Goal: Task Accomplishment & Management: Use online tool/utility

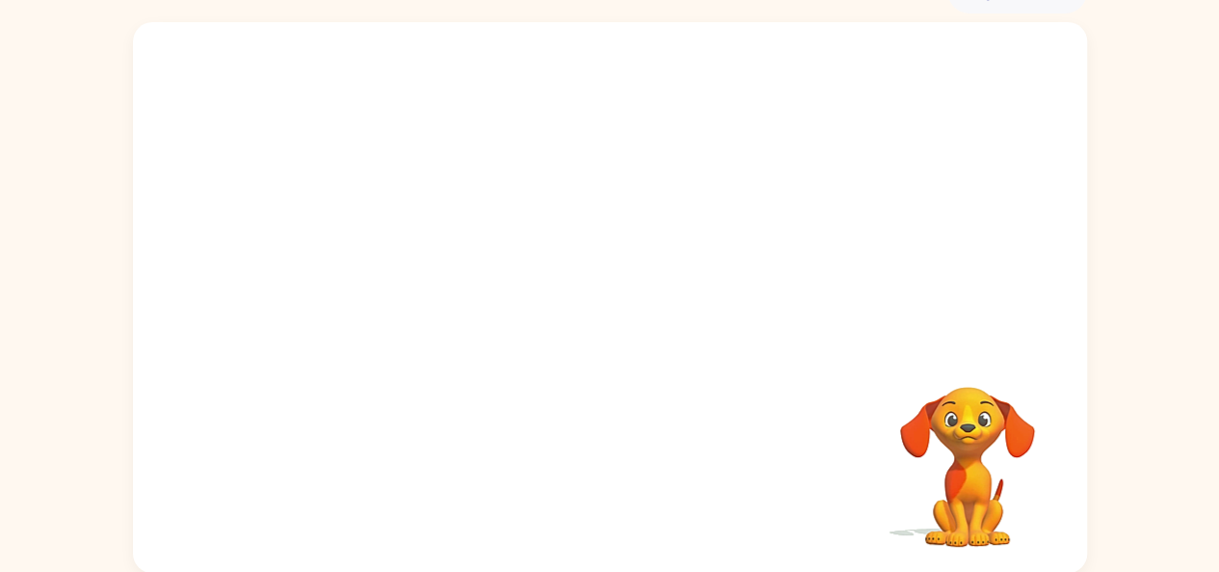
scroll to position [106, 0]
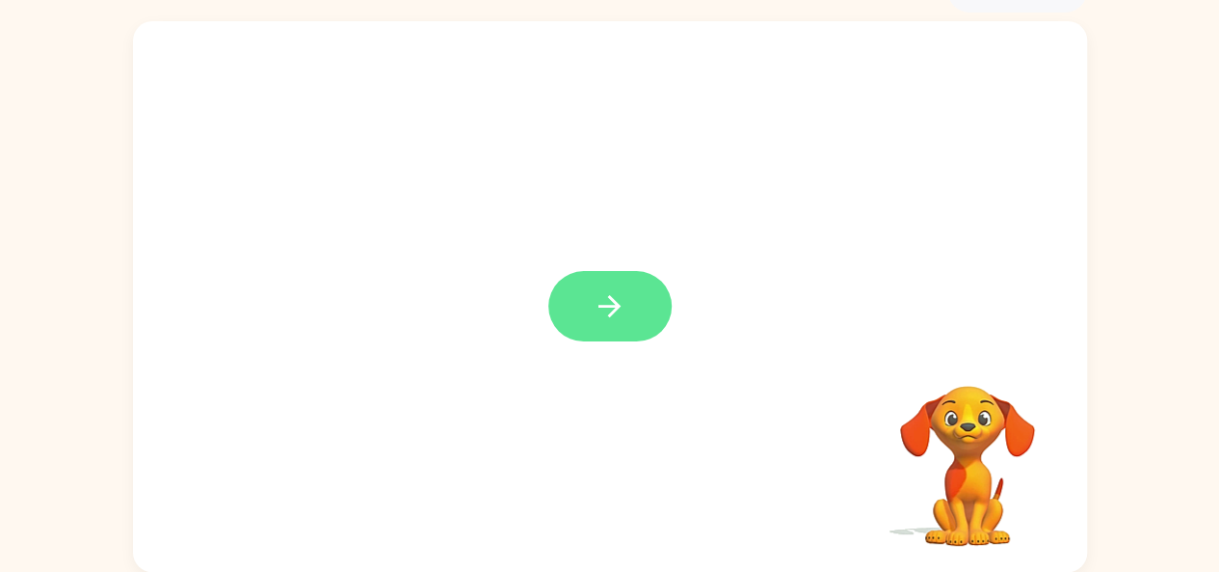
click at [575, 300] on button "button" at bounding box center [610, 306] width 123 height 70
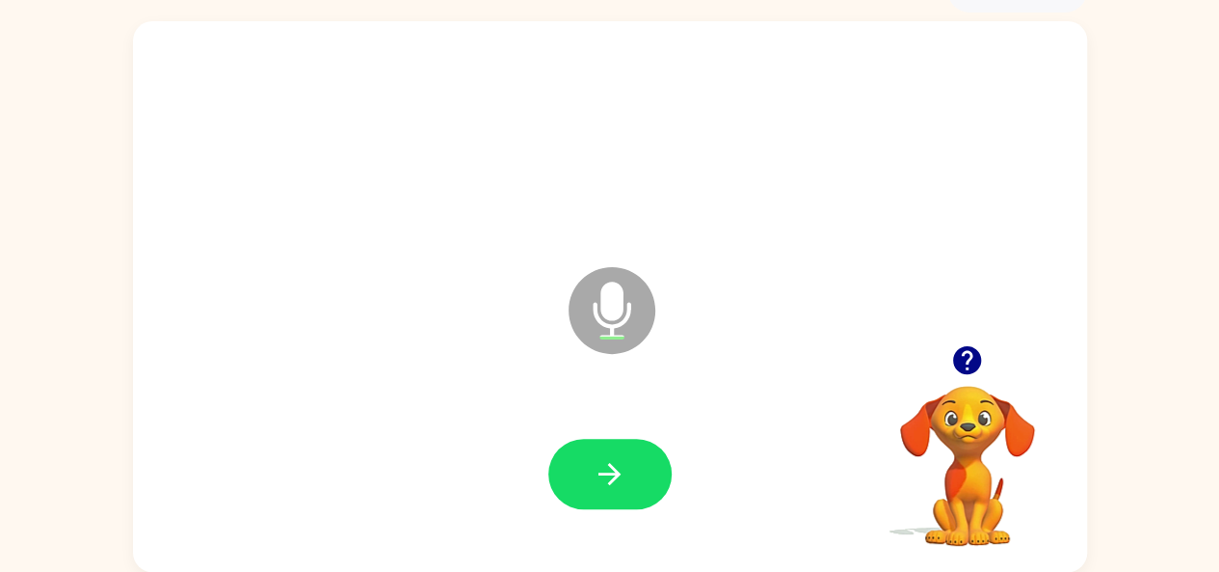
click at [575, 300] on icon at bounding box center [612, 310] width 87 height 87
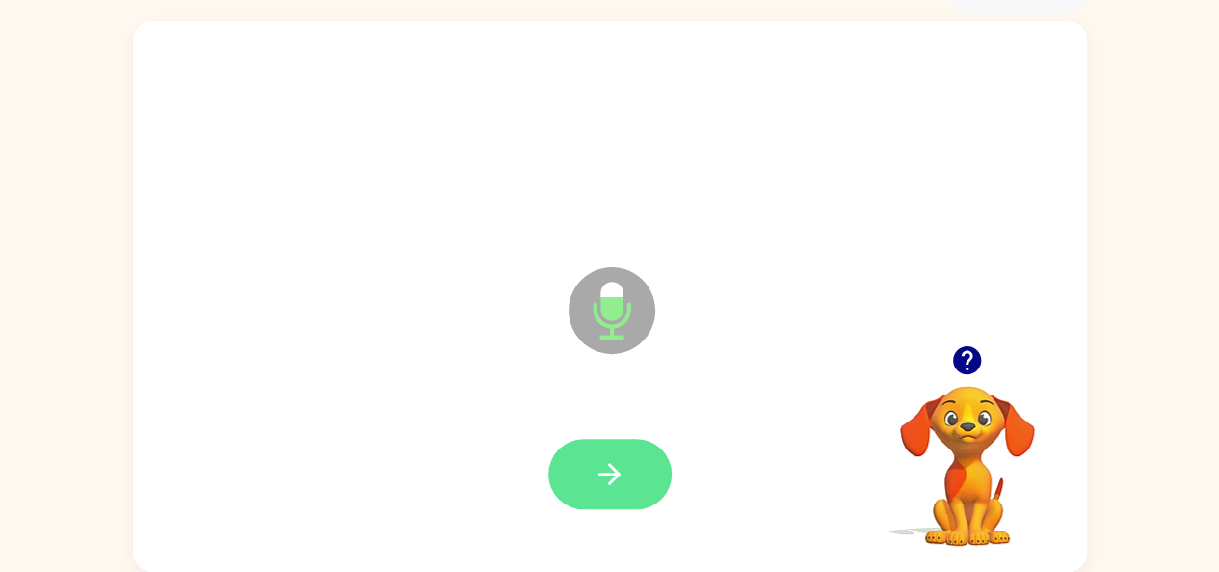
click at [634, 458] on button "button" at bounding box center [610, 474] width 123 height 70
click at [634, 459] on button "button" at bounding box center [610, 474] width 123 height 70
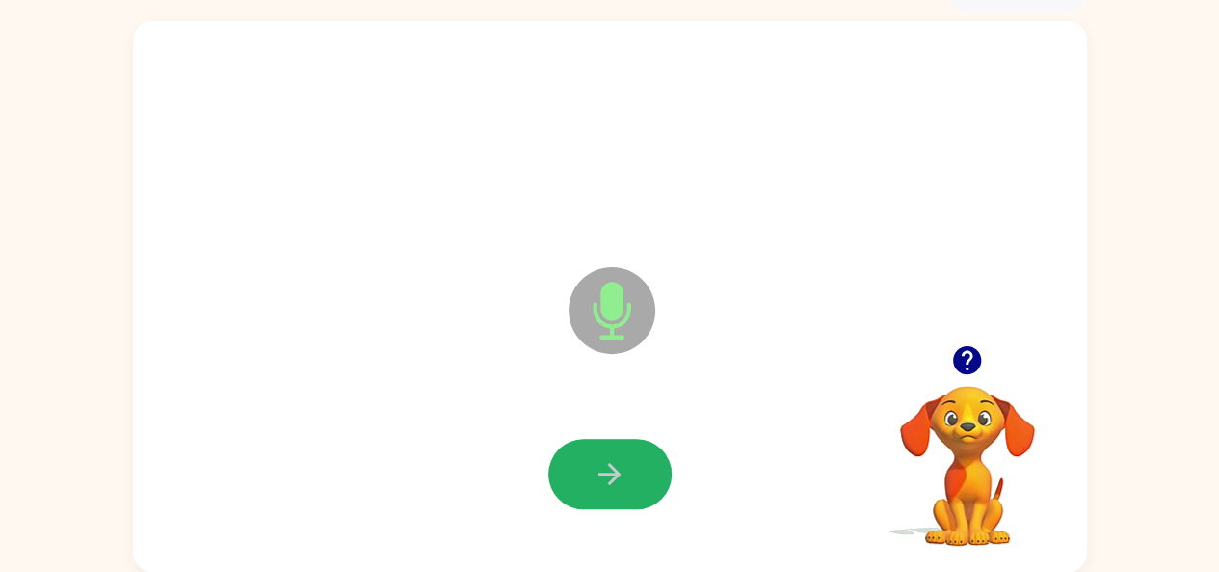
click at [634, 456] on button "button" at bounding box center [610, 474] width 123 height 70
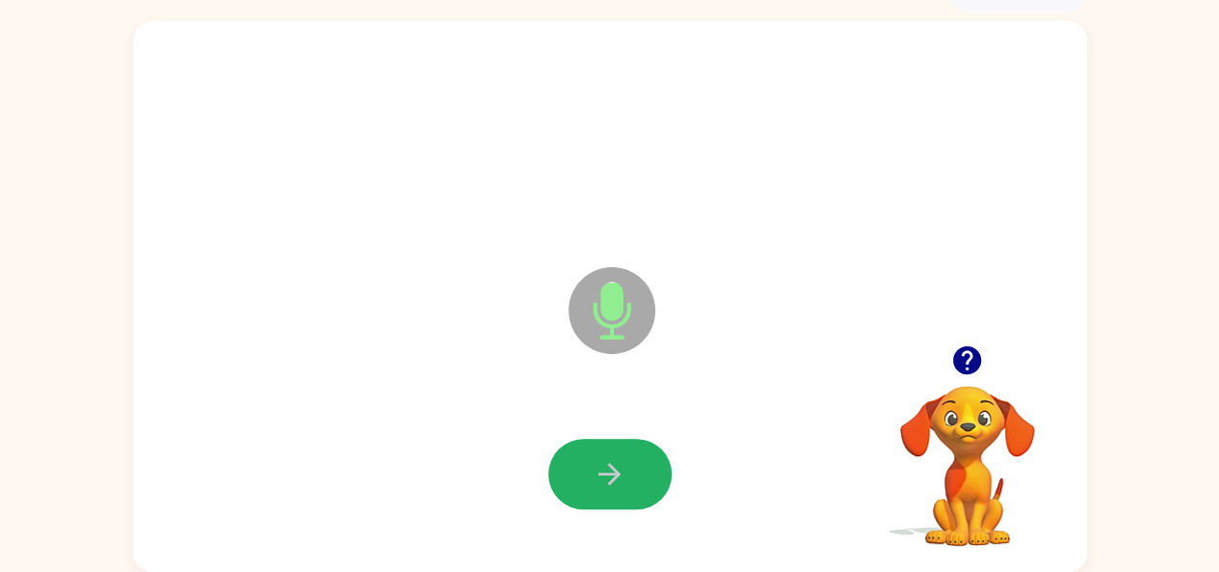
click at [634, 456] on button "button" at bounding box center [610, 474] width 123 height 70
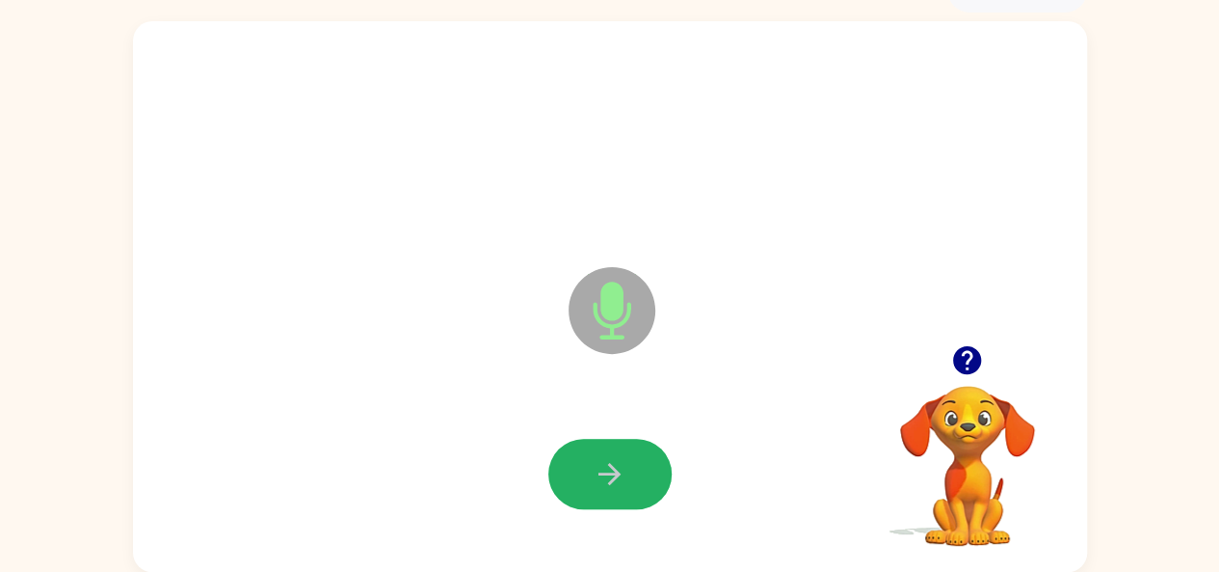
click at [634, 456] on button "button" at bounding box center [610, 474] width 123 height 70
click at [634, 459] on button "button" at bounding box center [610, 474] width 123 height 70
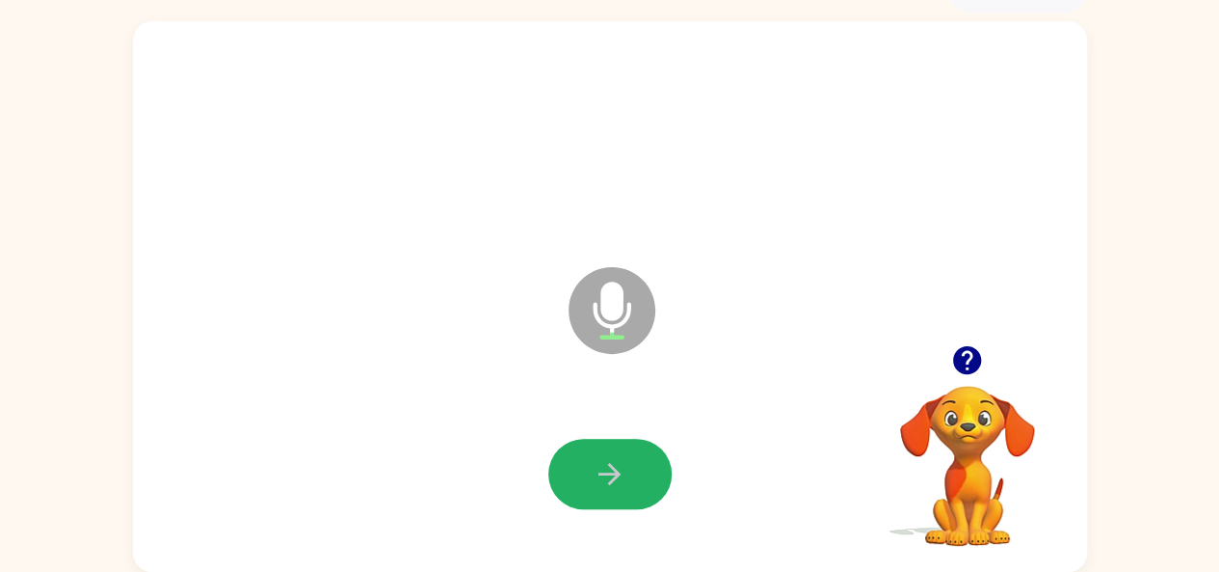
click at [634, 458] on button "button" at bounding box center [610, 474] width 123 height 70
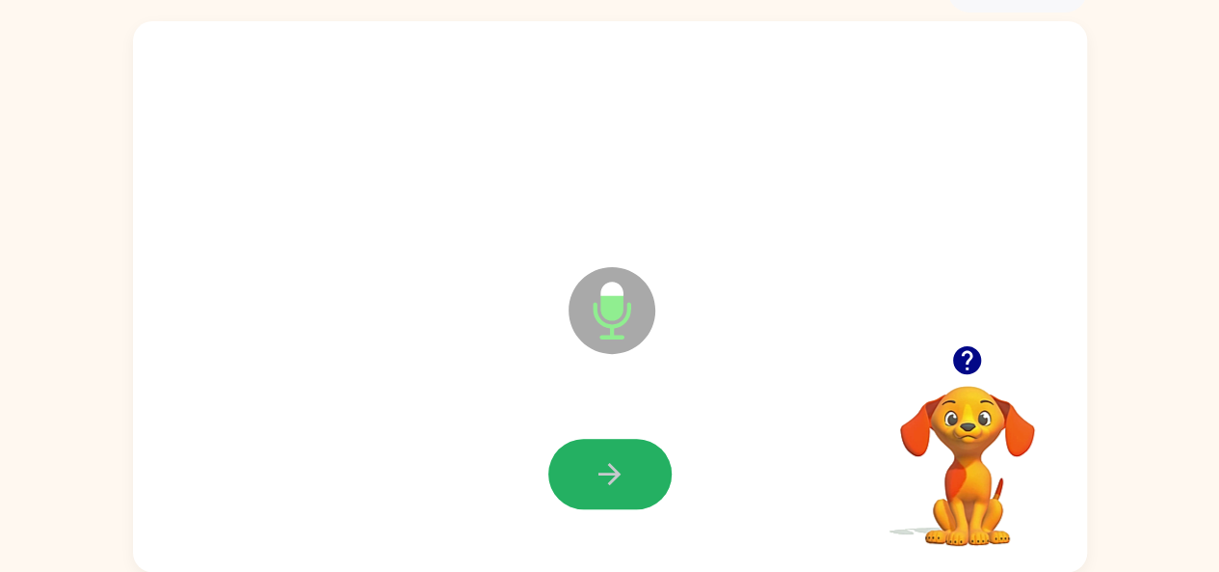
click at [634, 458] on button "button" at bounding box center [610, 474] width 123 height 70
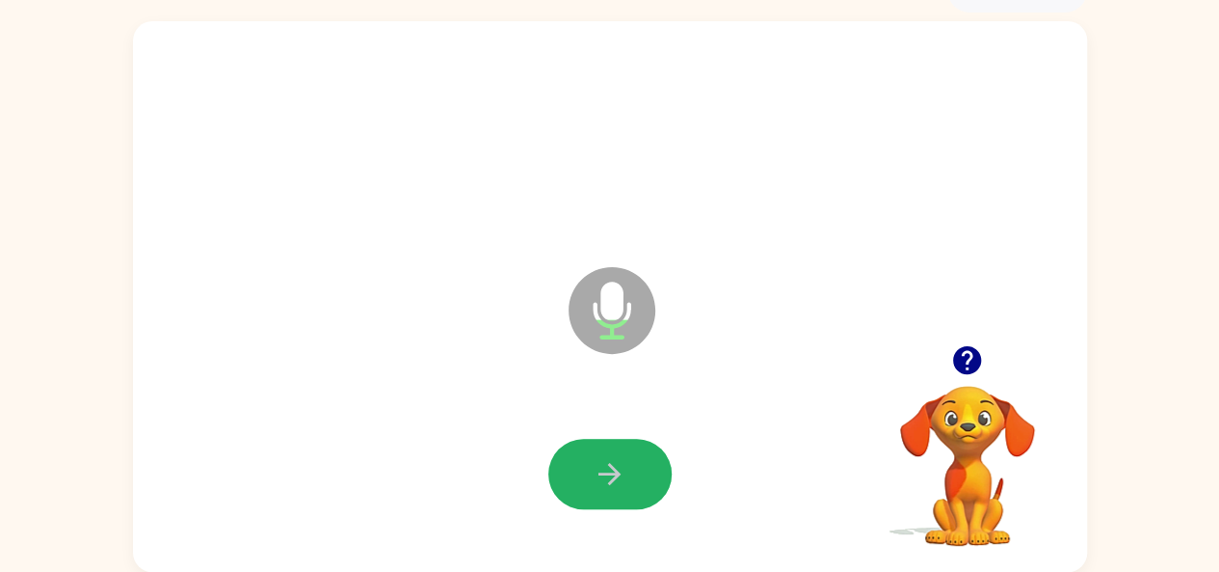
click at [634, 458] on button "button" at bounding box center [610, 474] width 123 height 70
click at [640, 446] on button "button" at bounding box center [610, 474] width 123 height 70
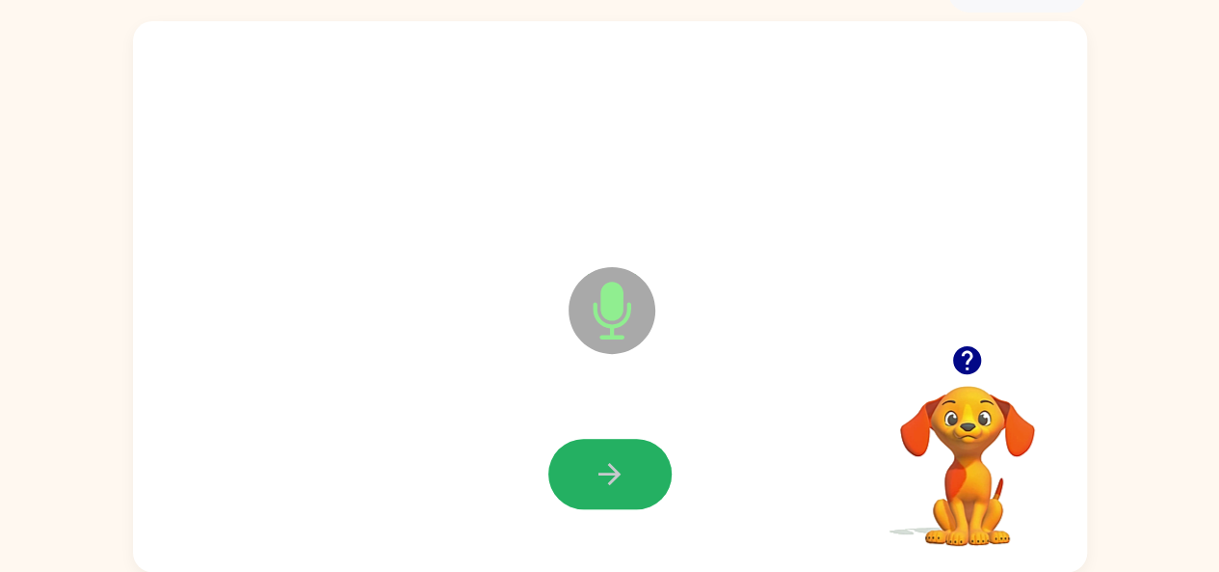
click at [643, 443] on button "button" at bounding box center [610, 474] width 123 height 70
click at [643, 442] on button "button" at bounding box center [610, 474] width 123 height 70
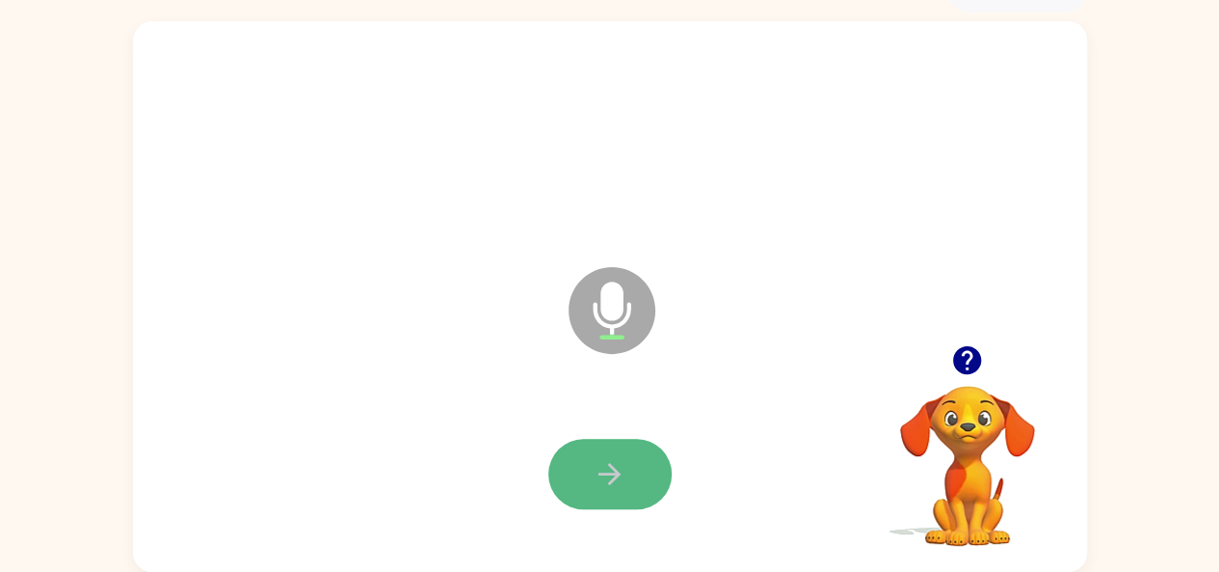
click at [578, 453] on button "button" at bounding box center [610, 474] width 123 height 70
click at [612, 458] on icon "button" at bounding box center [610, 474] width 34 height 34
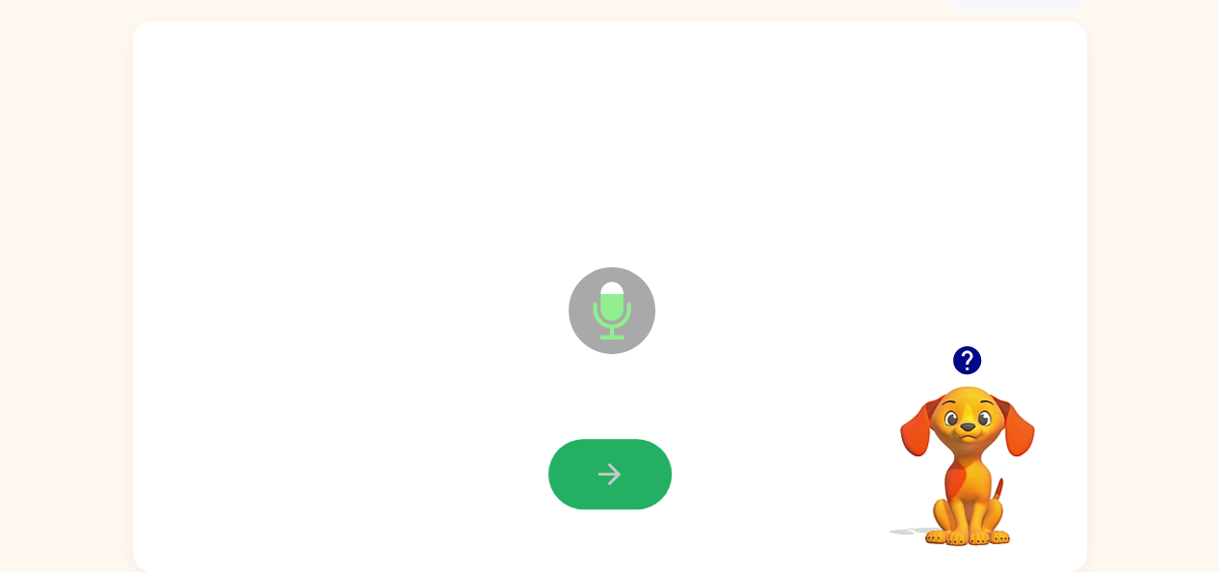
click at [612, 458] on icon "button" at bounding box center [610, 474] width 34 height 34
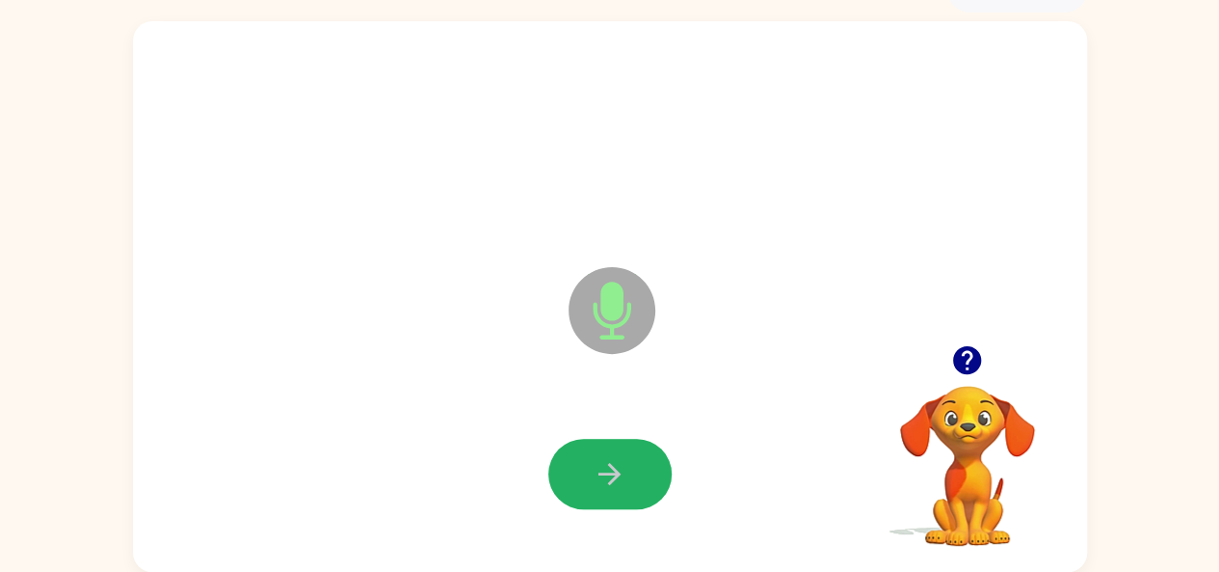
click at [612, 458] on icon "button" at bounding box center [610, 474] width 34 height 34
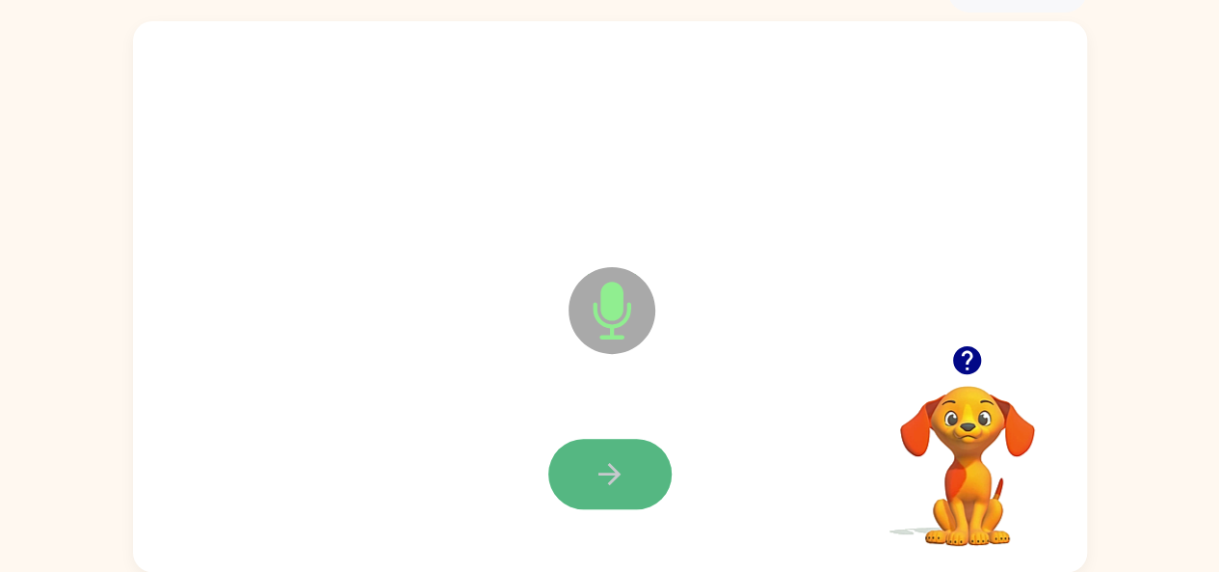
click at [602, 468] on icon "button" at bounding box center [610, 474] width 34 height 34
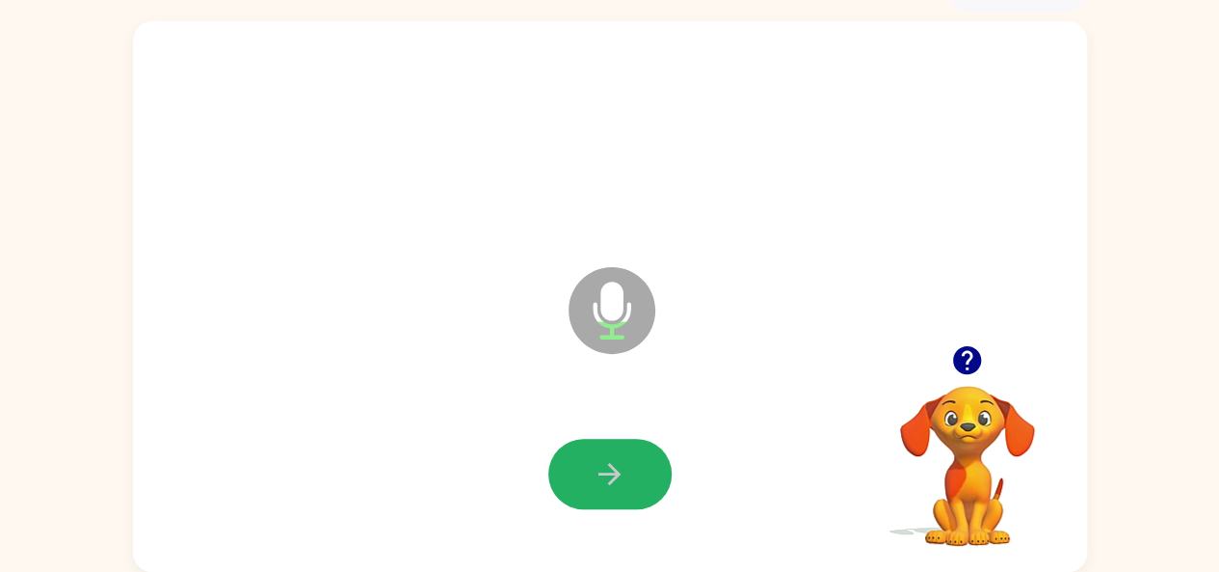
click at [602, 468] on icon "button" at bounding box center [610, 474] width 34 height 34
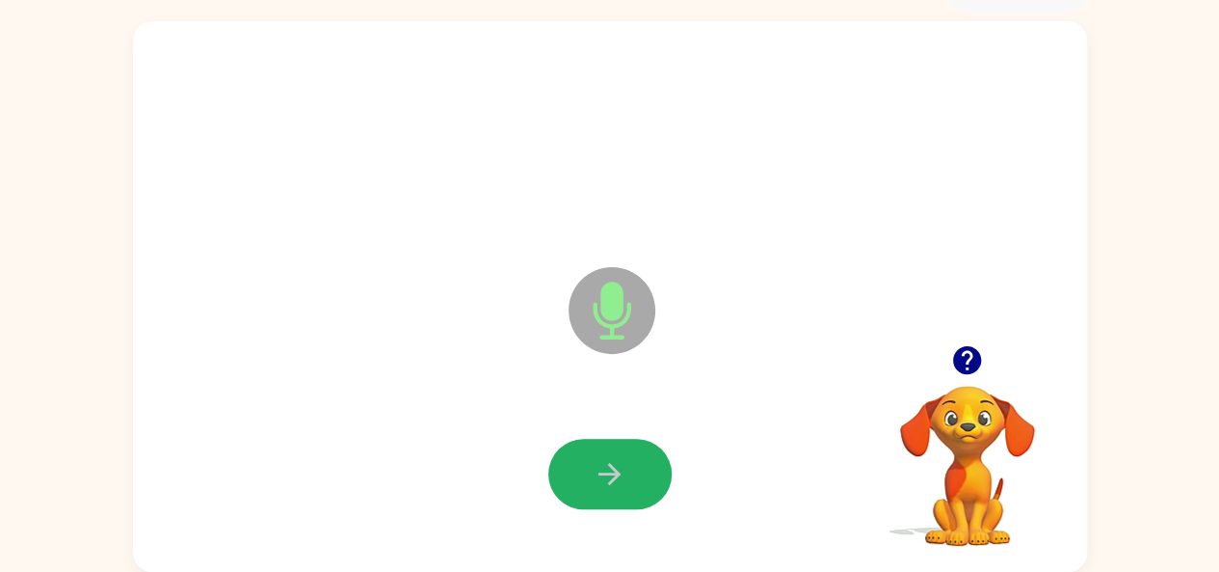
click at [604, 464] on icon "button" at bounding box center [610, 474] width 34 height 34
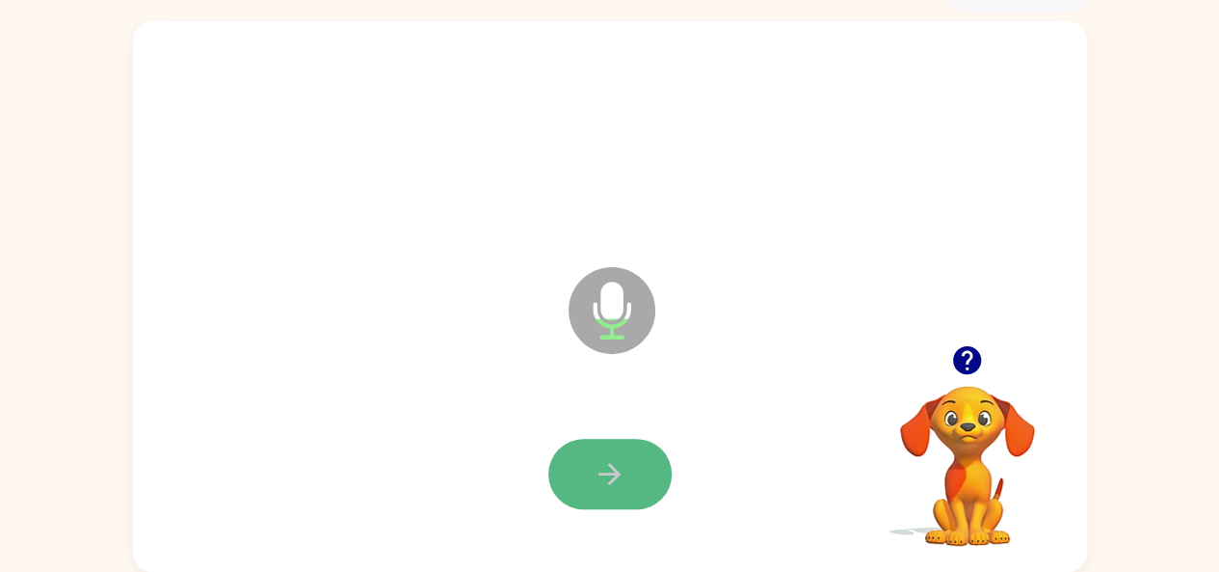
click at [604, 464] on icon "button" at bounding box center [610, 474] width 34 height 34
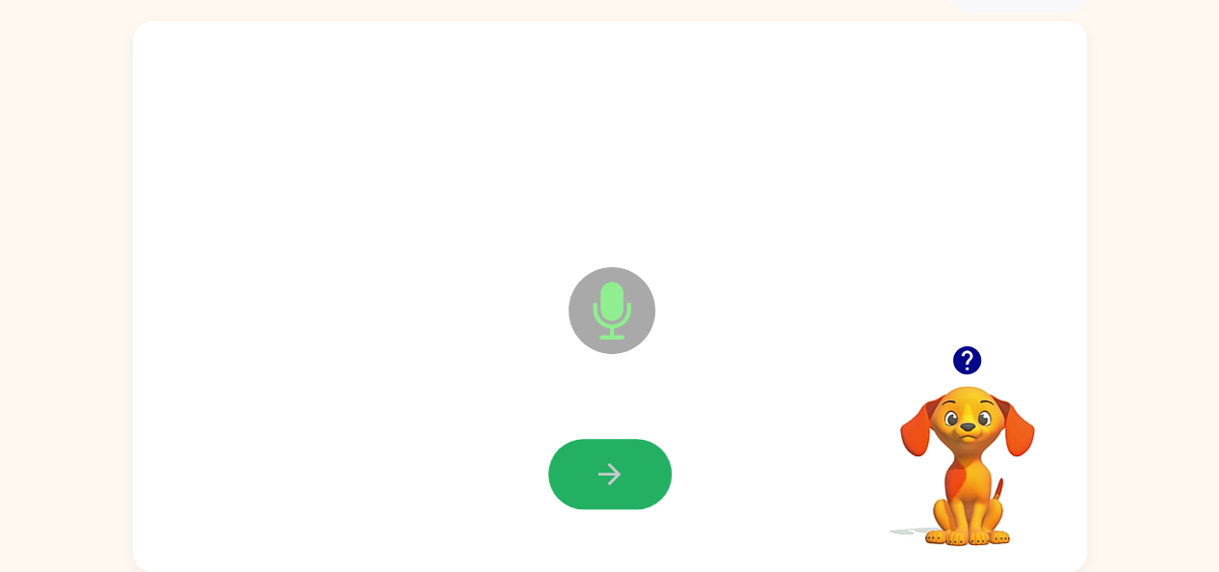
click at [604, 464] on icon "button" at bounding box center [610, 474] width 34 height 34
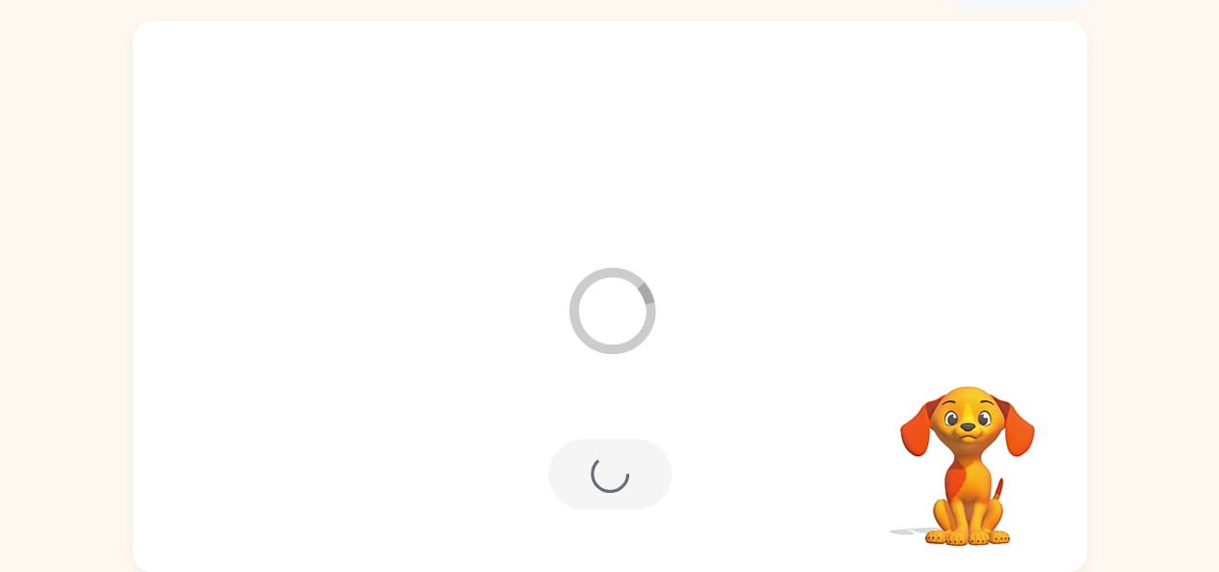
scroll to position [71, 0]
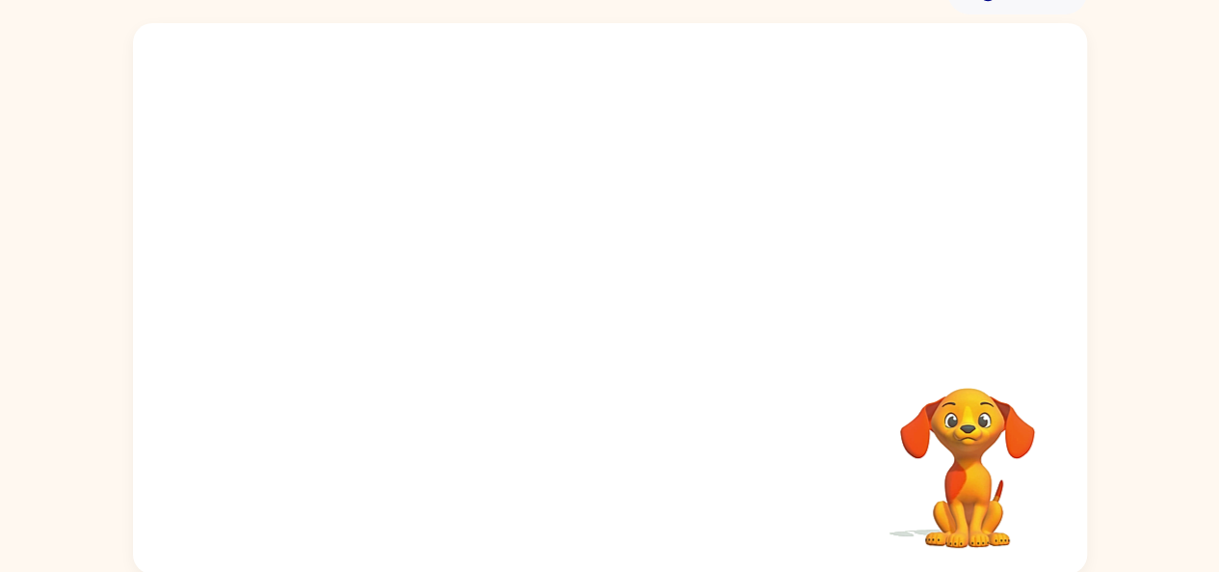
scroll to position [106, 0]
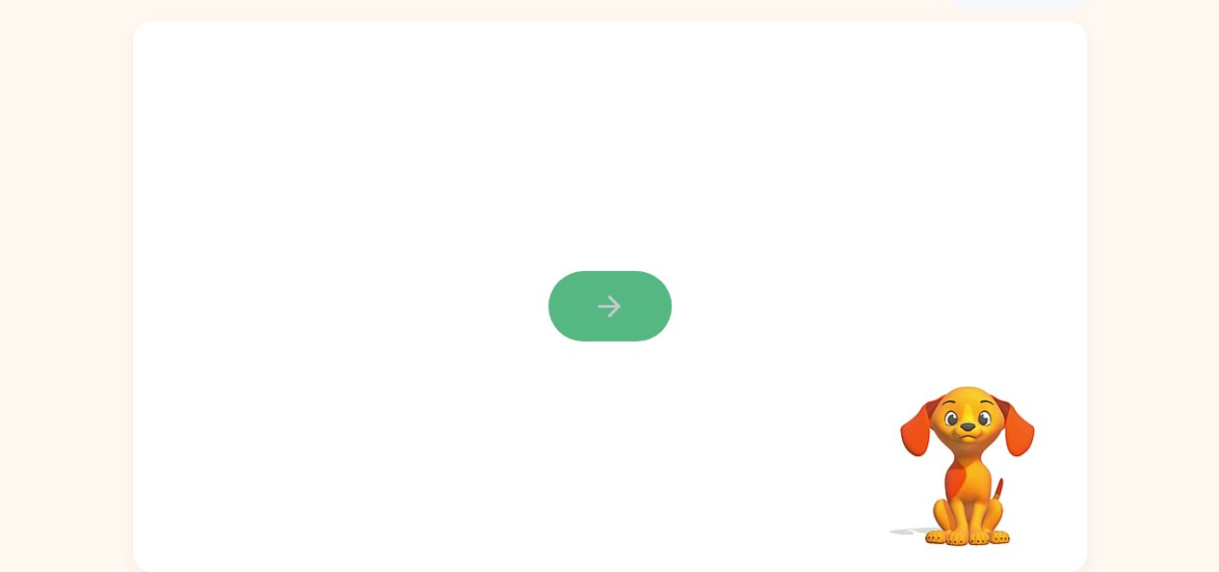
click at [614, 321] on icon "button" at bounding box center [610, 306] width 34 height 34
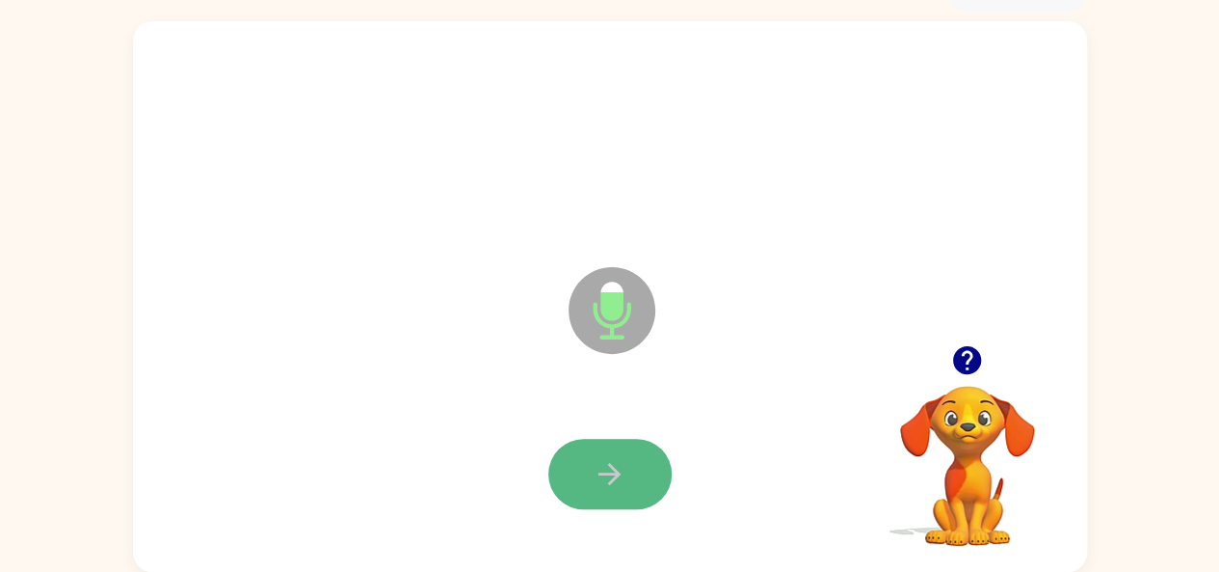
click at [582, 476] on button "button" at bounding box center [610, 474] width 123 height 70
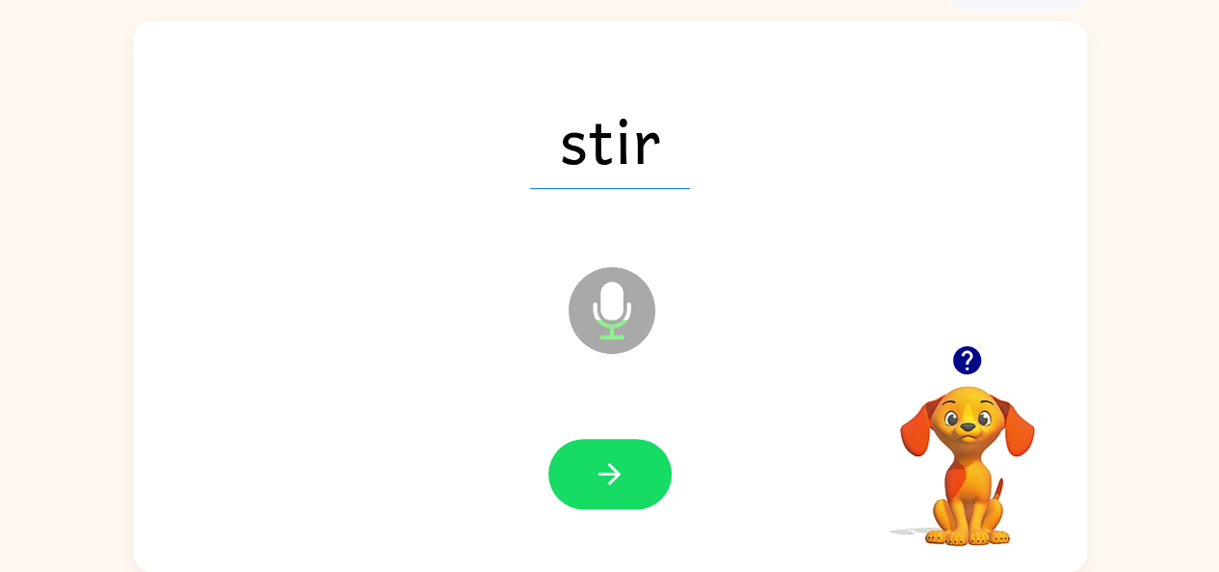
click at [582, 476] on button "button" at bounding box center [610, 474] width 123 height 70
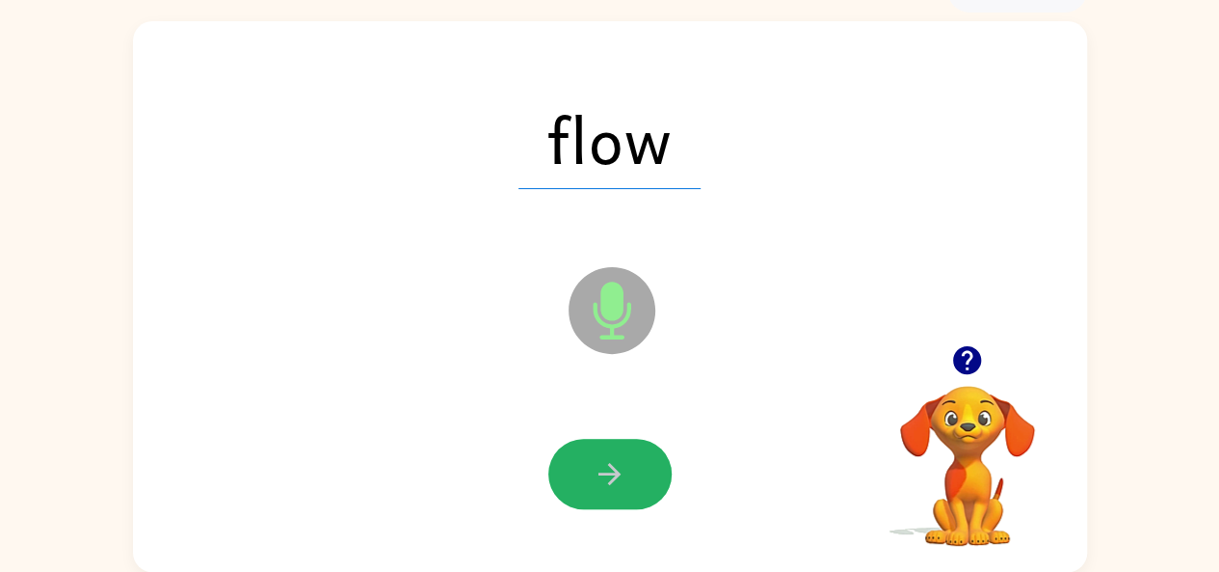
click at [582, 476] on button "button" at bounding box center [610, 474] width 123 height 70
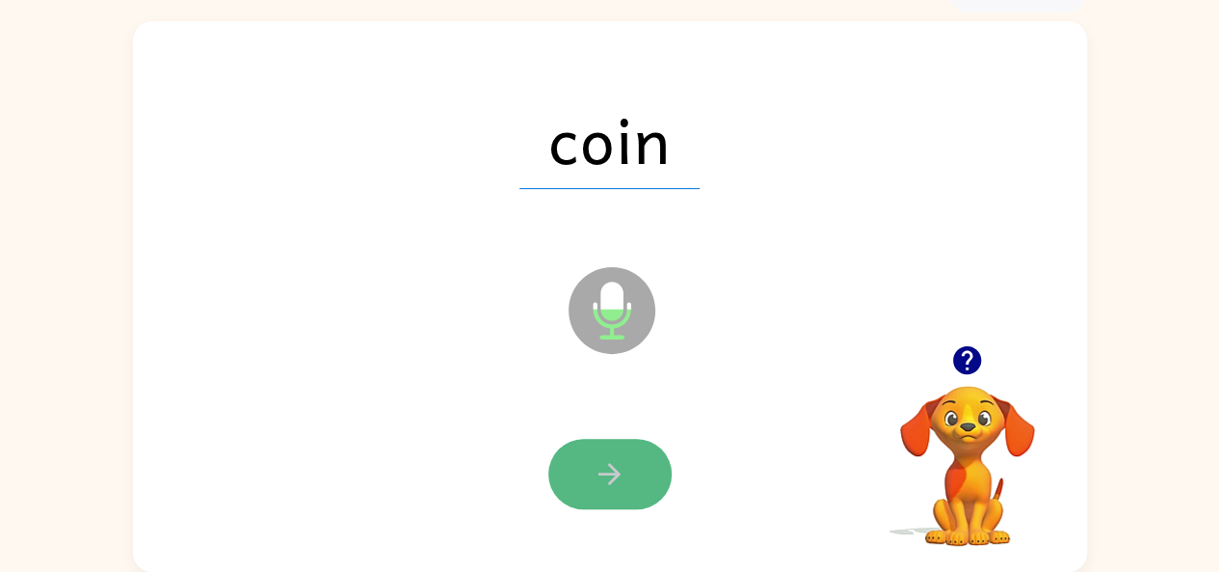
click at [582, 476] on button "button" at bounding box center [610, 474] width 123 height 70
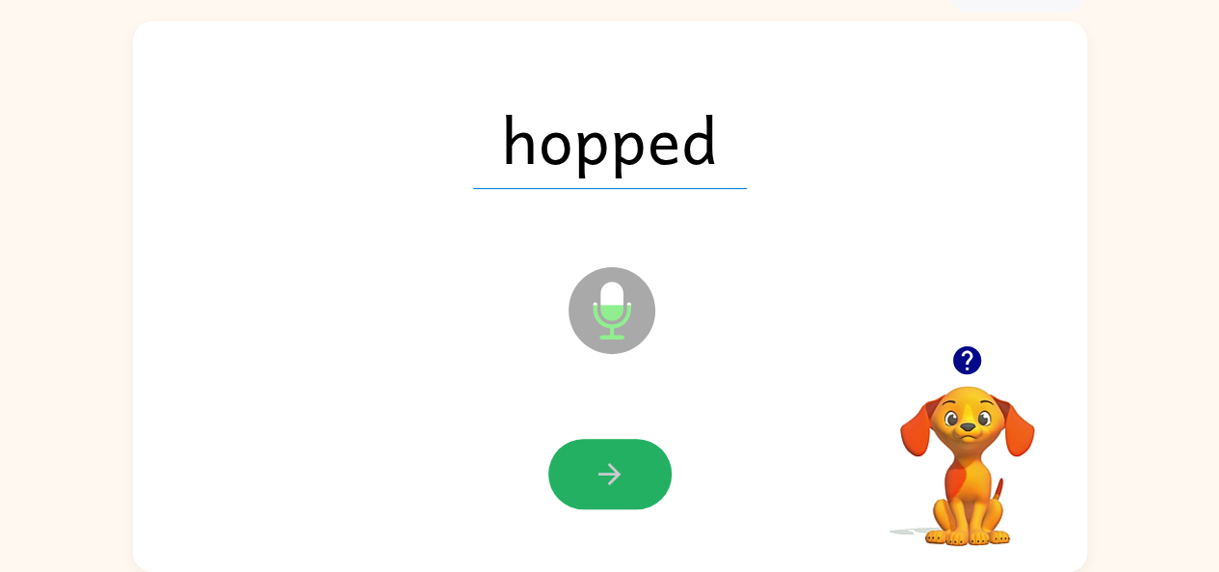
click at [582, 477] on button "button" at bounding box center [610, 474] width 123 height 70
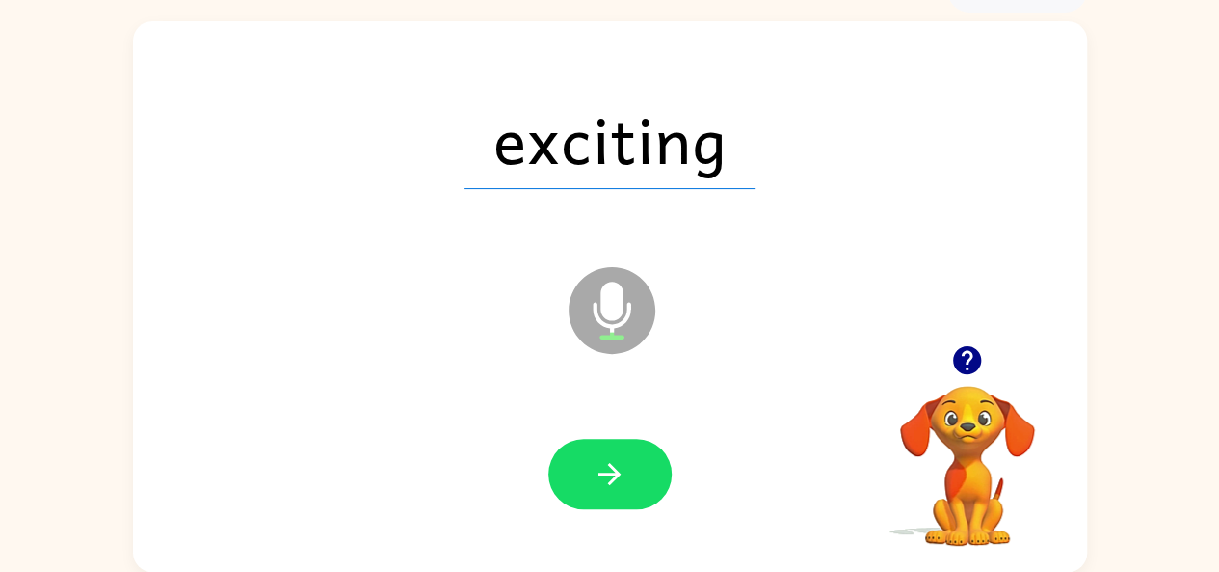
click at [582, 477] on button "button" at bounding box center [610, 474] width 123 height 70
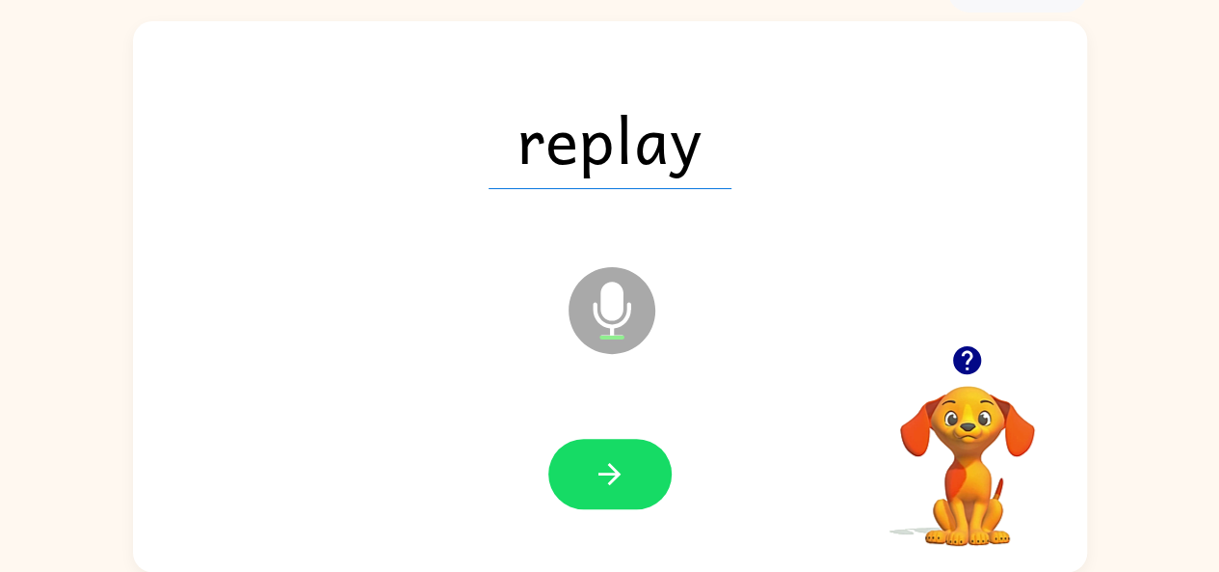
click at [582, 477] on button "button" at bounding box center [610, 474] width 123 height 70
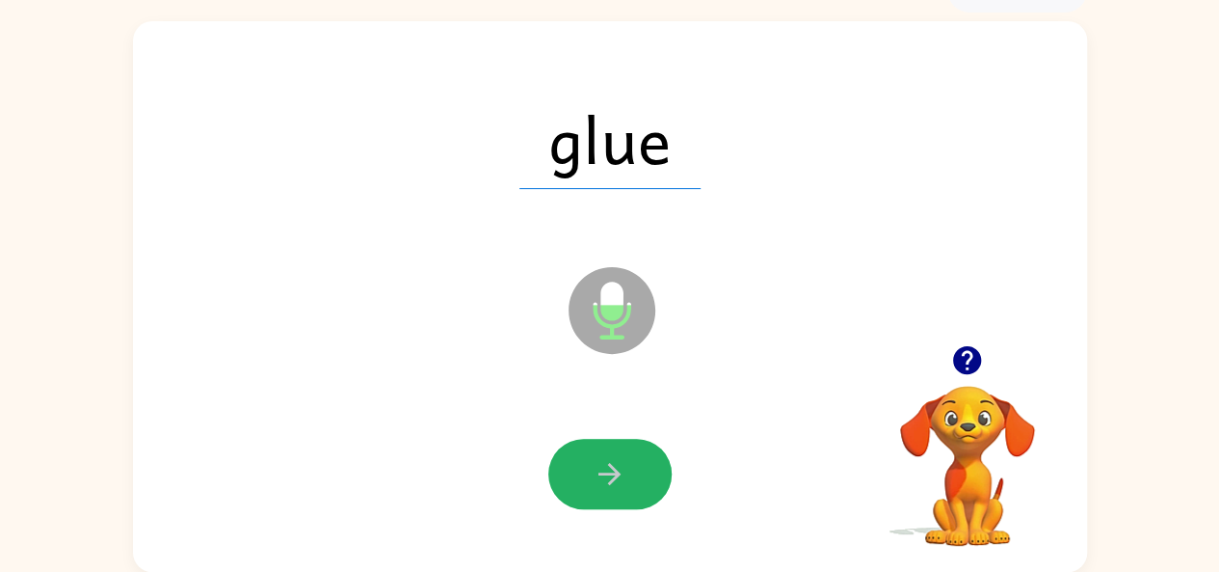
click at [582, 477] on button "button" at bounding box center [610, 474] width 123 height 70
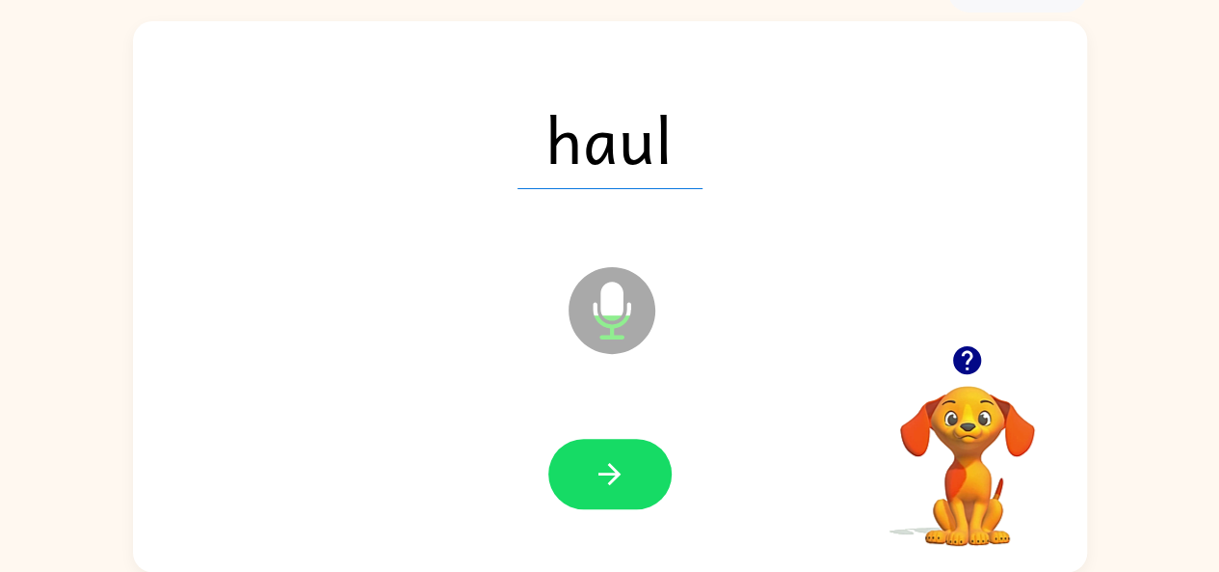
click at [582, 477] on button "button" at bounding box center [610, 474] width 123 height 70
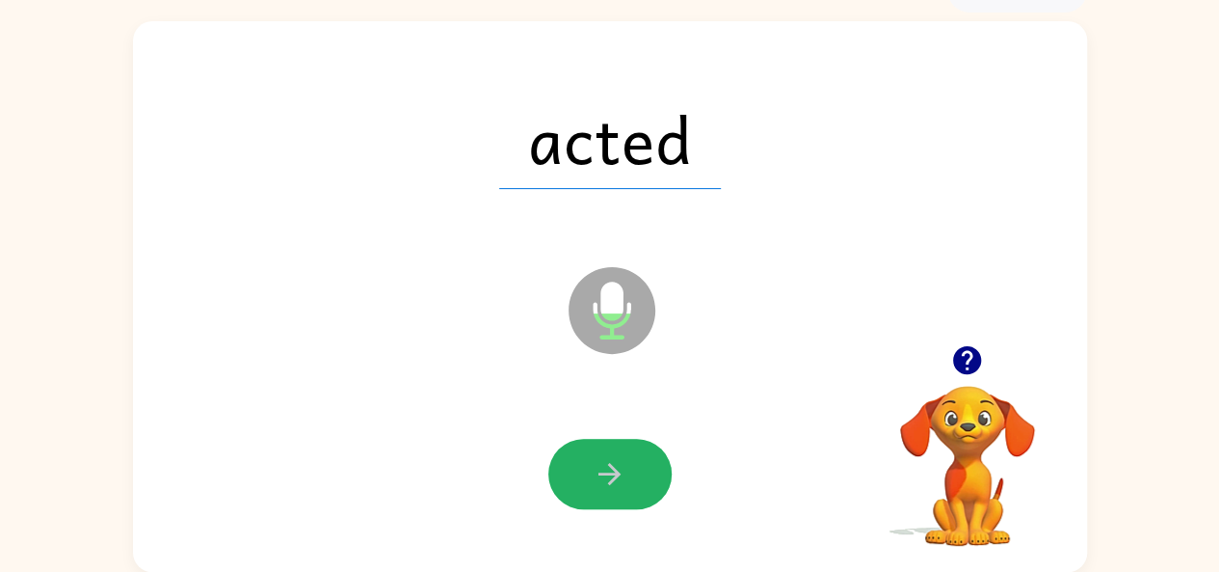
click at [582, 477] on button "button" at bounding box center [610, 474] width 123 height 70
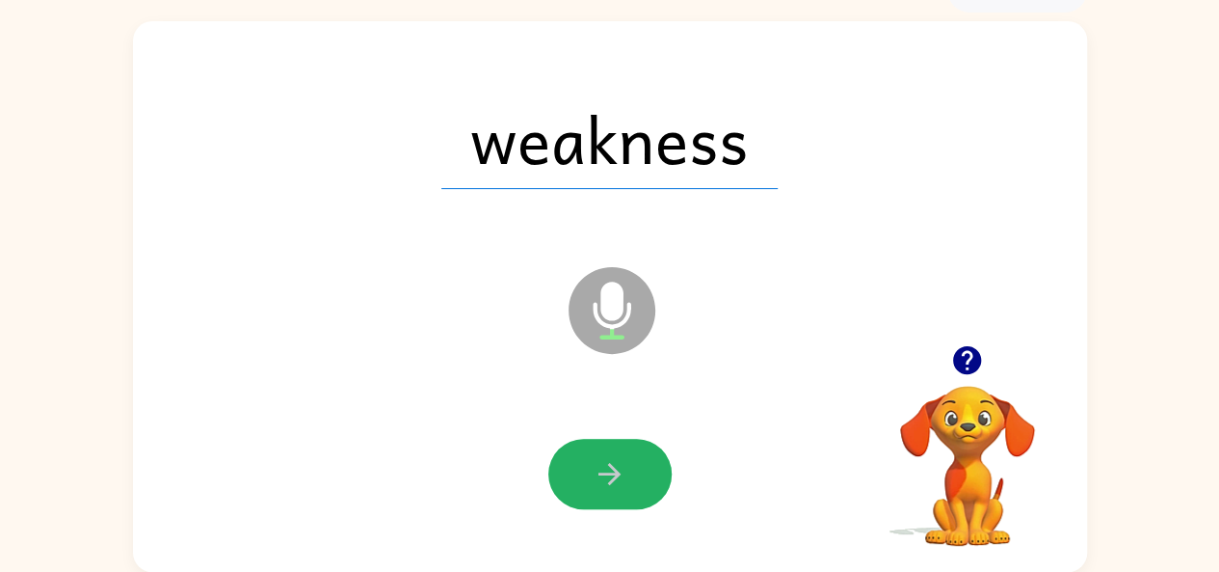
click at [584, 478] on button "button" at bounding box center [610, 474] width 123 height 70
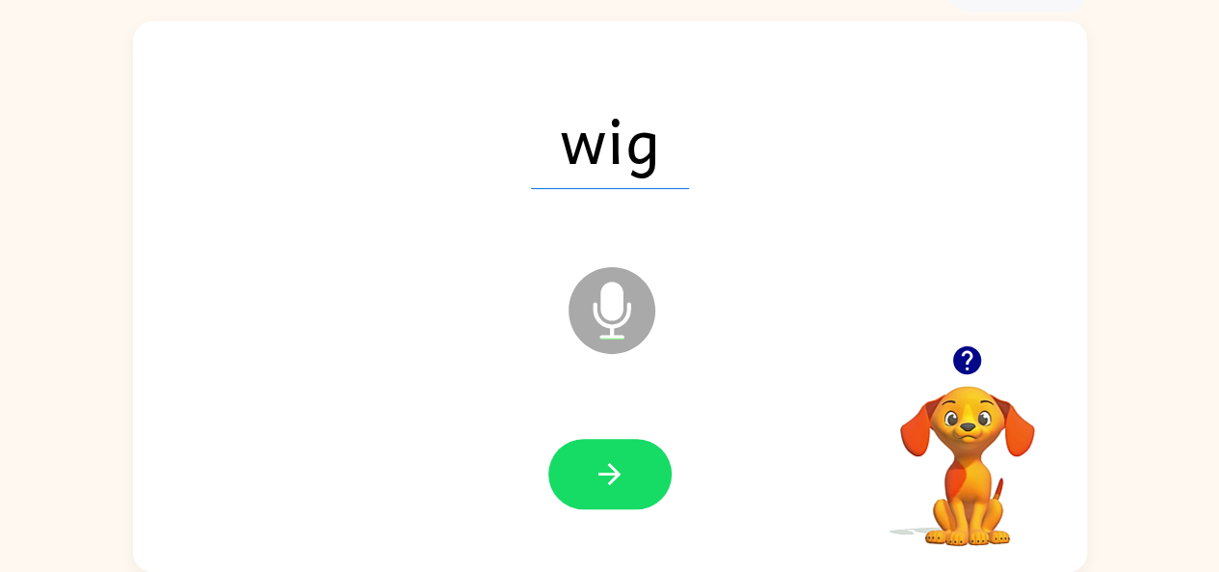
click at [584, 478] on button "button" at bounding box center [610, 474] width 123 height 70
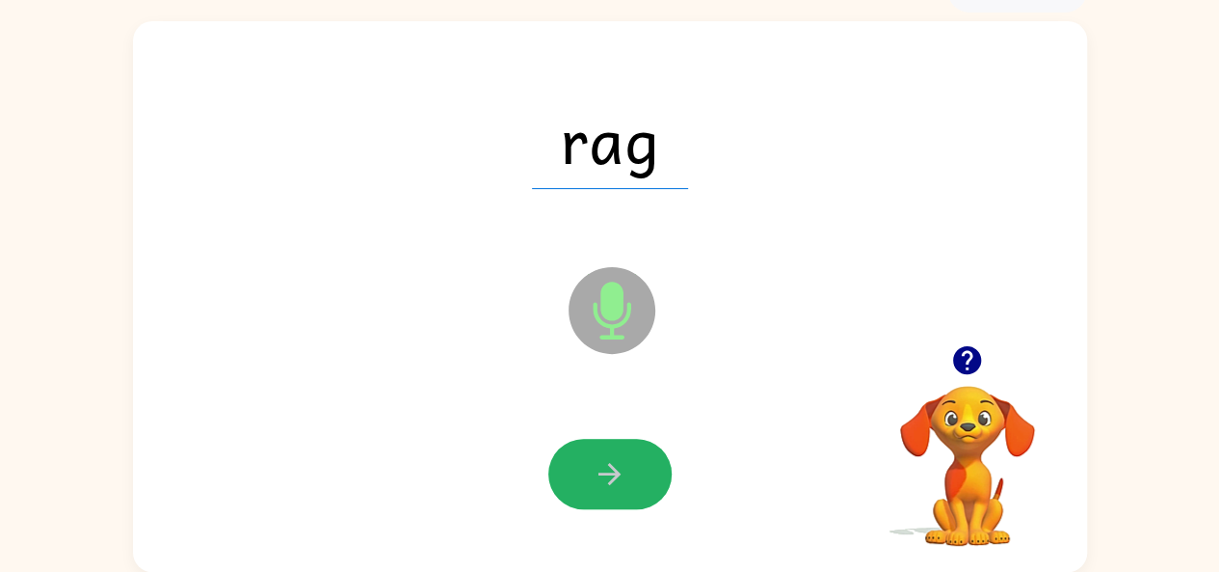
click at [584, 478] on button "button" at bounding box center [610, 474] width 123 height 70
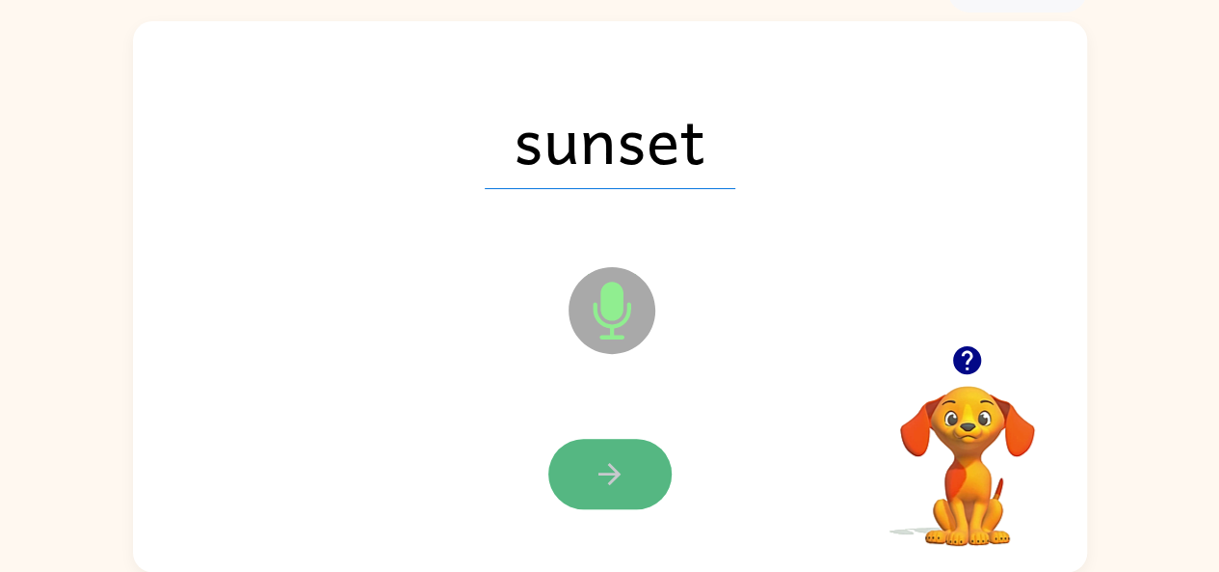
click at [594, 468] on icon "button" at bounding box center [610, 474] width 34 height 34
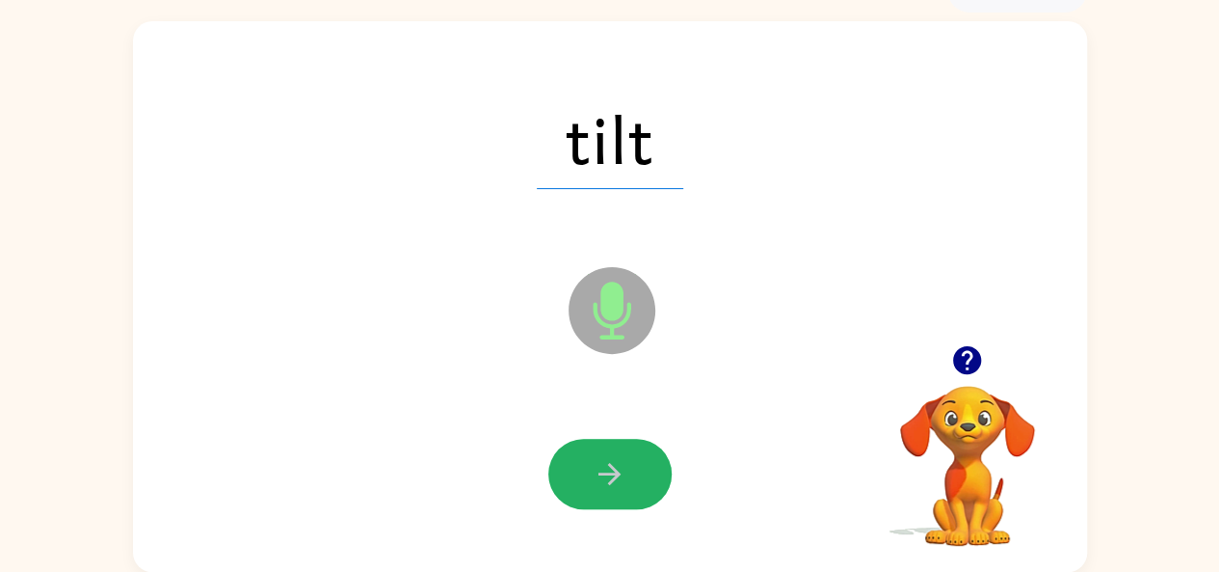
click at [594, 468] on icon "button" at bounding box center [610, 474] width 34 height 34
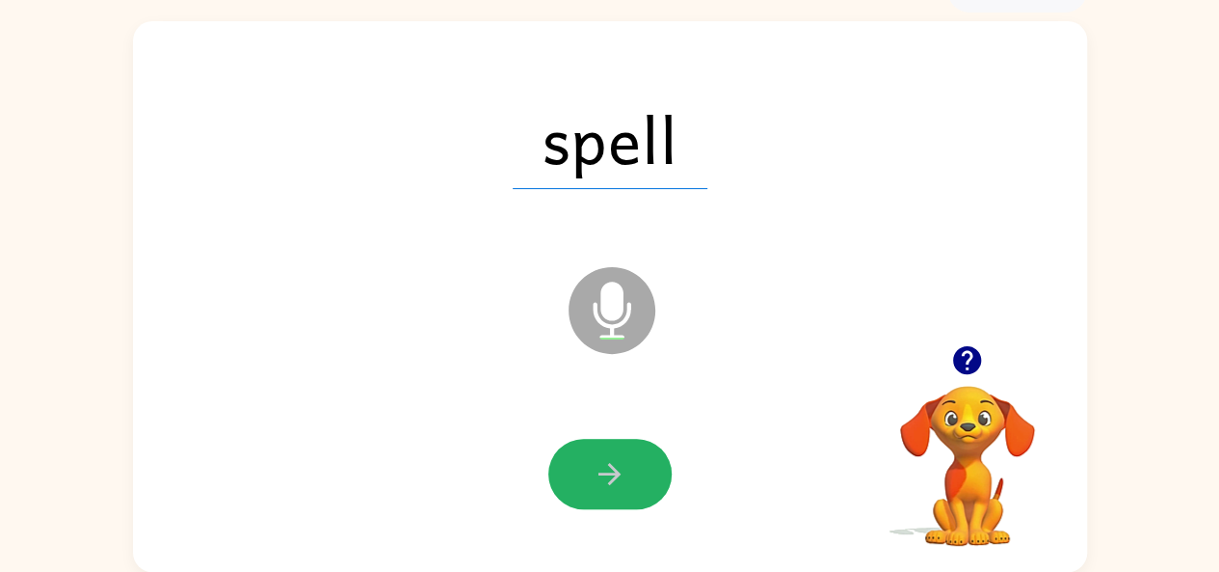
click at [594, 468] on icon "button" at bounding box center [610, 474] width 34 height 34
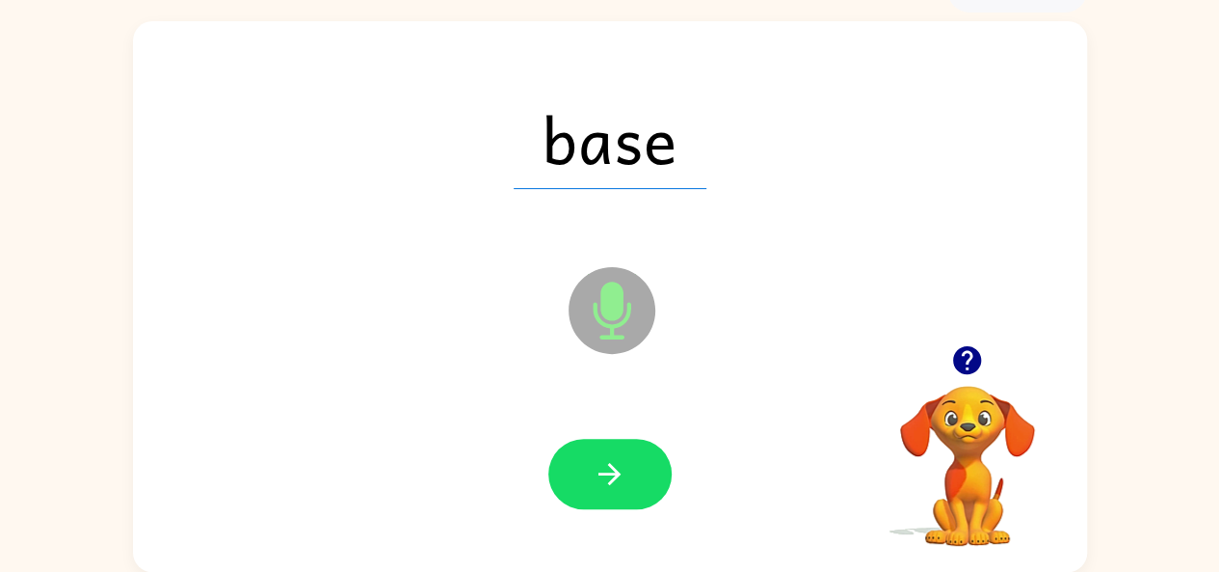
click at [594, 468] on icon "button" at bounding box center [610, 474] width 34 height 34
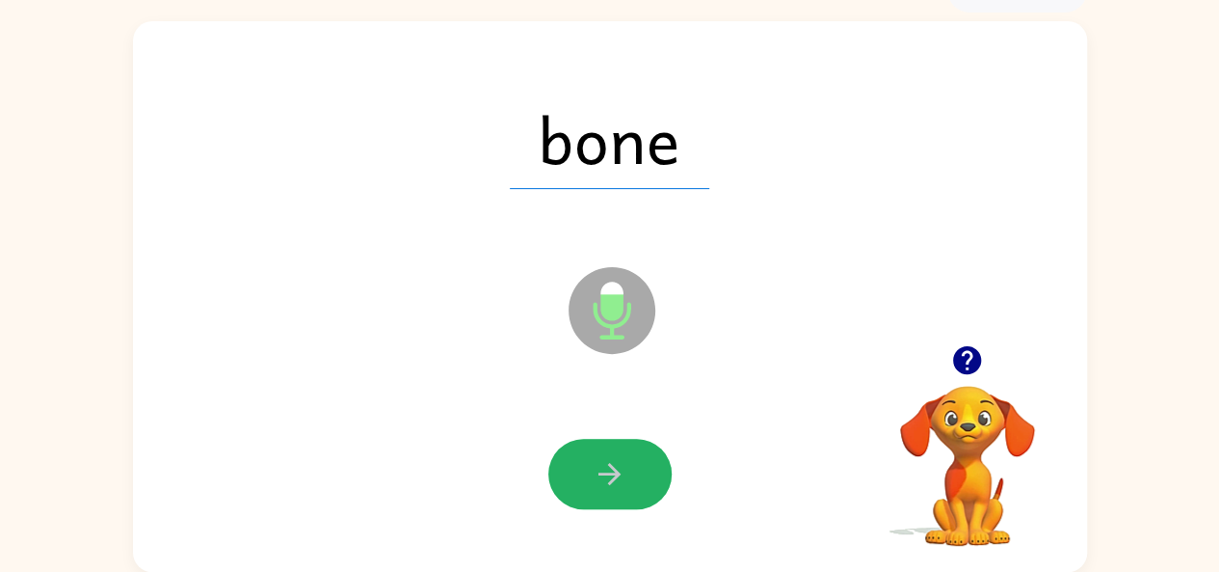
click at [594, 468] on icon "button" at bounding box center [610, 474] width 34 height 34
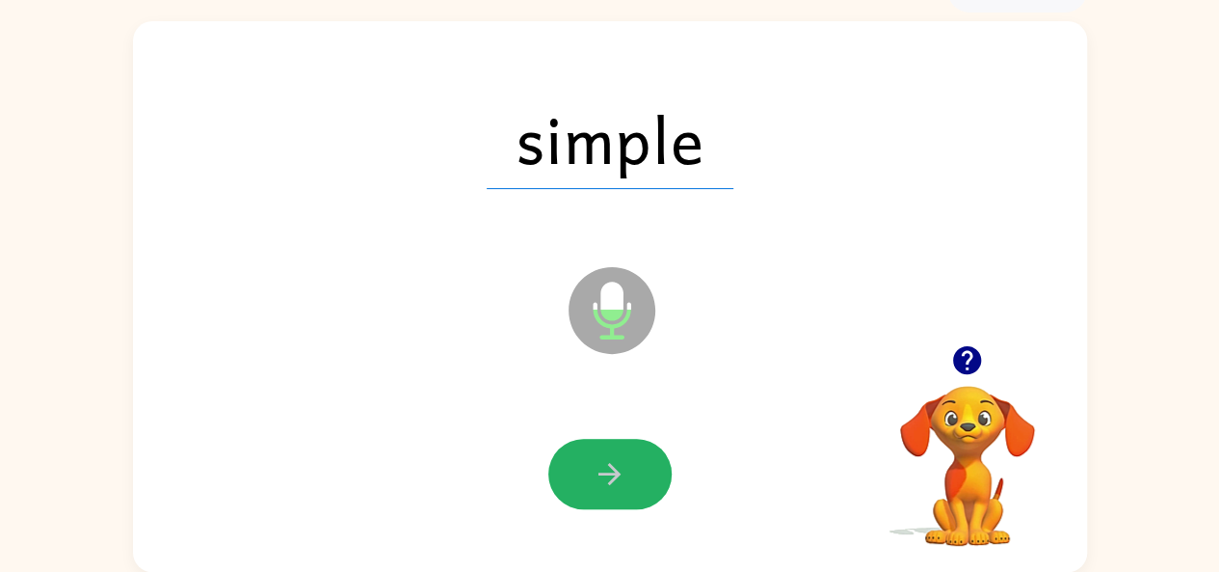
click at [594, 468] on icon "button" at bounding box center [610, 474] width 34 height 34
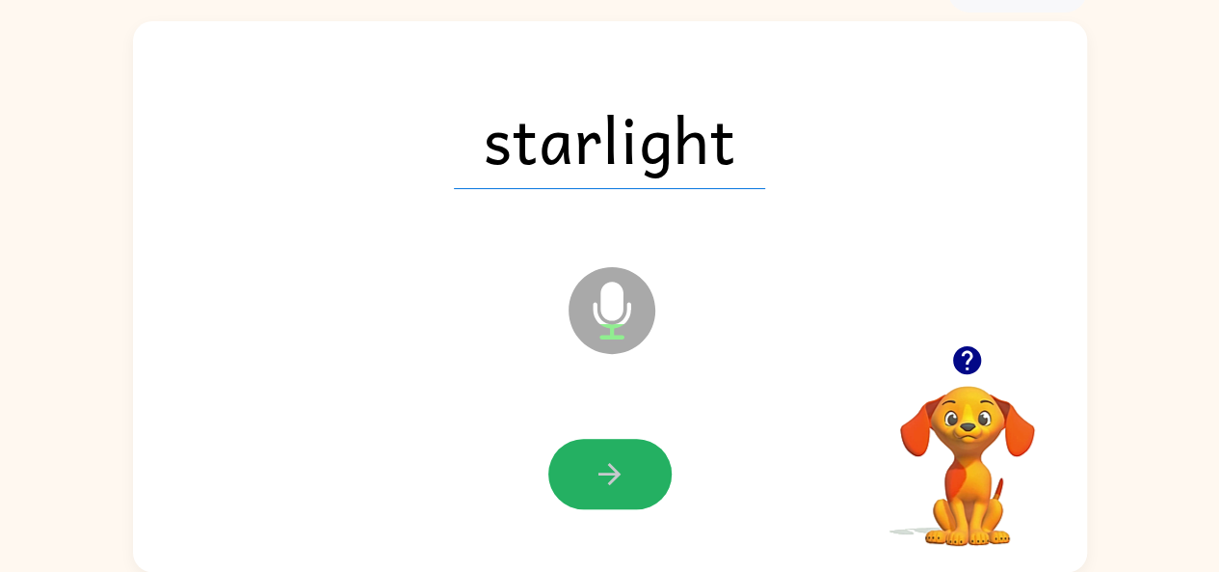
click at [594, 468] on icon "button" at bounding box center [610, 474] width 34 height 34
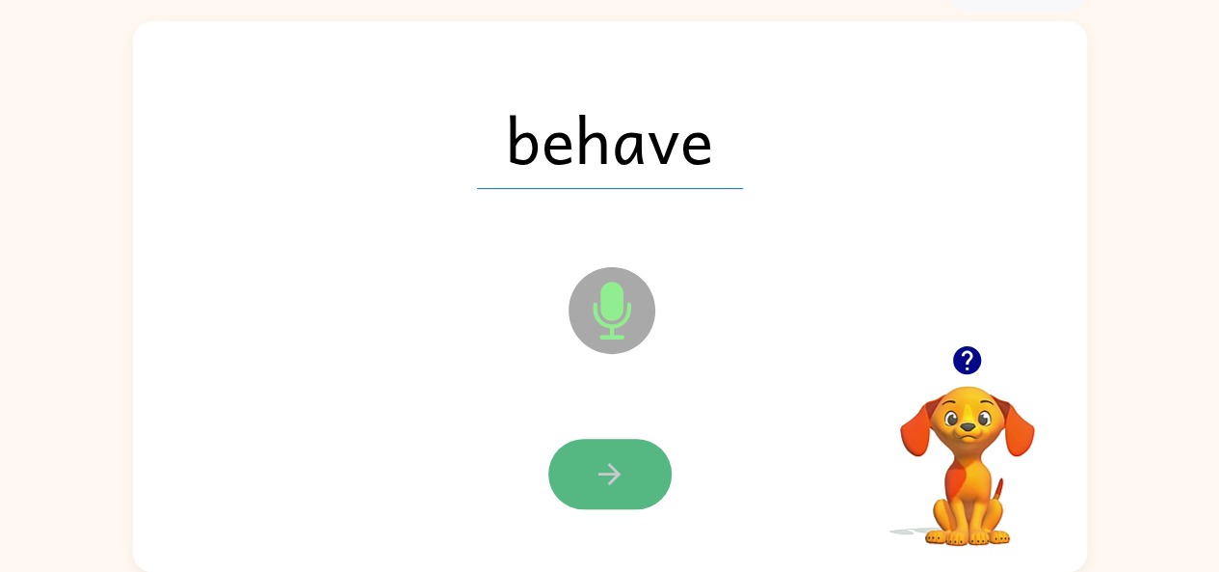
click at [594, 468] on icon "button" at bounding box center [610, 474] width 34 height 34
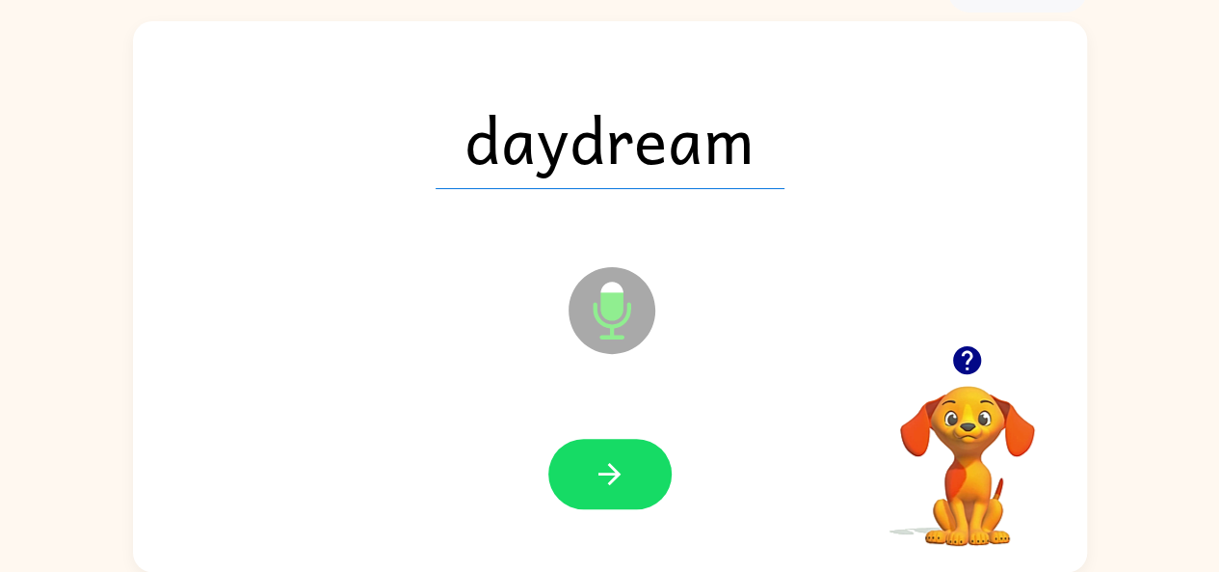
click at [594, 469] on icon "button" at bounding box center [610, 474] width 34 height 34
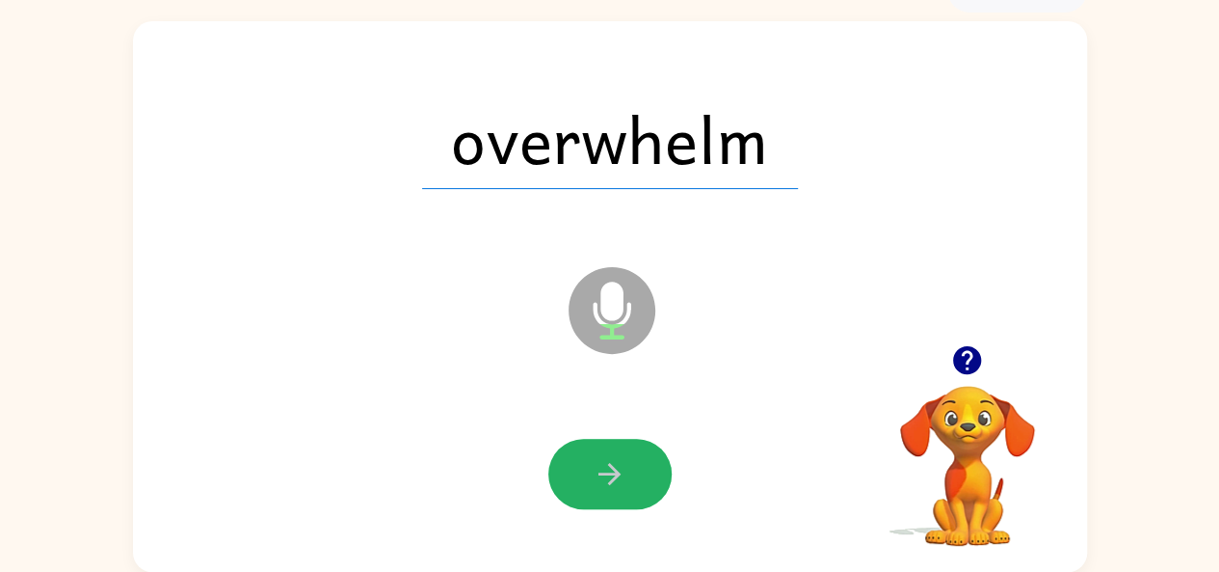
click at [581, 486] on button "button" at bounding box center [610, 474] width 123 height 70
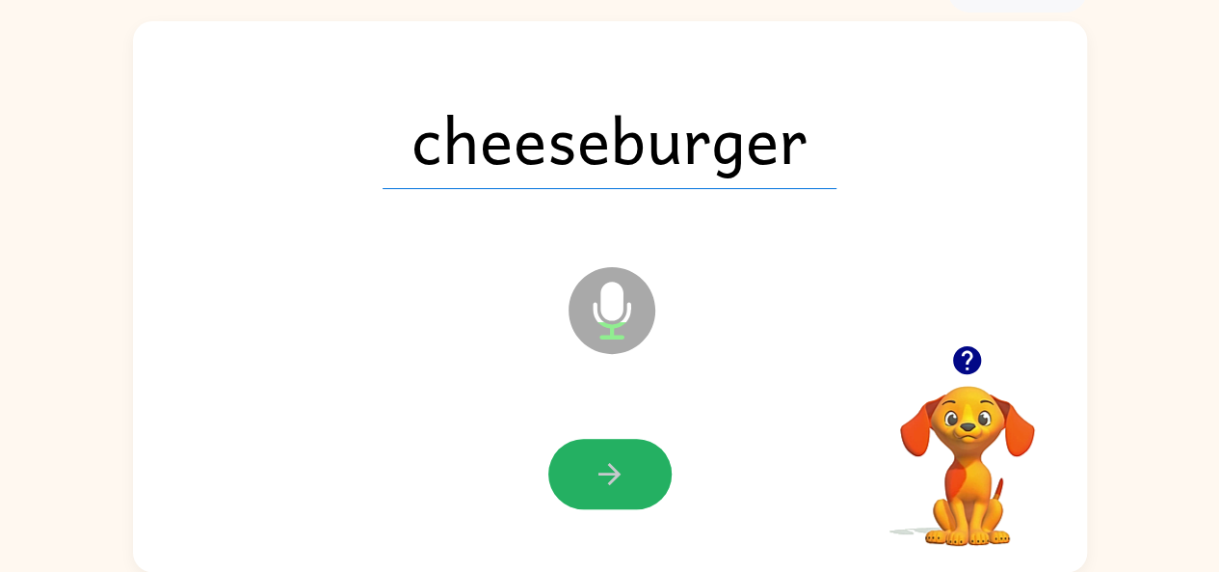
click at [582, 491] on button "button" at bounding box center [610, 474] width 123 height 70
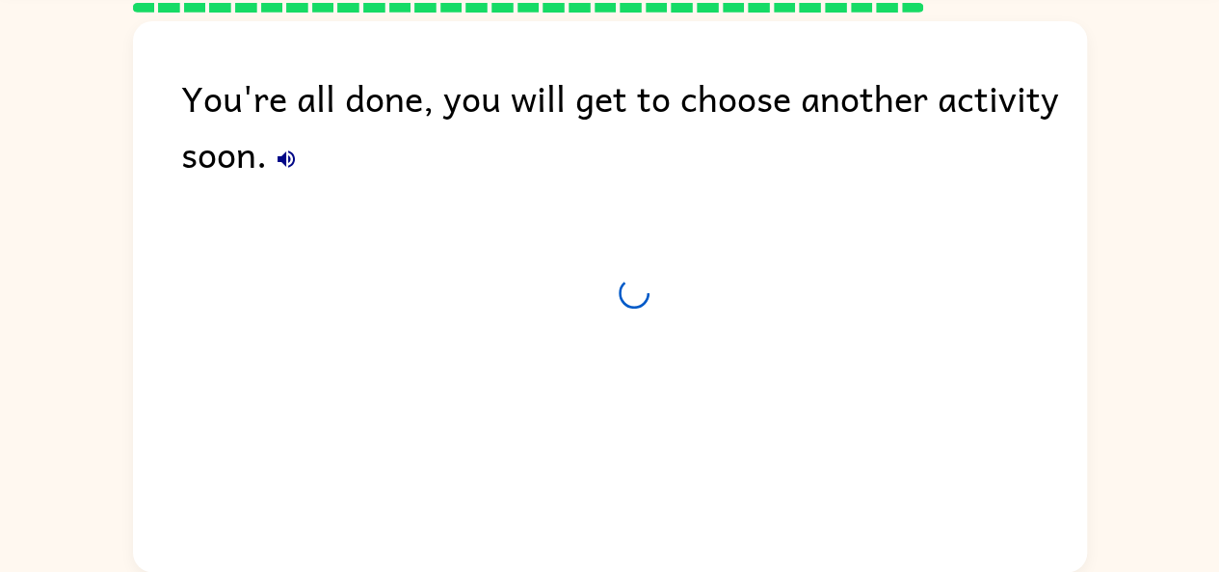
scroll to position [71, 0]
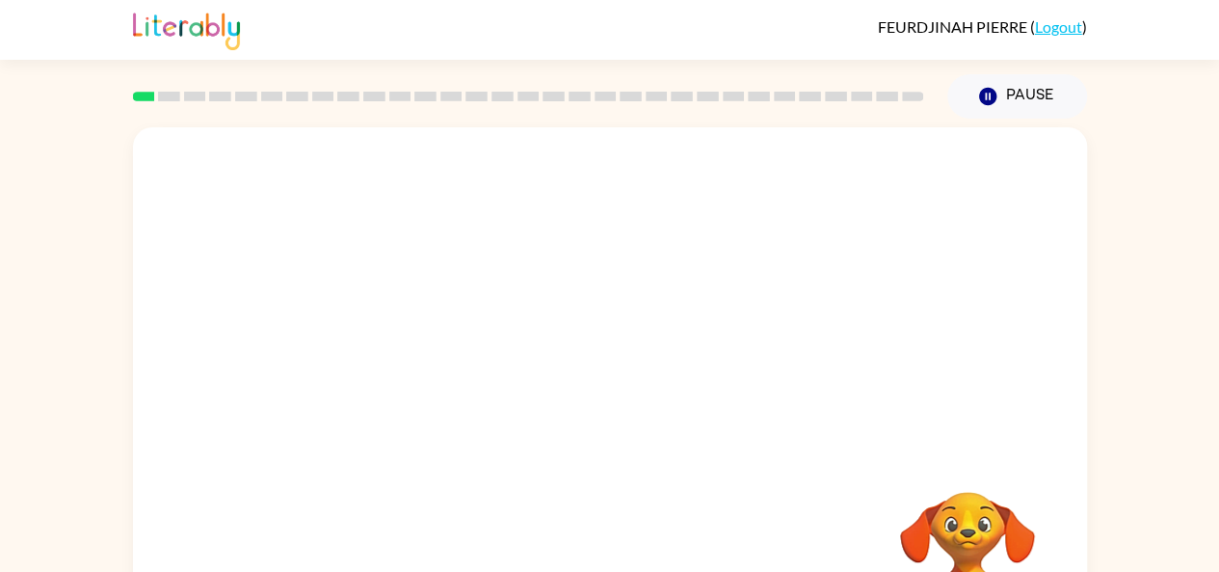
click at [599, 394] on div "Your browser must support playing .mp4 files to use Literably. Please try using…" at bounding box center [610, 402] width 954 height 550
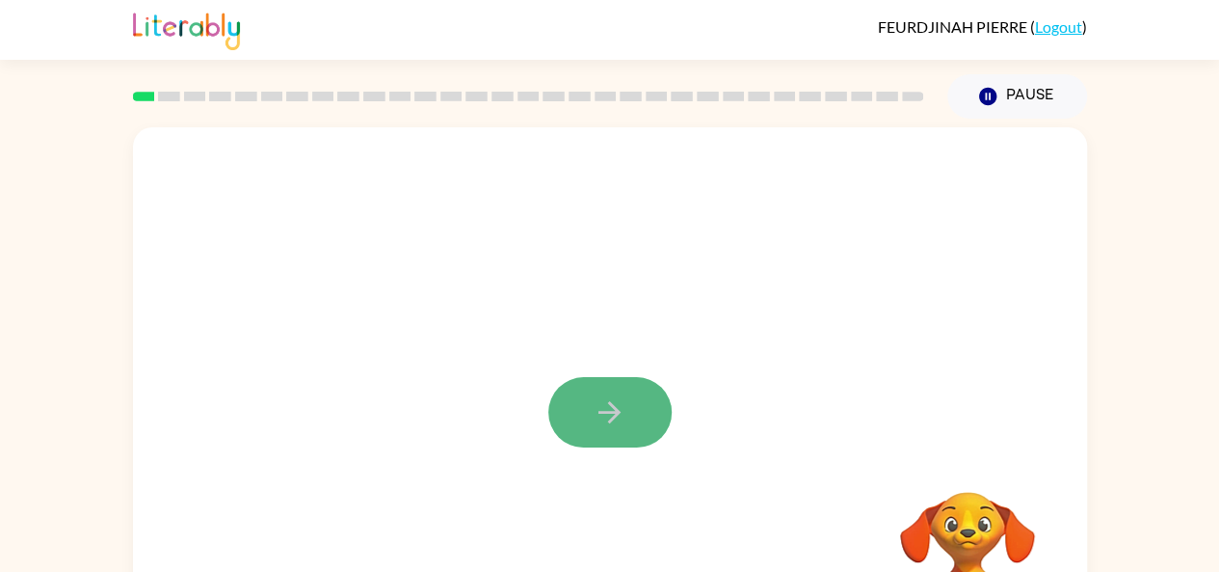
click at [582, 382] on button "button" at bounding box center [610, 412] width 123 height 70
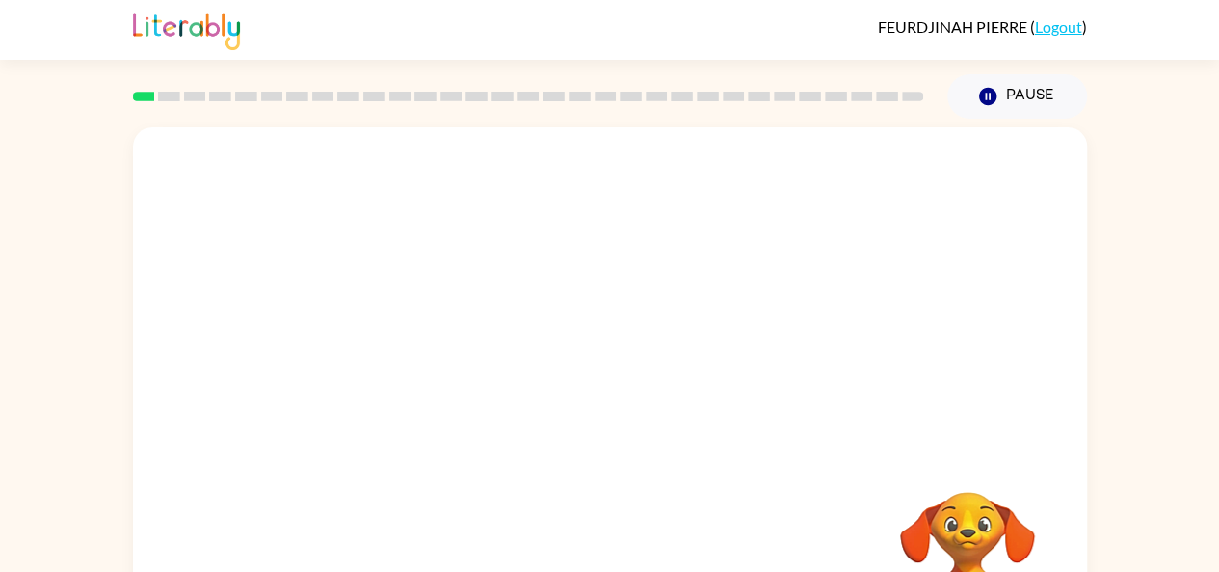
click at [582, 382] on div at bounding box center [563, 368] width 823 height 69
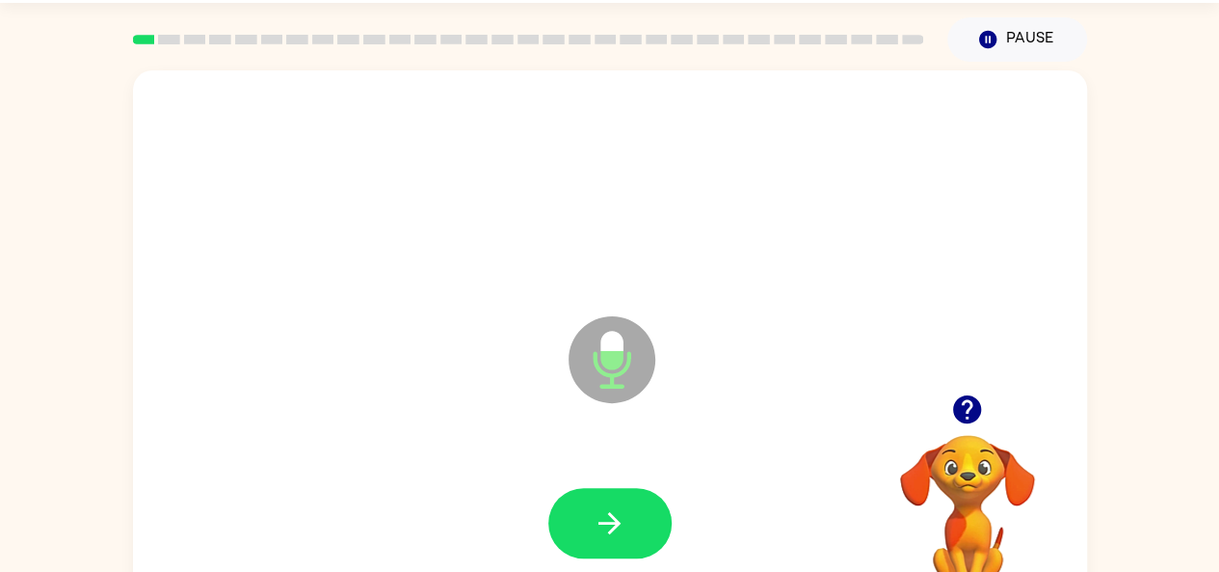
scroll to position [106, 0]
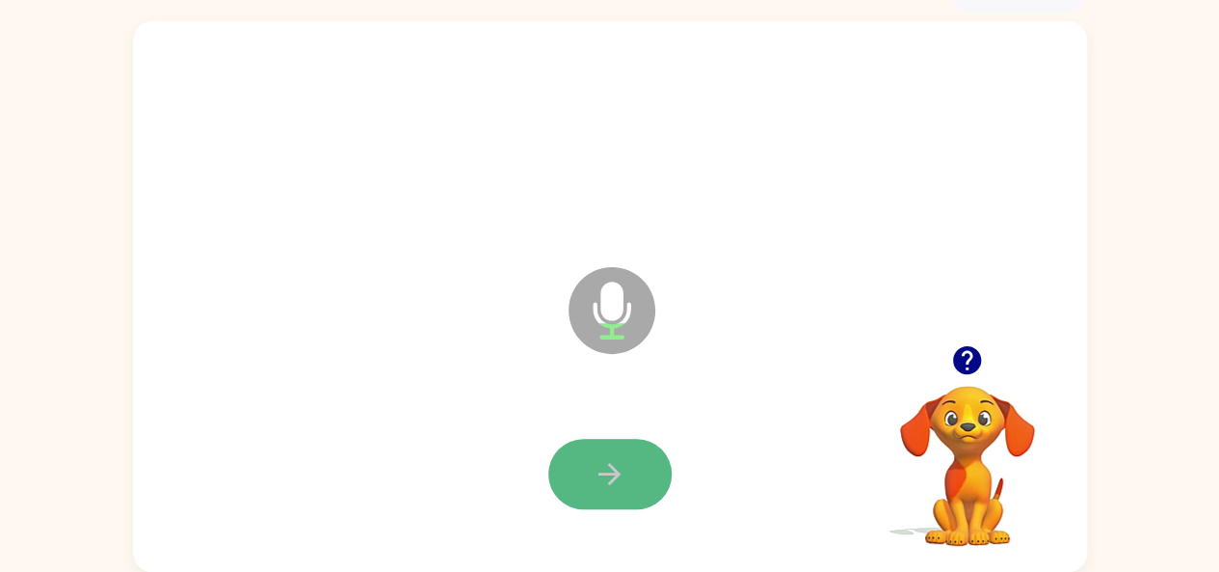
click at [599, 498] on button "button" at bounding box center [610, 474] width 123 height 70
click at [609, 449] on button "button" at bounding box center [610, 474] width 123 height 70
drag, startPoint x: 603, startPoint y: 514, endPoint x: 609, endPoint y: 449, distance: 64.8
click at [609, 449] on button "button" at bounding box center [610, 474] width 123 height 70
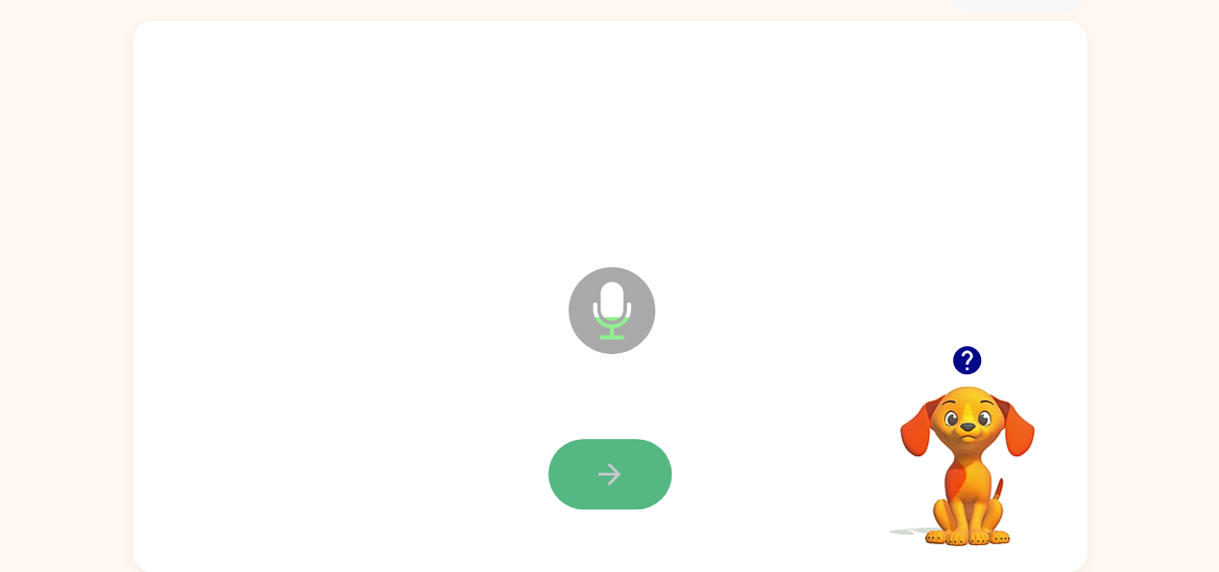
click at [588, 463] on button "button" at bounding box center [610, 474] width 123 height 70
click at [580, 487] on button "button" at bounding box center [610, 474] width 123 height 70
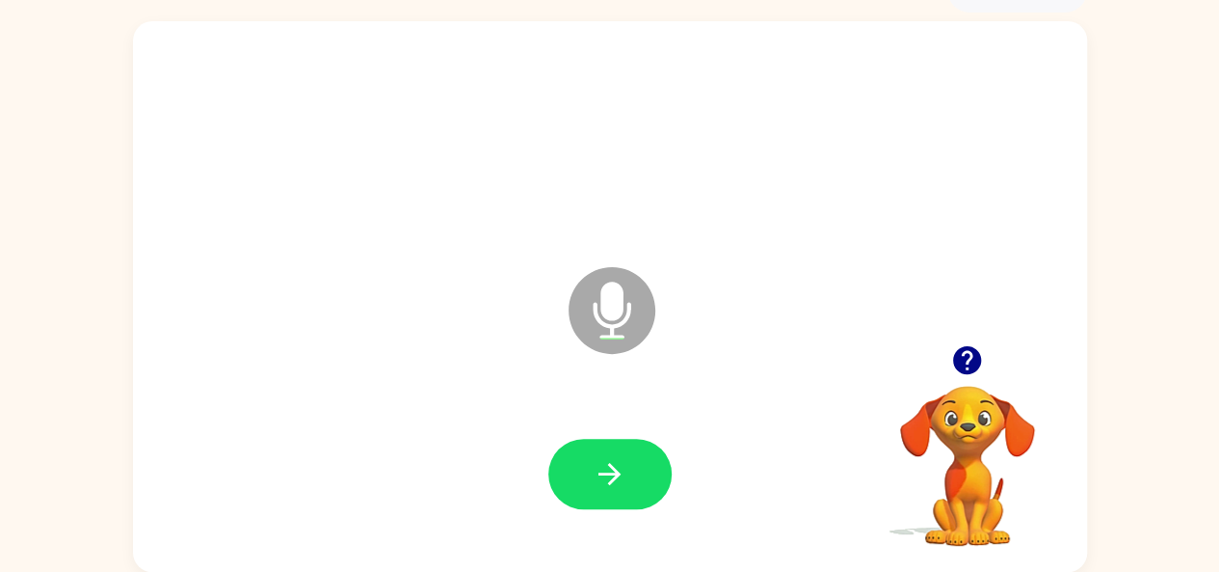
click at [555, 412] on div at bounding box center [610, 474] width 916 height 158
click at [571, 469] on button "button" at bounding box center [610, 474] width 123 height 70
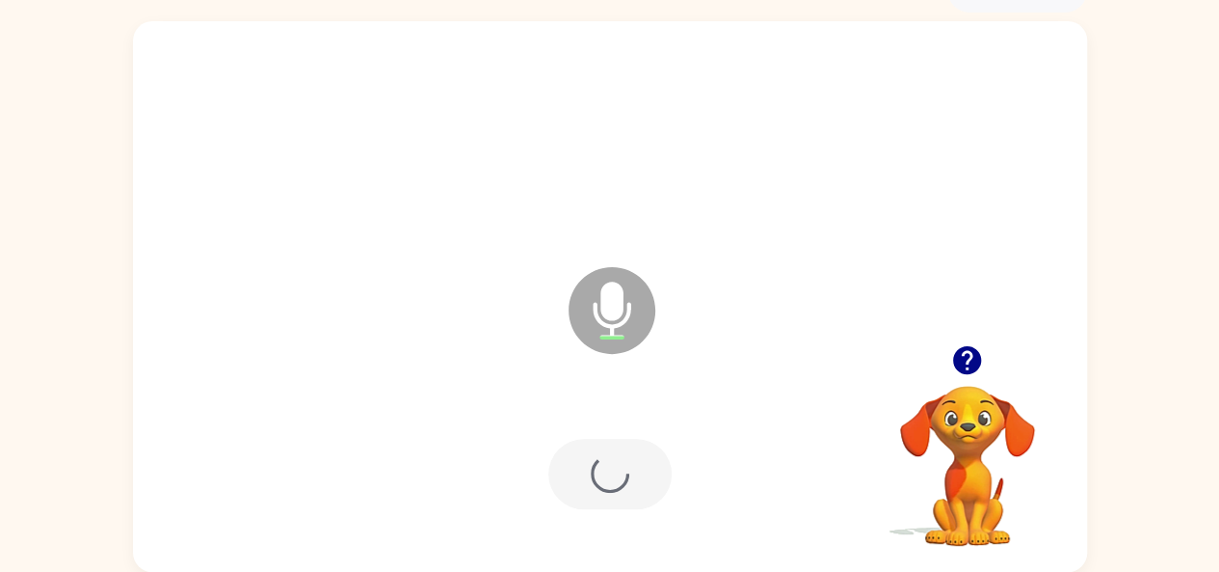
drag, startPoint x: 571, startPoint y: 522, endPoint x: 571, endPoint y: 469, distance: 52.1
click at [571, 469] on div at bounding box center [610, 474] width 123 height 70
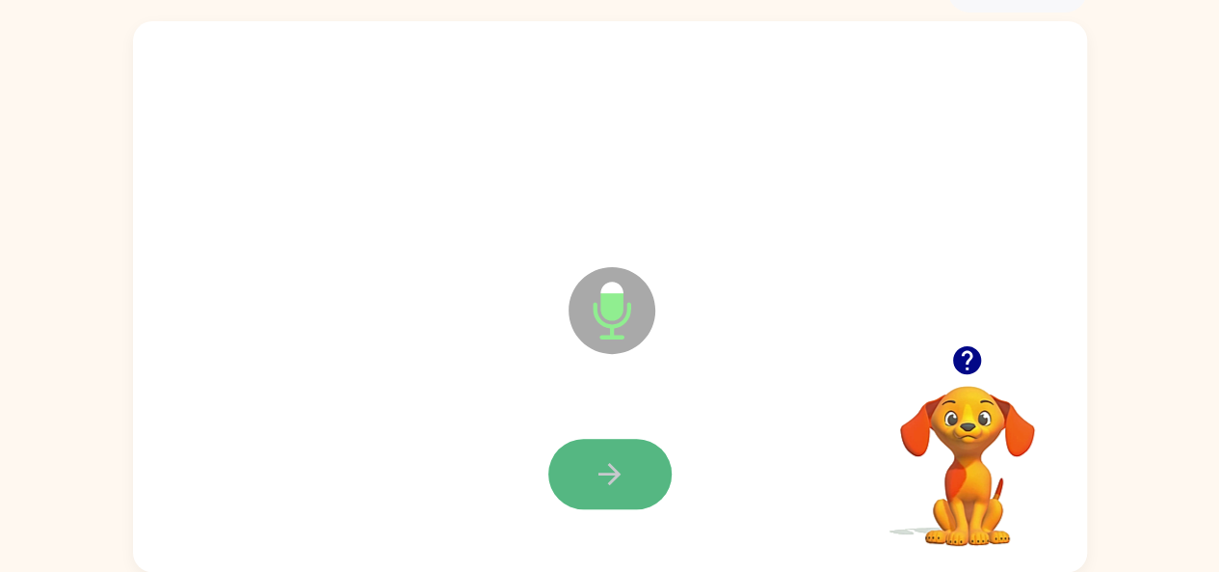
click at [589, 477] on button "button" at bounding box center [610, 474] width 123 height 70
click at [575, 462] on button "button" at bounding box center [610, 474] width 123 height 70
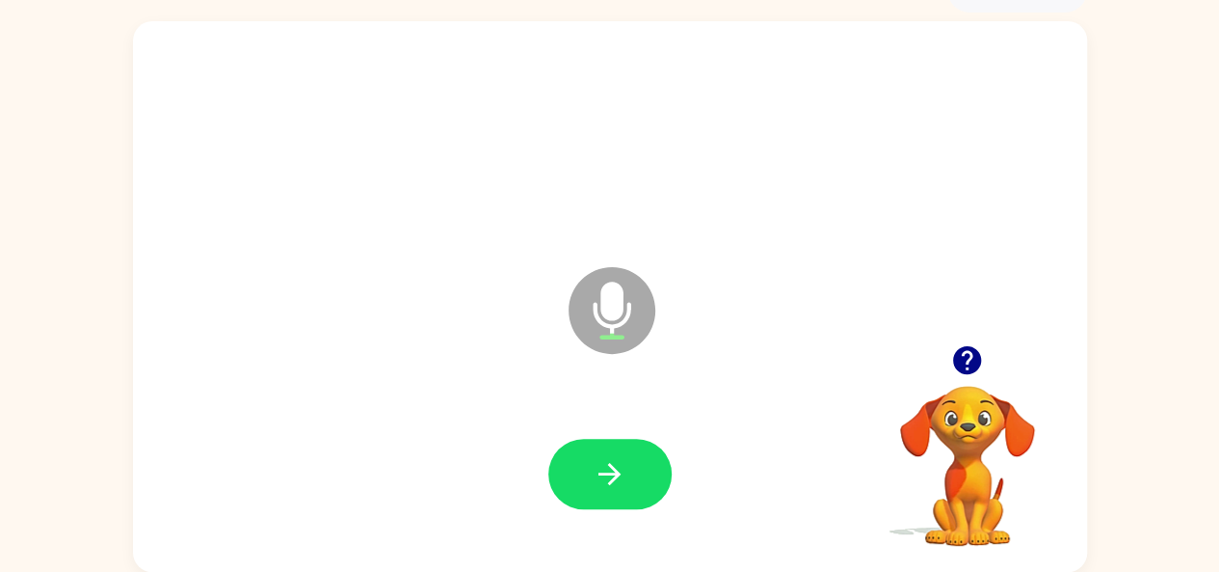
click at [551, 491] on div at bounding box center [610, 474] width 123 height 70
click at [623, 443] on button "button" at bounding box center [610, 474] width 123 height 70
click at [605, 496] on button "button" at bounding box center [610, 474] width 123 height 70
click at [601, 482] on icon "button" at bounding box center [610, 474] width 34 height 34
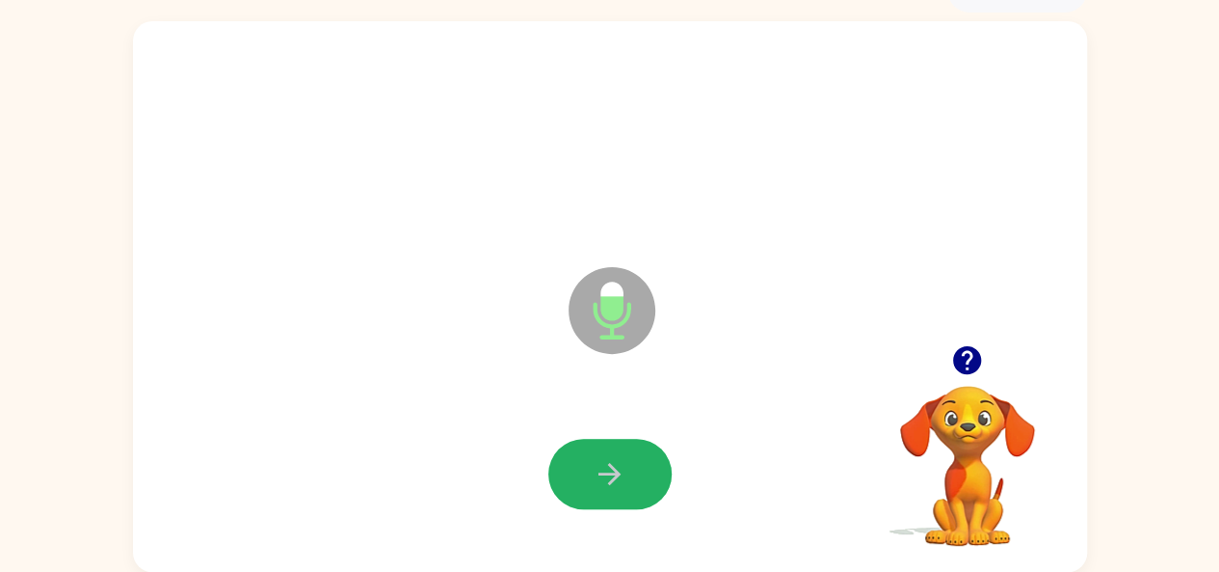
click at [601, 482] on icon "button" at bounding box center [610, 474] width 34 height 34
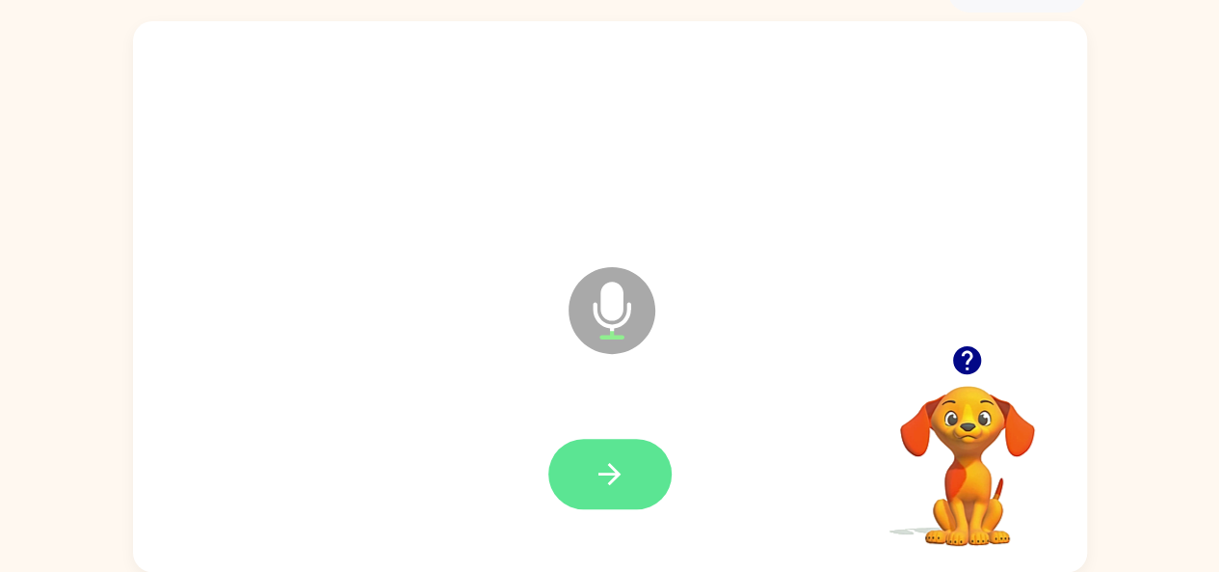
click at [602, 465] on icon "button" at bounding box center [610, 474] width 34 height 34
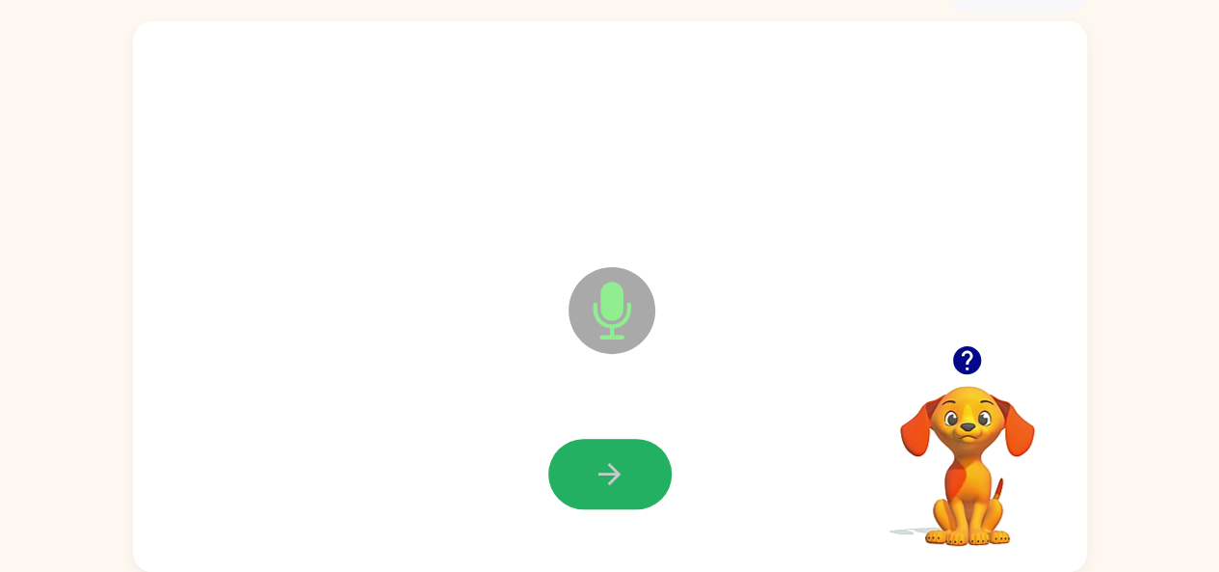
click at [603, 463] on icon "button" at bounding box center [610, 474] width 34 height 34
drag, startPoint x: 603, startPoint y: 463, endPoint x: 587, endPoint y: 461, distance: 16.5
click at [587, 461] on button "button" at bounding box center [610, 474] width 123 height 70
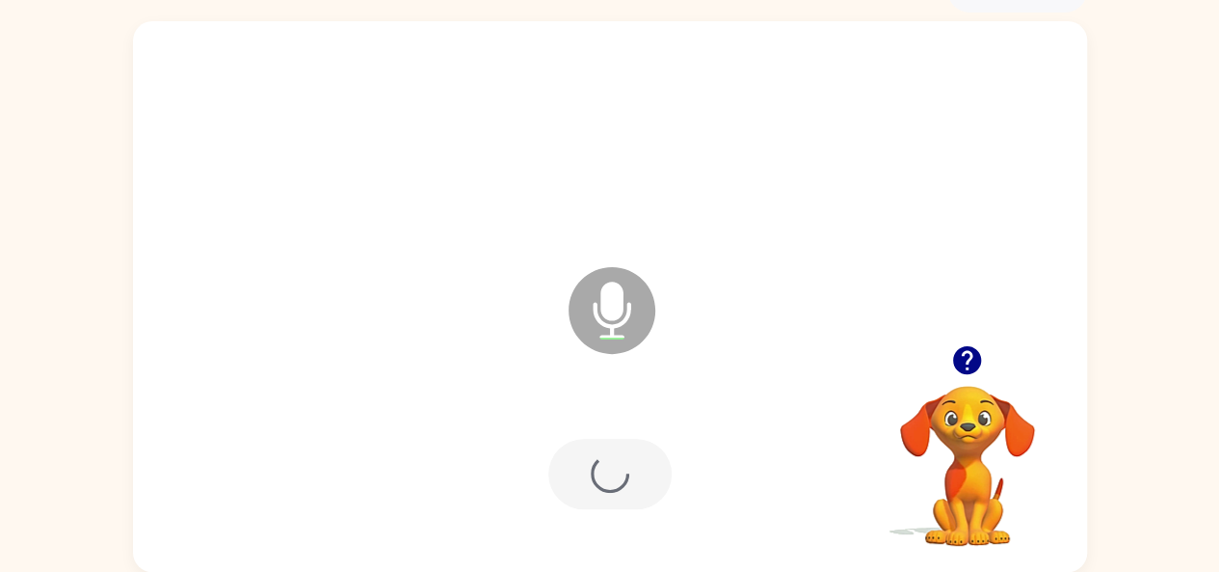
click at [587, 461] on div at bounding box center [610, 474] width 123 height 70
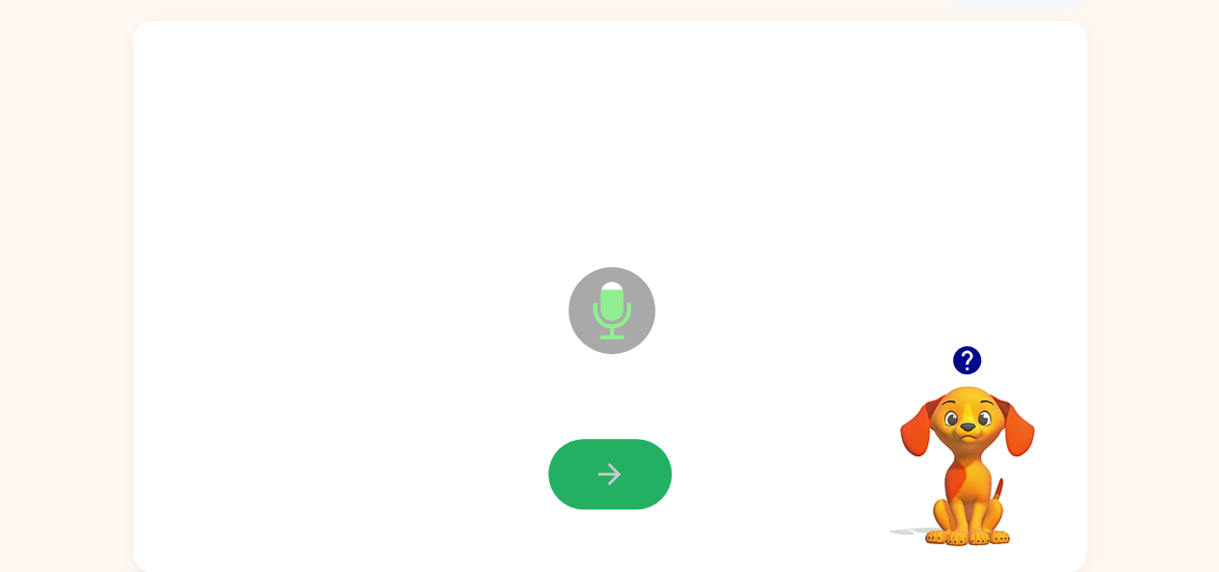
click at [587, 439] on button "button" at bounding box center [610, 474] width 123 height 70
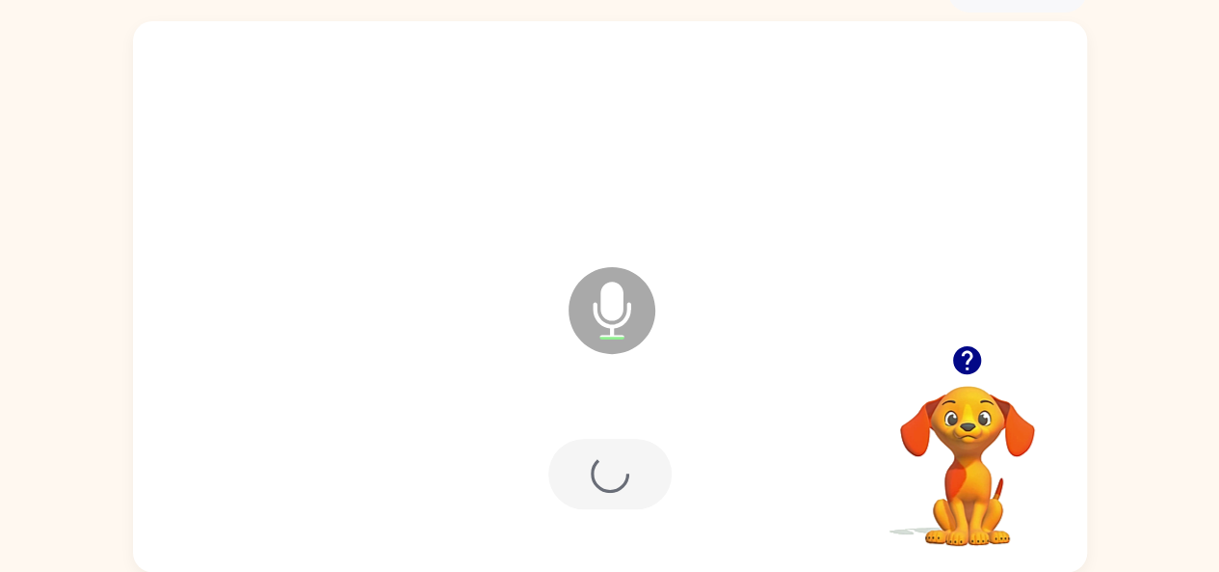
click at [587, 439] on div at bounding box center [610, 474] width 123 height 70
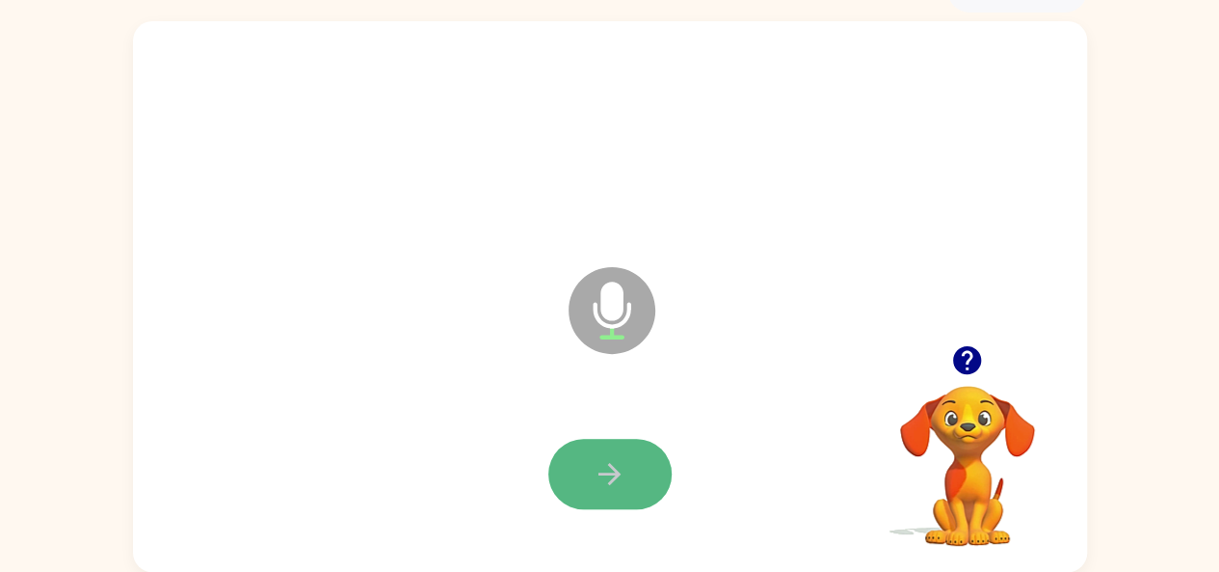
drag, startPoint x: 598, startPoint y: 468, endPoint x: 587, endPoint y: 439, distance: 30.8
click at [587, 439] on button "button" at bounding box center [610, 474] width 123 height 70
click at [583, 425] on div at bounding box center [610, 474] width 916 height 158
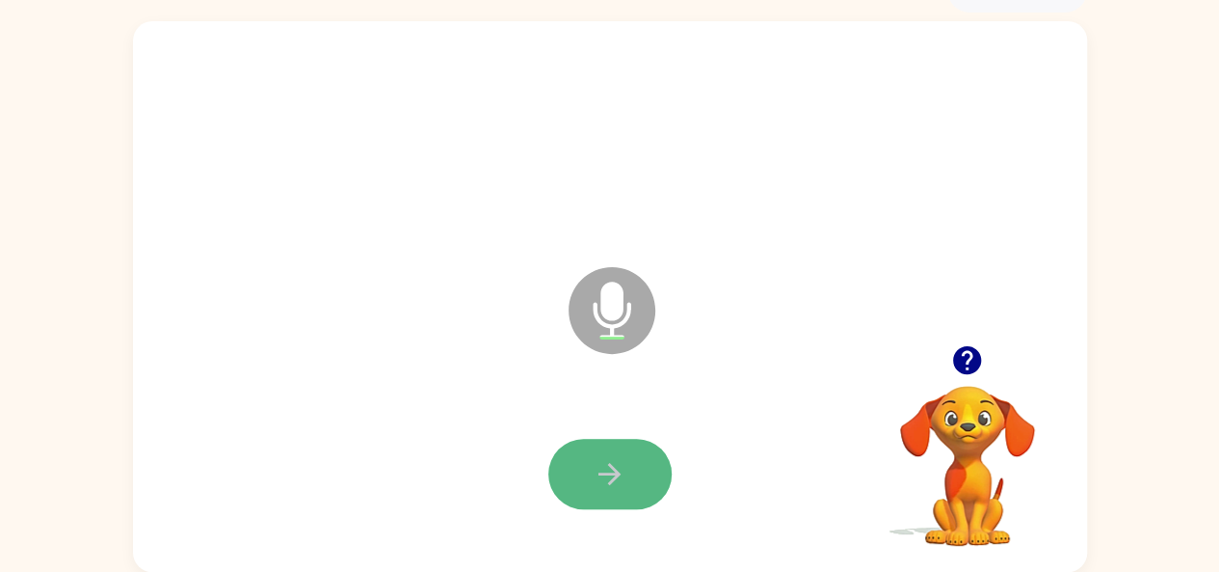
click at [564, 475] on button "button" at bounding box center [610, 474] width 123 height 70
click at [565, 468] on button "button" at bounding box center [610, 474] width 123 height 70
click at [515, 462] on div at bounding box center [610, 474] width 916 height 158
click at [571, 475] on button "button" at bounding box center [610, 474] width 123 height 70
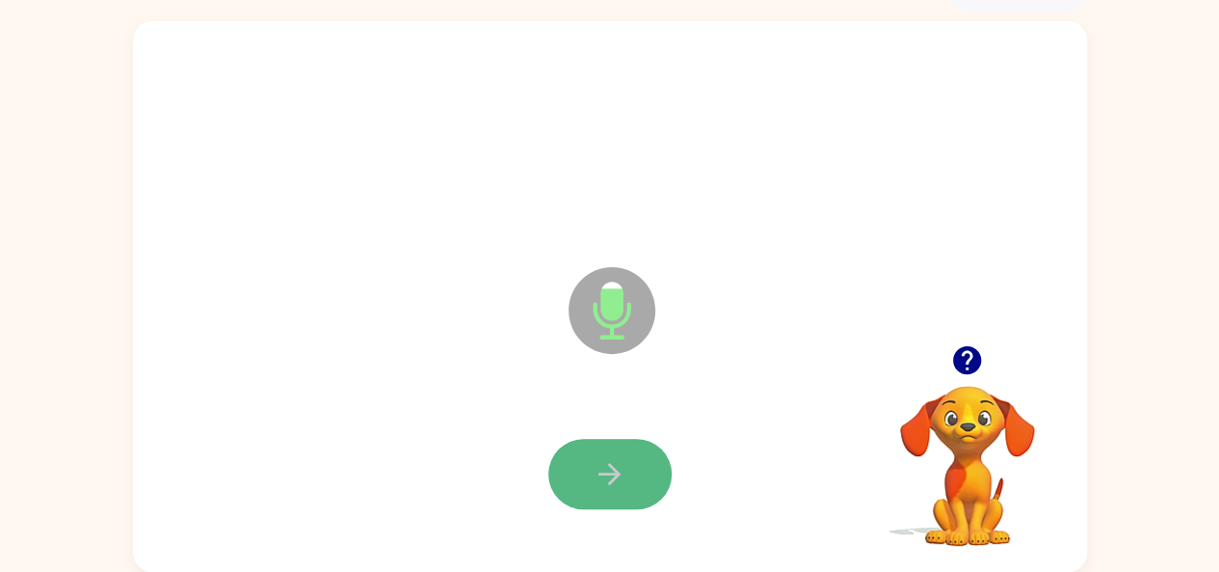
click at [571, 476] on button "button" at bounding box center [610, 474] width 123 height 70
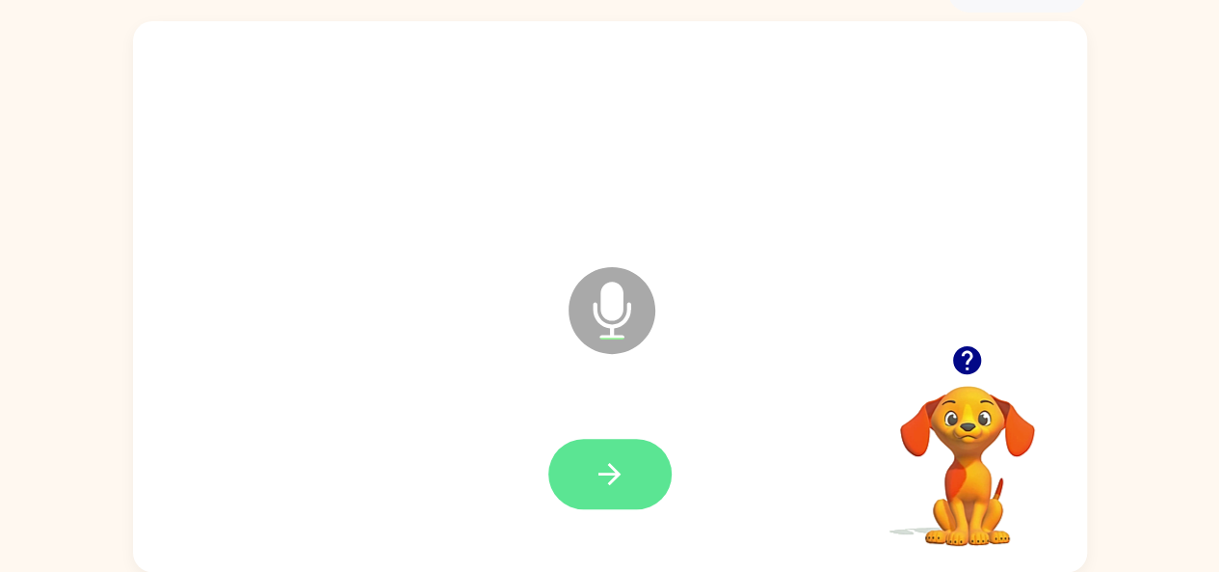
click at [571, 476] on button "button" at bounding box center [610, 474] width 123 height 70
click at [594, 496] on button "button" at bounding box center [610, 474] width 123 height 70
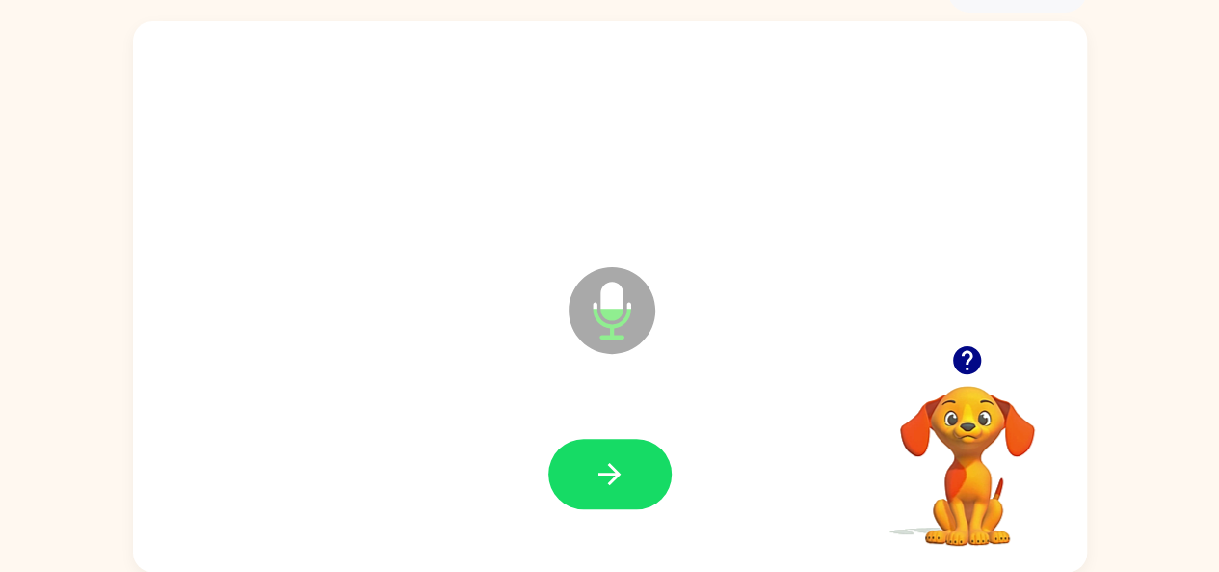
click at [594, 496] on button "button" at bounding box center [610, 474] width 123 height 70
click at [543, 494] on div at bounding box center [610, 474] width 916 height 158
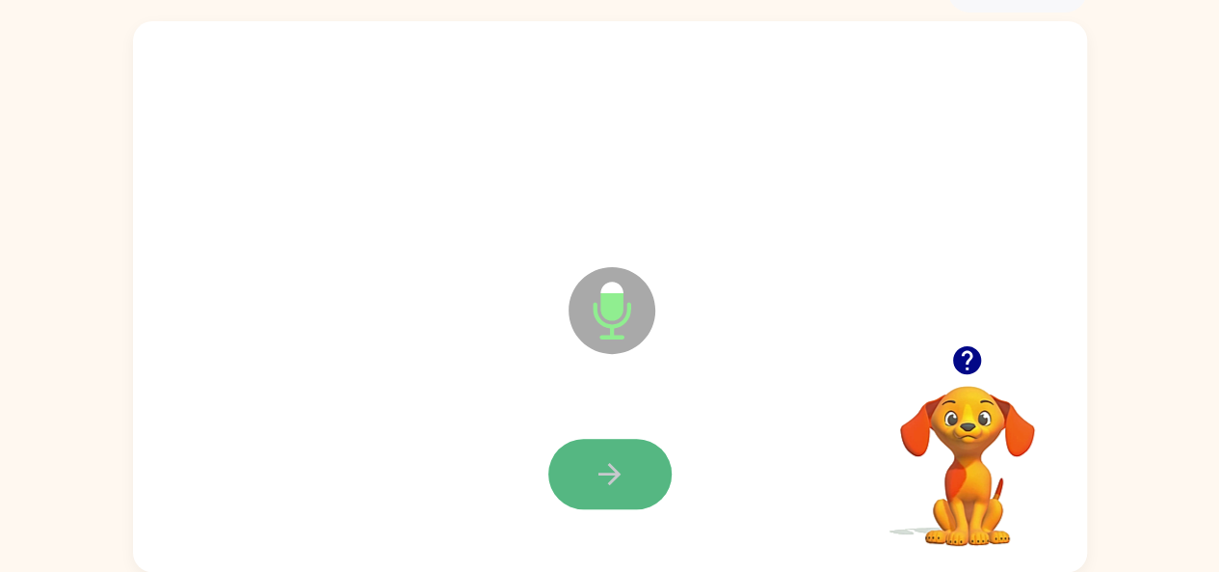
click at [596, 440] on button "button" at bounding box center [610, 474] width 123 height 70
click at [602, 442] on button "button" at bounding box center [610, 474] width 123 height 70
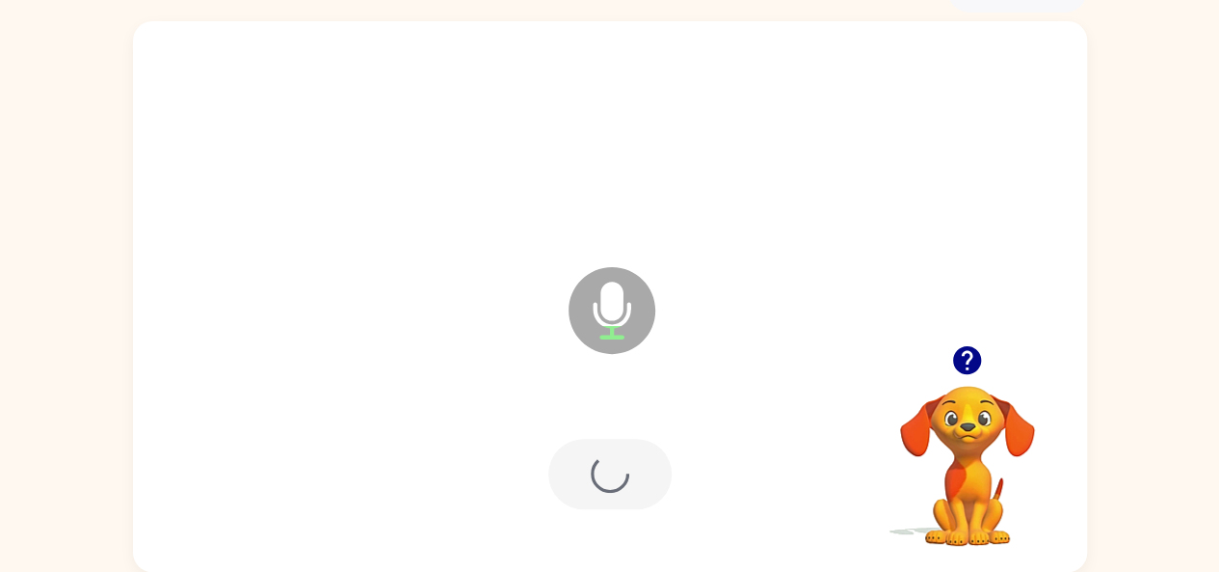
drag, startPoint x: 602, startPoint y: 442, endPoint x: 613, endPoint y: 410, distance: 33.5
click at [609, 431] on div at bounding box center [610, 474] width 916 height 158
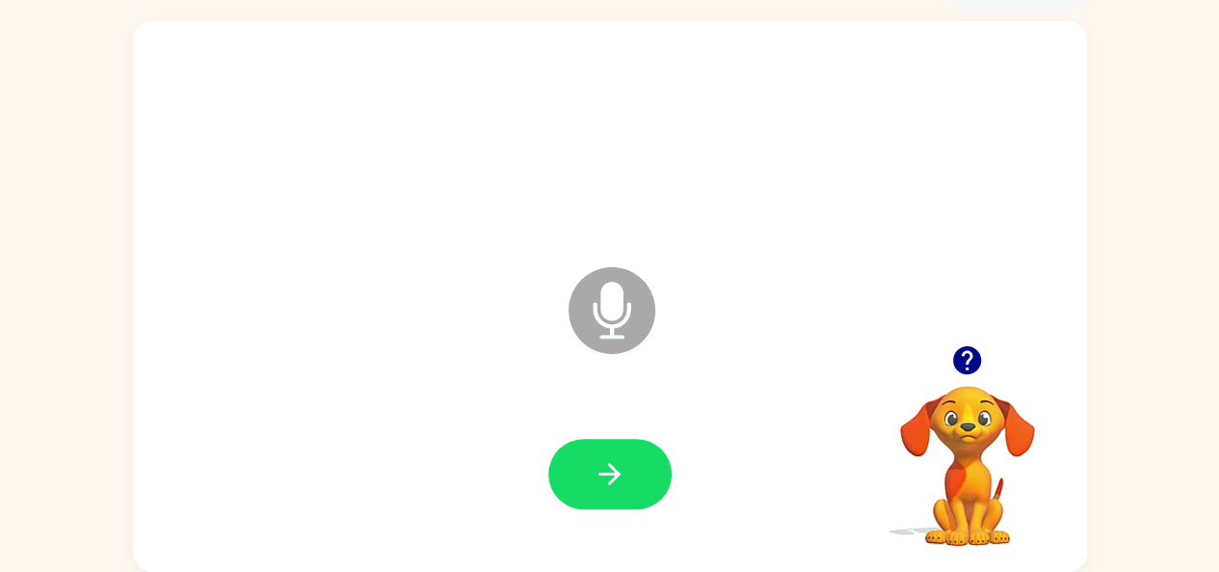
click at [597, 537] on div at bounding box center [610, 474] width 916 height 158
click at [564, 456] on button "button" at bounding box center [610, 474] width 123 height 70
click at [569, 472] on button "button" at bounding box center [610, 474] width 123 height 70
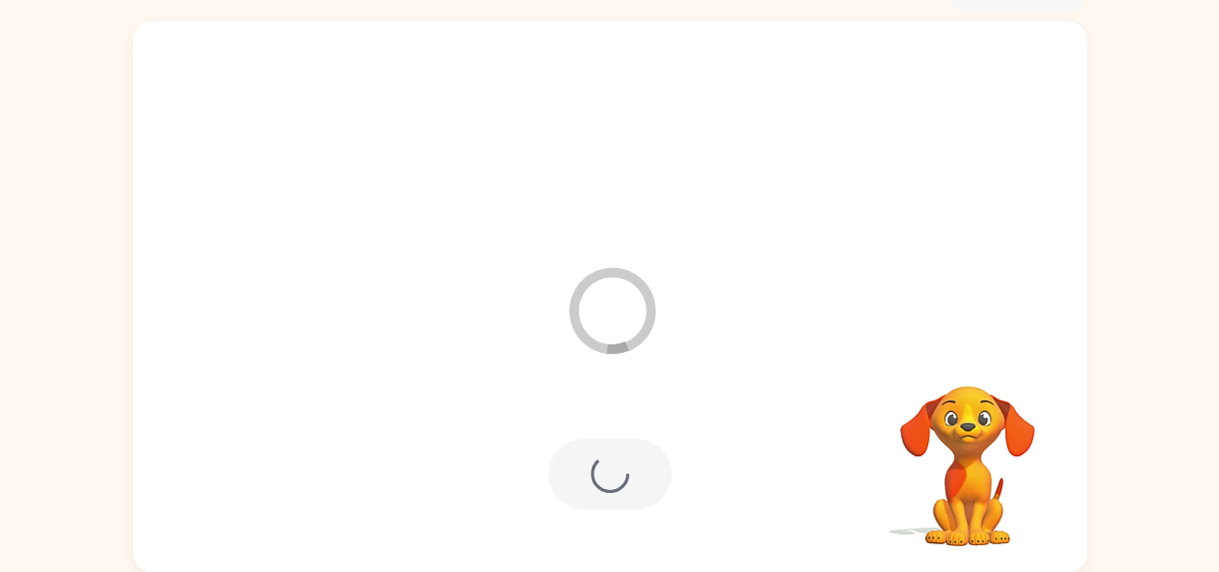
click at [569, 472] on div at bounding box center [610, 474] width 123 height 70
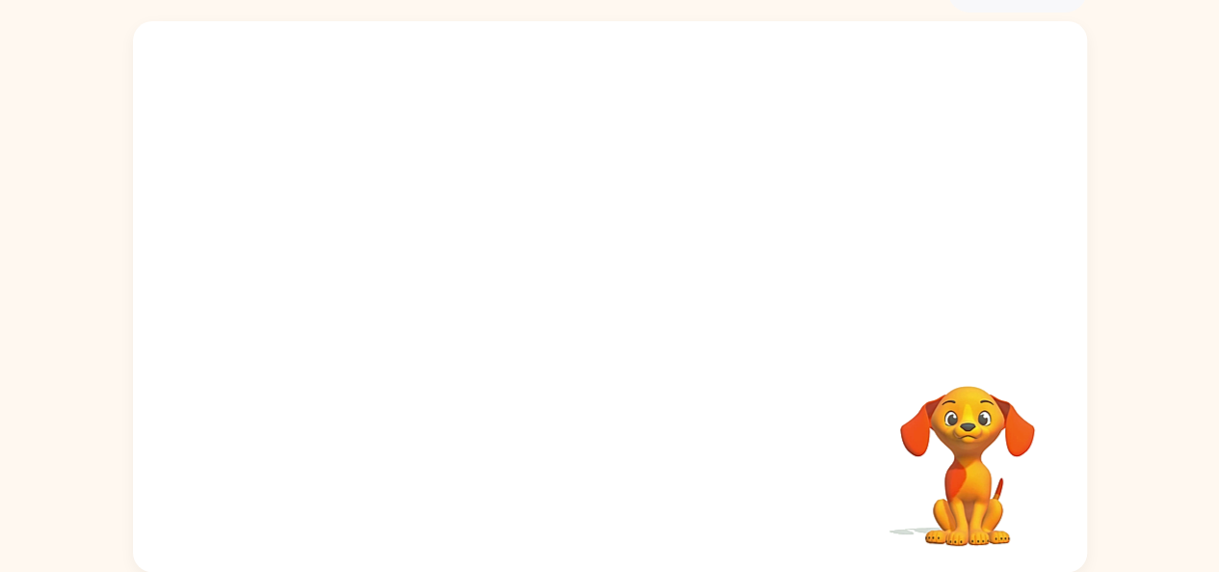
scroll to position [102, 0]
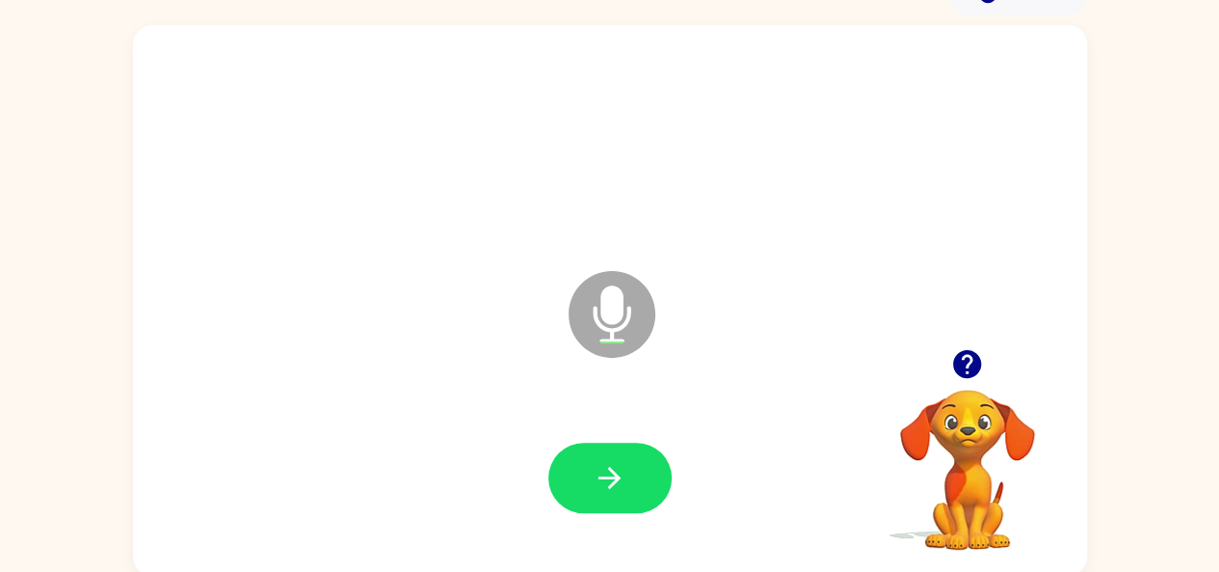
click at [577, 454] on button "button" at bounding box center [610, 477] width 123 height 70
click at [629, 492] on button "button" at bounding box center [610, 477] width 123 height 70
click at [505, 366] on div "Microphone The Microphone is here when it is your turn to talk" at bounding box center [610, 300] width 954 height 550
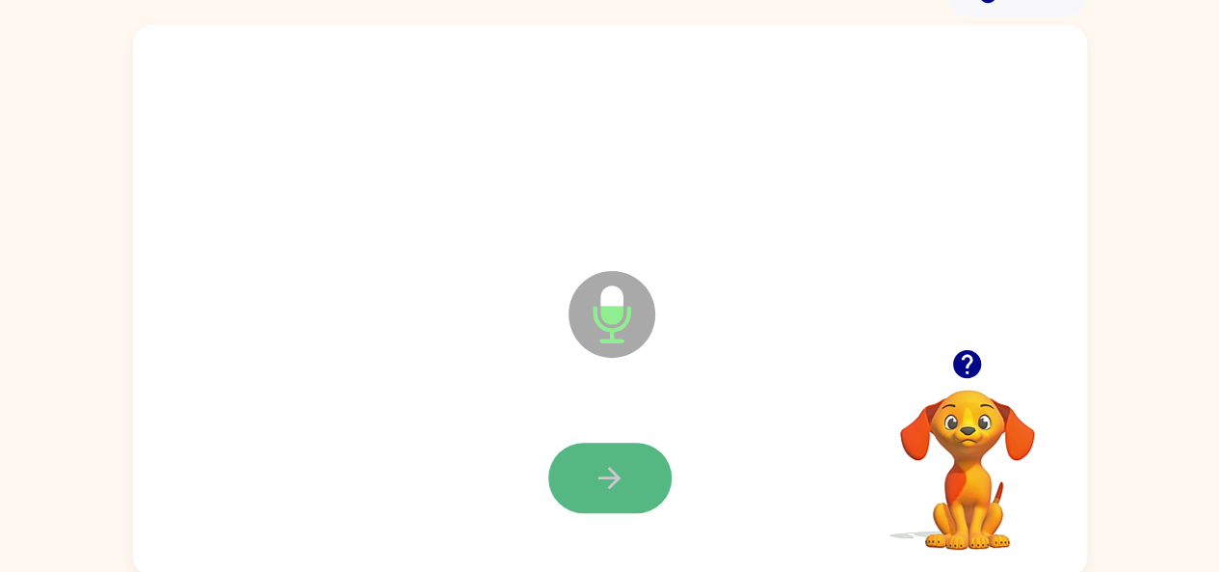
click at [598, 450] on button "button" at bounding box center [610, 477] width 123 height 70
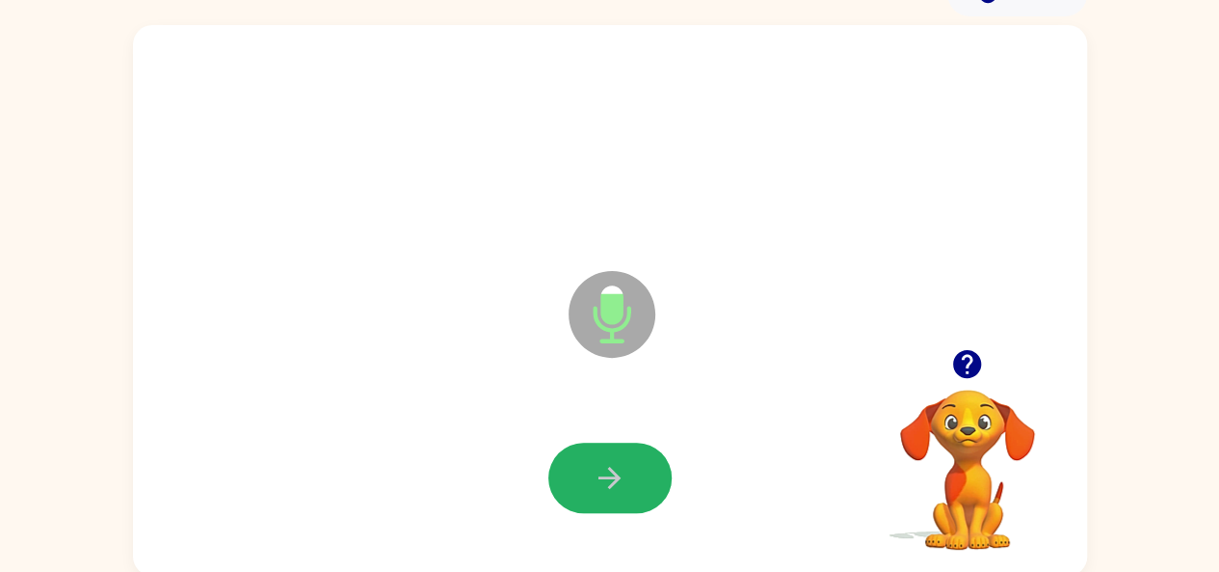
click at [598, 450] on button "button" at bounding box center [610, 477] width 123 height 70
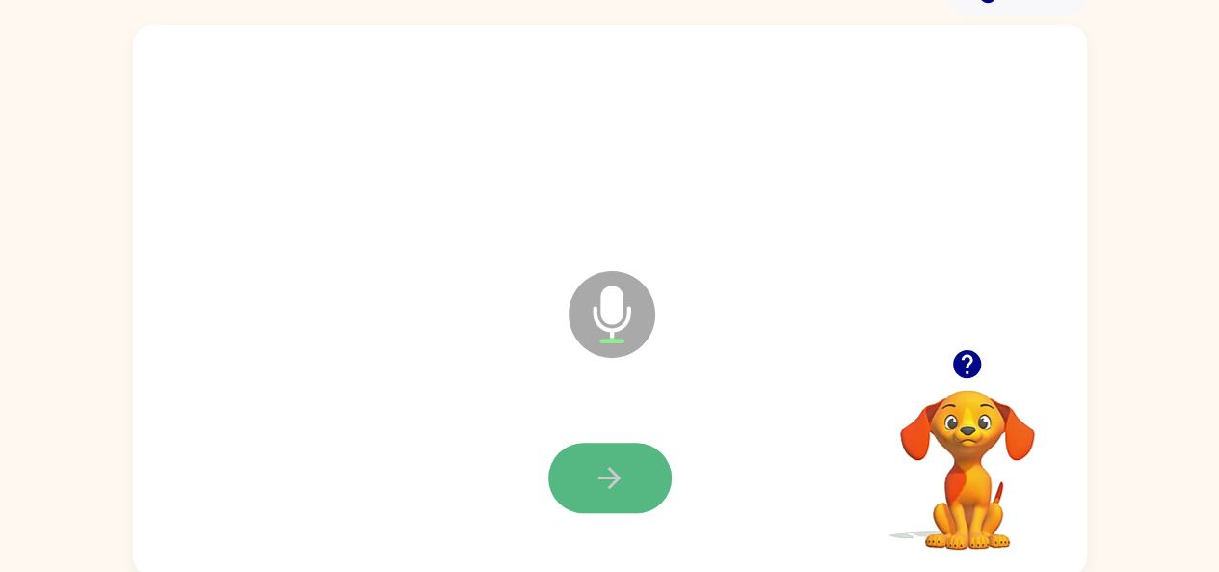
click at [629, 470] on button "button" at bounding box center [610, 477] width 123 height 70
click at [616, 481] on icon "button" at bounding box center [610, 478] width 22 height 22
click at [630, 473] on button "button" at bounding box center [610, 477] width 123 height 70
click at [616, 496] on button "button" at bounding box center [610, 477] width 123 height 70
click at [623, 479] on icon "button" at bounding box center [610, 478] width 34 height 34
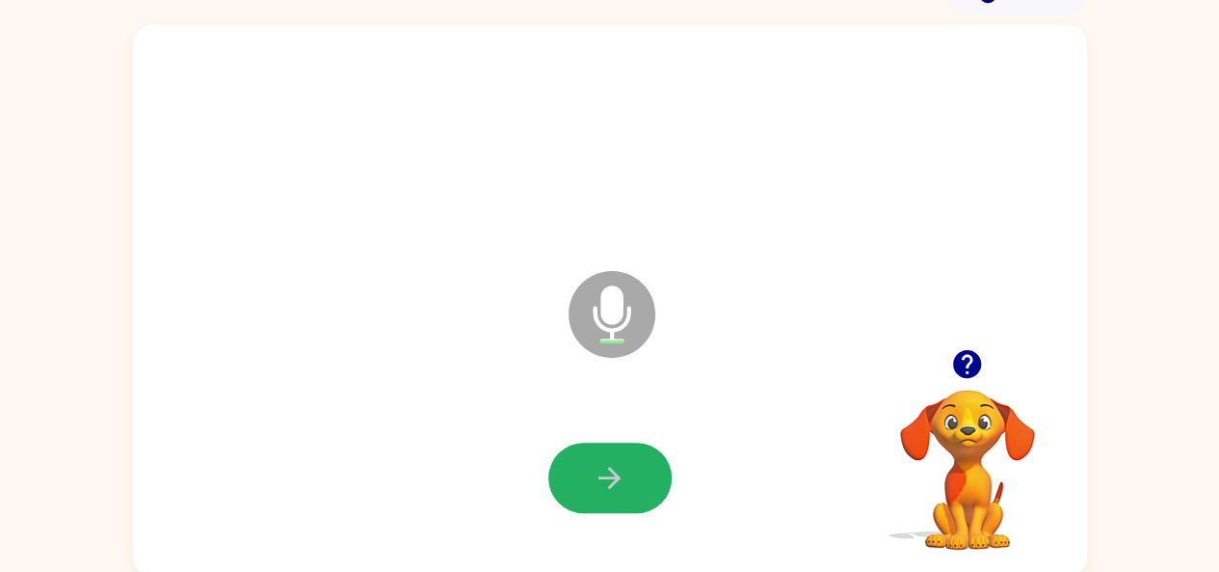
click at [623, 479] on icon "button" at bounding box center [610, 478] width 34 height 34
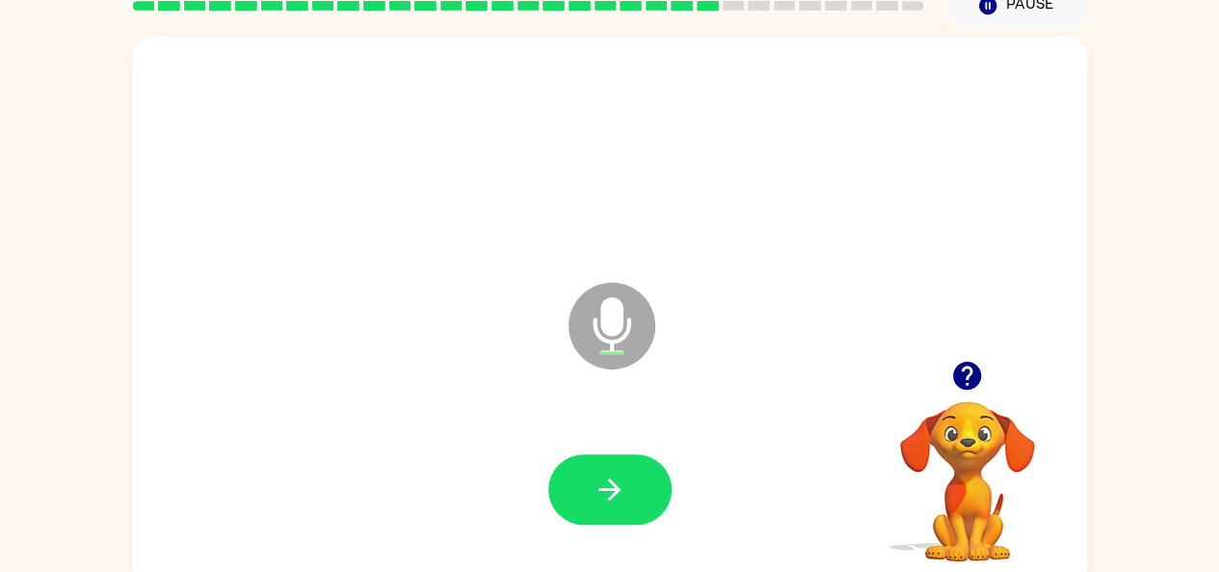
scroll to position [90, 0]
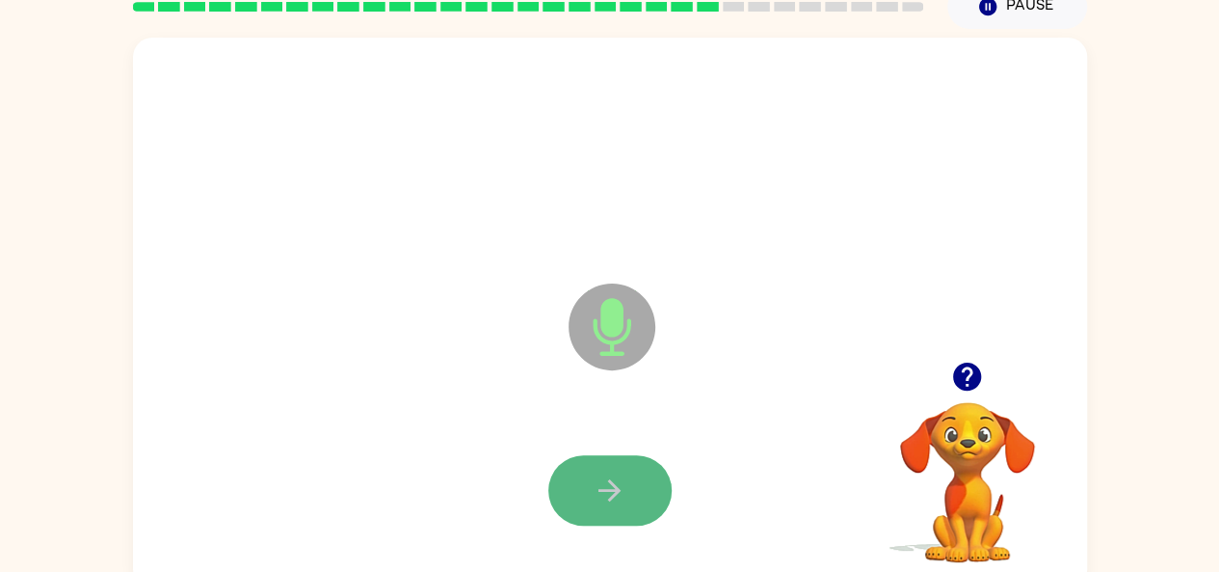
click at [629, 462] on button "button" at bounding box center [610, 490] width 123 height 70
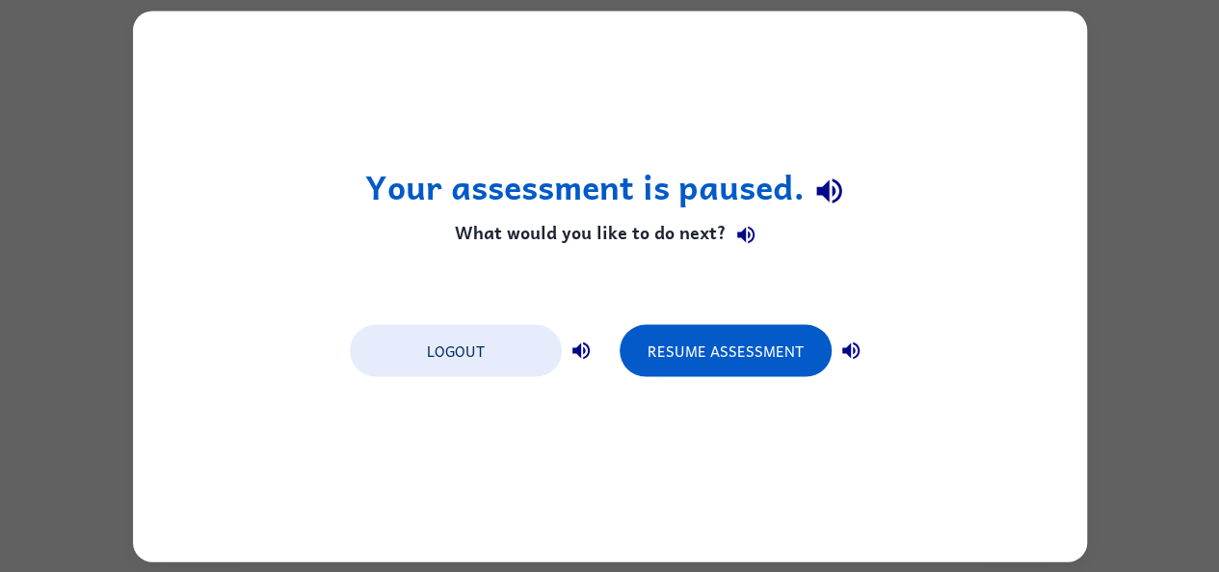
scroll to position [0, 0]
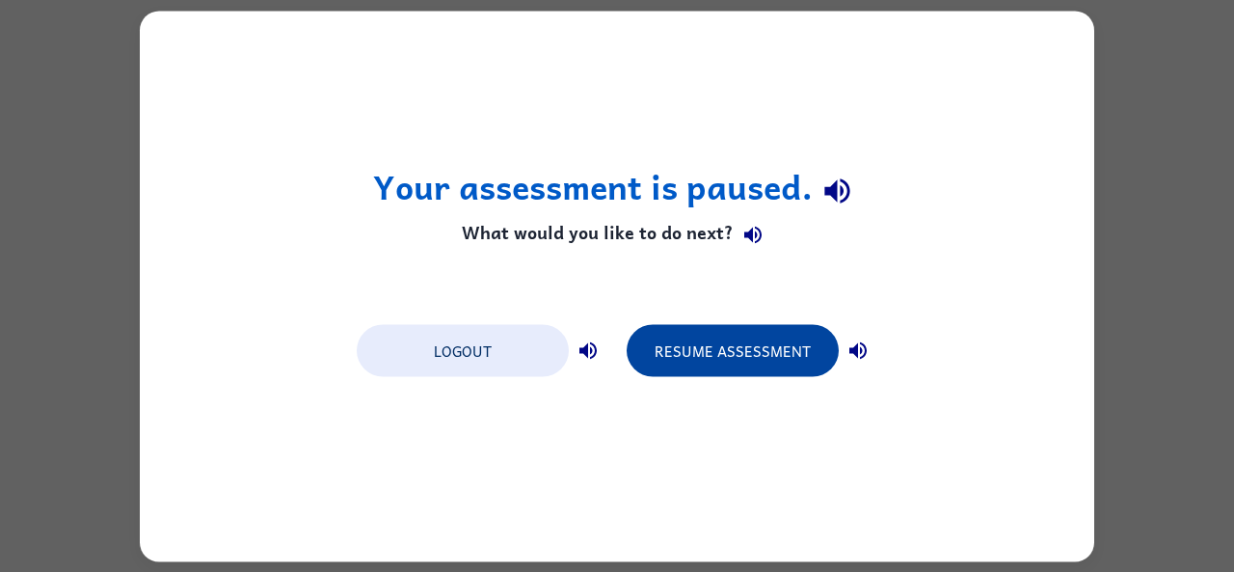
click at [698, 352] on button "Resume Assessment" at bounding box center [733, 350] width 212 height 52
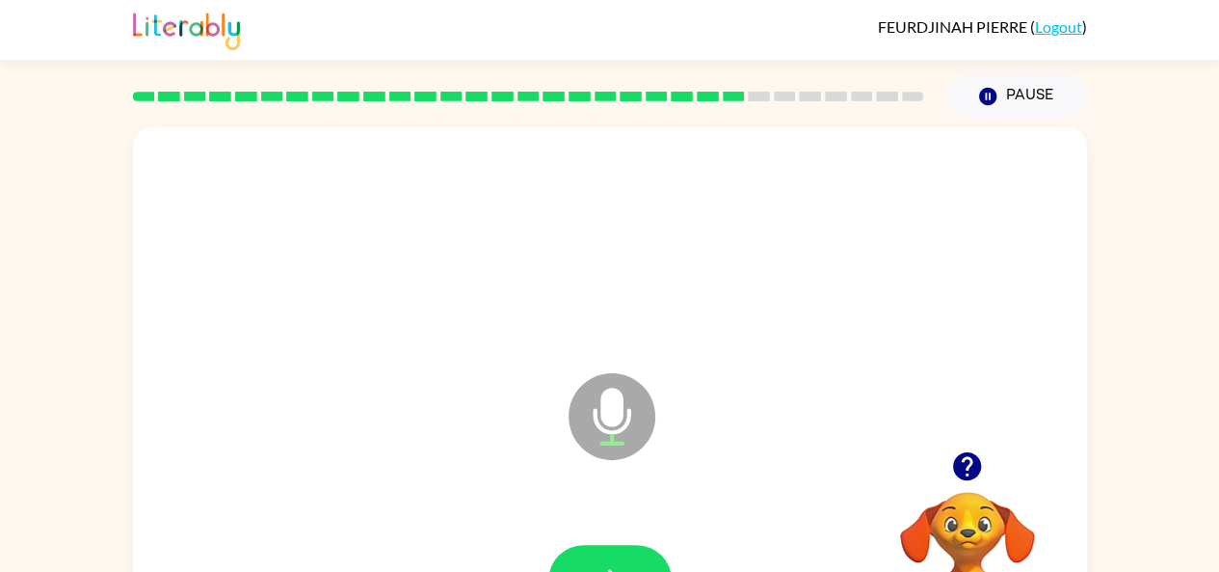
click at [698, 352] on div "Microphone The Microphone is here when it is your turn to talk" at bounding box center [563, 368] width 823 height 69
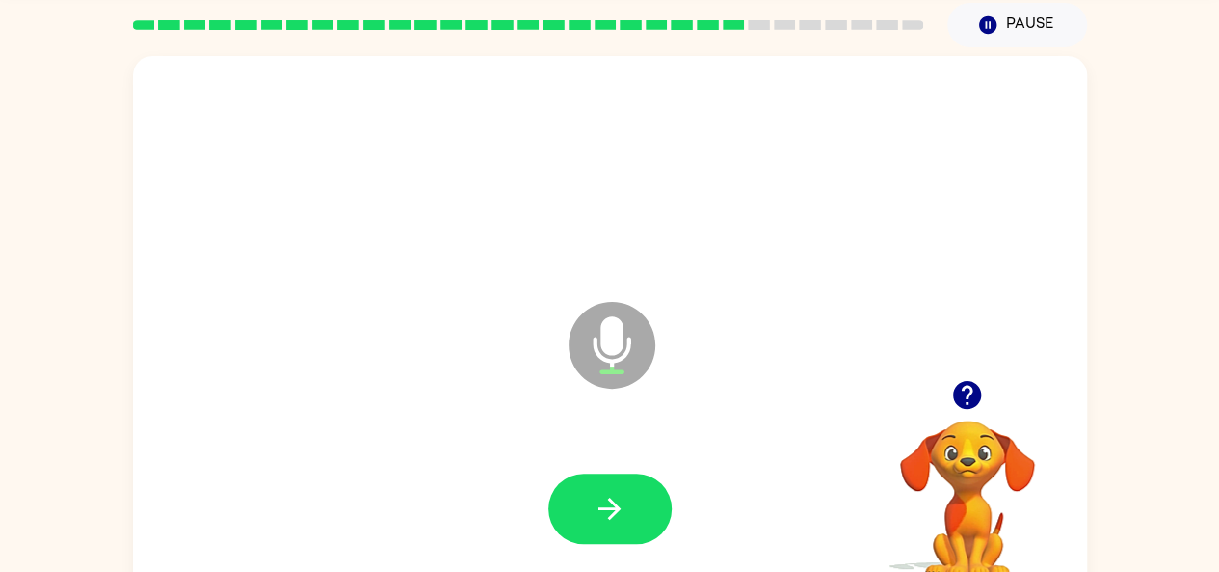
scroll to position [106, 0]
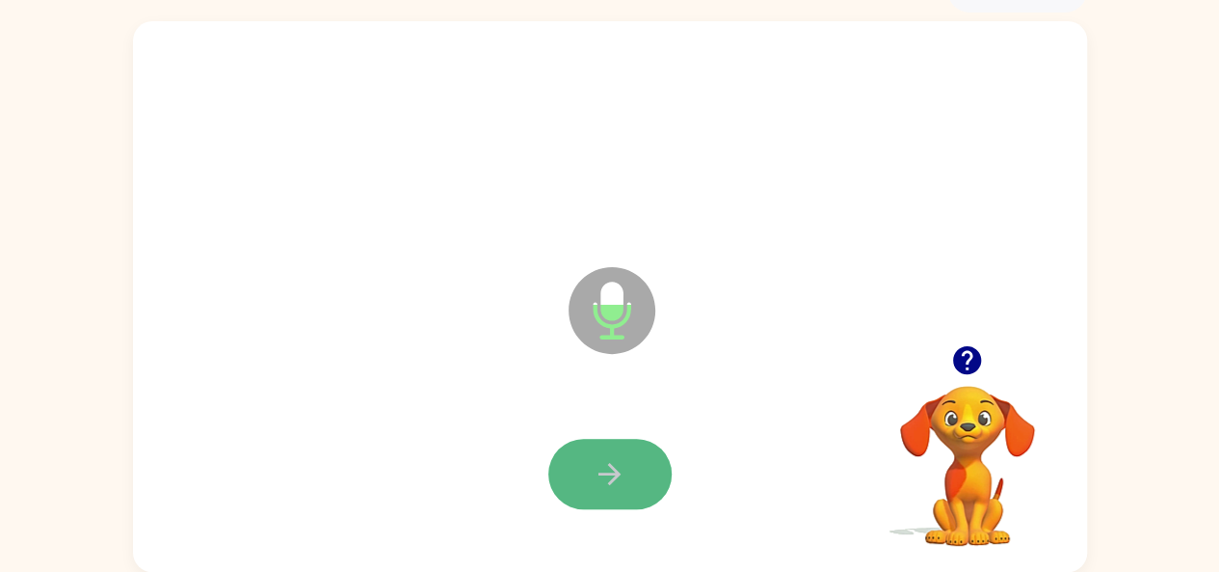
click at [563, 469] on button "button" at bounding box center [610, 474] width 123 height 70
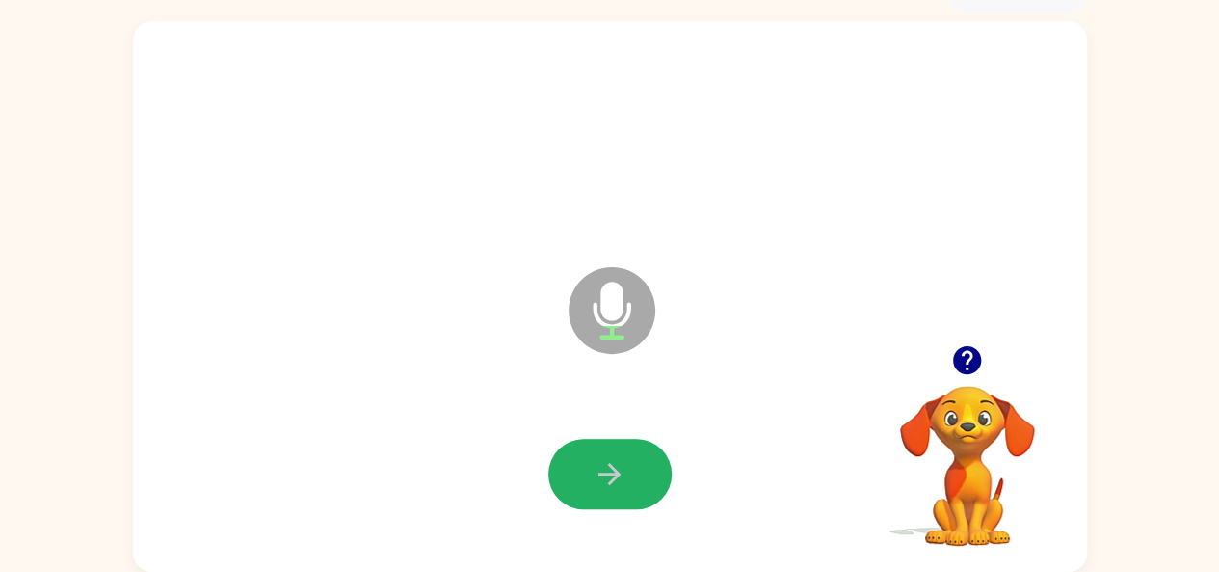
click at [563, 458] on button "button" at bounding box center [610, 474] width 123 height 70
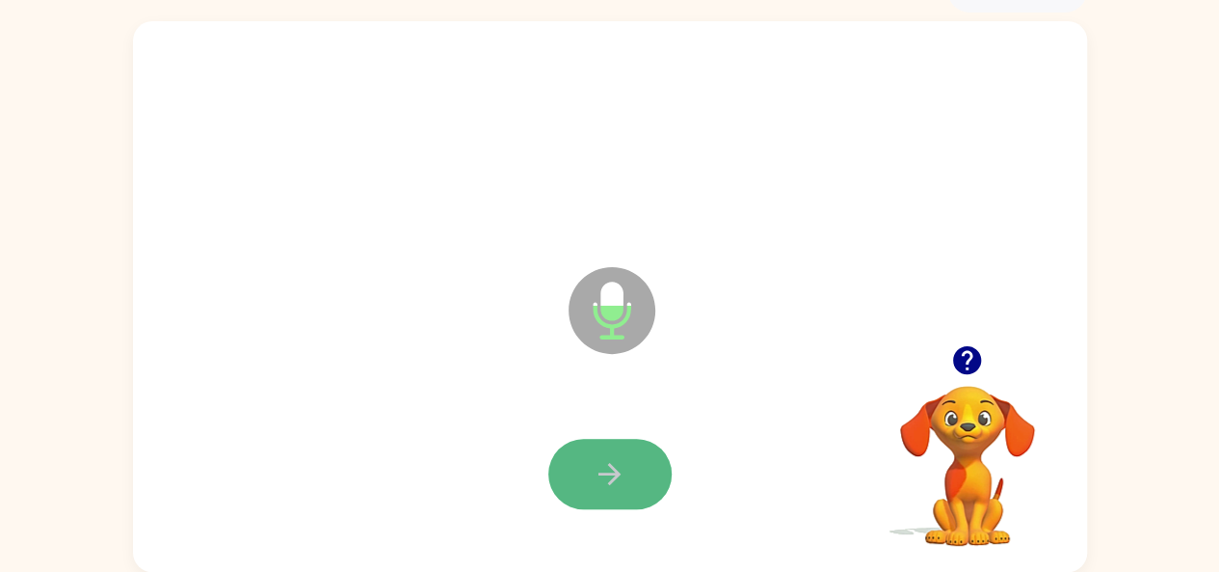
click at [549, 477] on button "button" at bounding box center [610, 474] width 123 height 70
click at [580, 475] on button "button" at bounding box center [610, 474] width 123 height 70
click at [576, 473] on button "button" at bounding box center [610, 474] width 123 height 70
click at [579, 476] on button "button" at bounding box center [610, 474] width 123 height 70
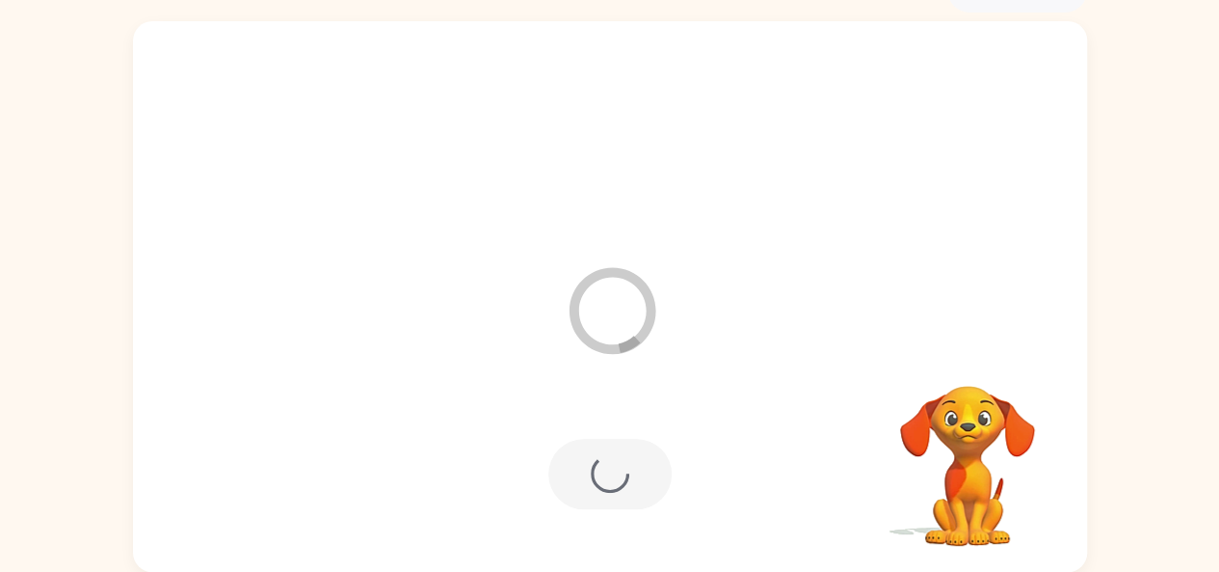
drag, startPoint x: 576, startPoint y: 471, endPoint x: 542, endPoint y: 475, distance: 34.9
click at [563, 461] on div at bounding box center [610, 474] width 123 height 70
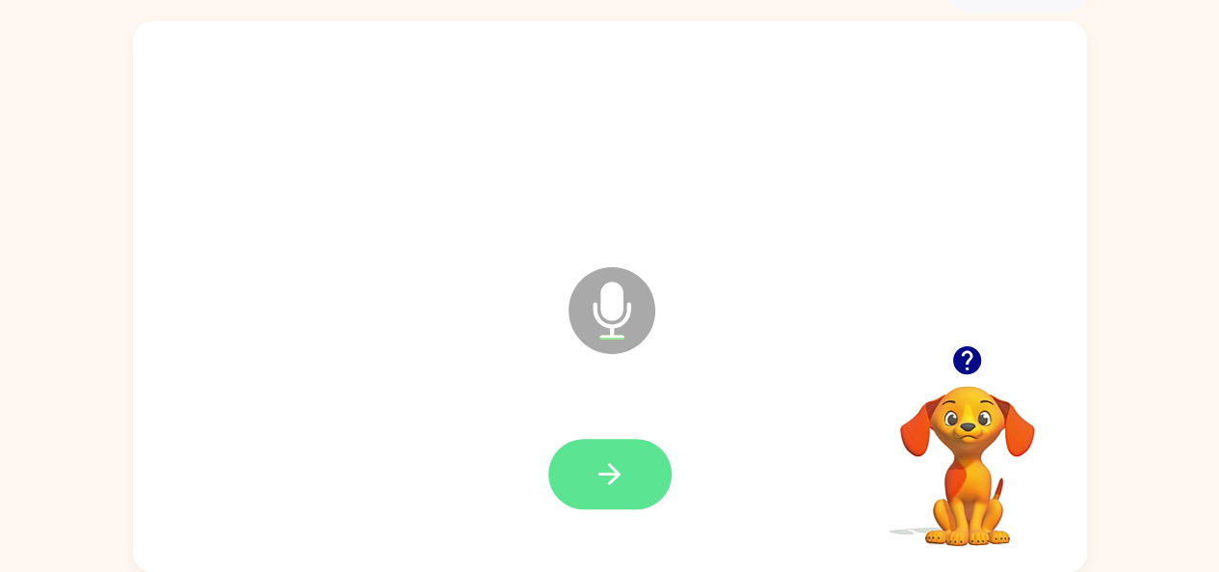
click at [607, 475] on icon "button" at bounding box center [610, 474] width 34 height 34
click at [597, 462] on icon "button" at bounding box center [610, 474] width 34 height 34
click at [586, 416] on div at bounding box center [610, 474] width 916 height 158
click at [607, 468] on icon "button" at bounding box center [610, 474] width 34 height 34
click at [575, 477] on button "button" at bounding box center [610, 474] width 123 height 70
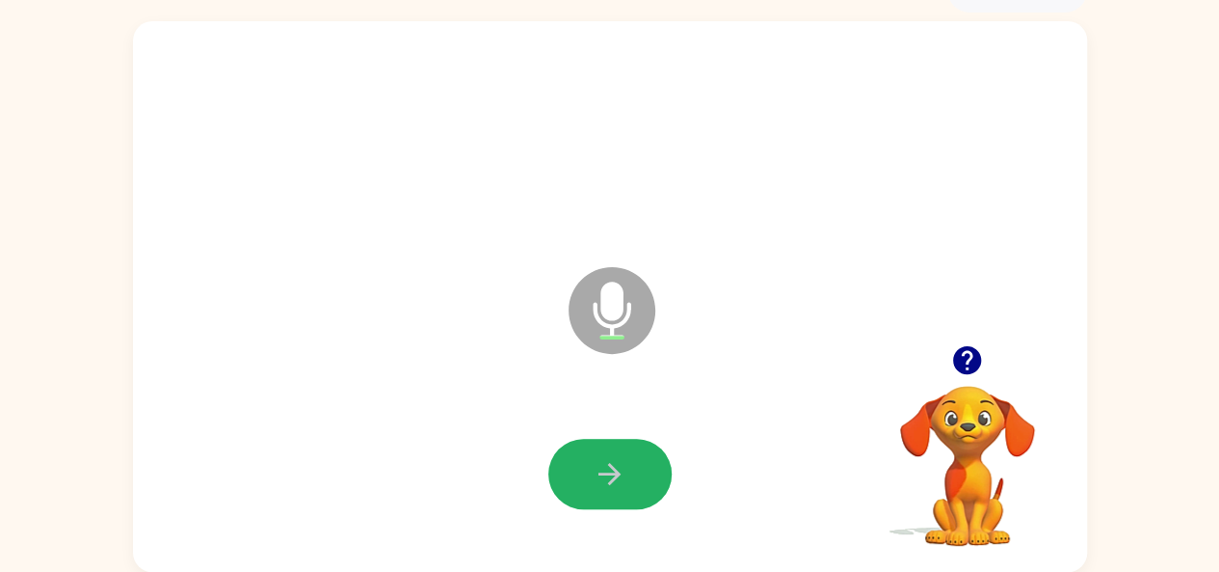
click at [575, 478] on button "button" at bounding box center [610, 474] width 123 height 70
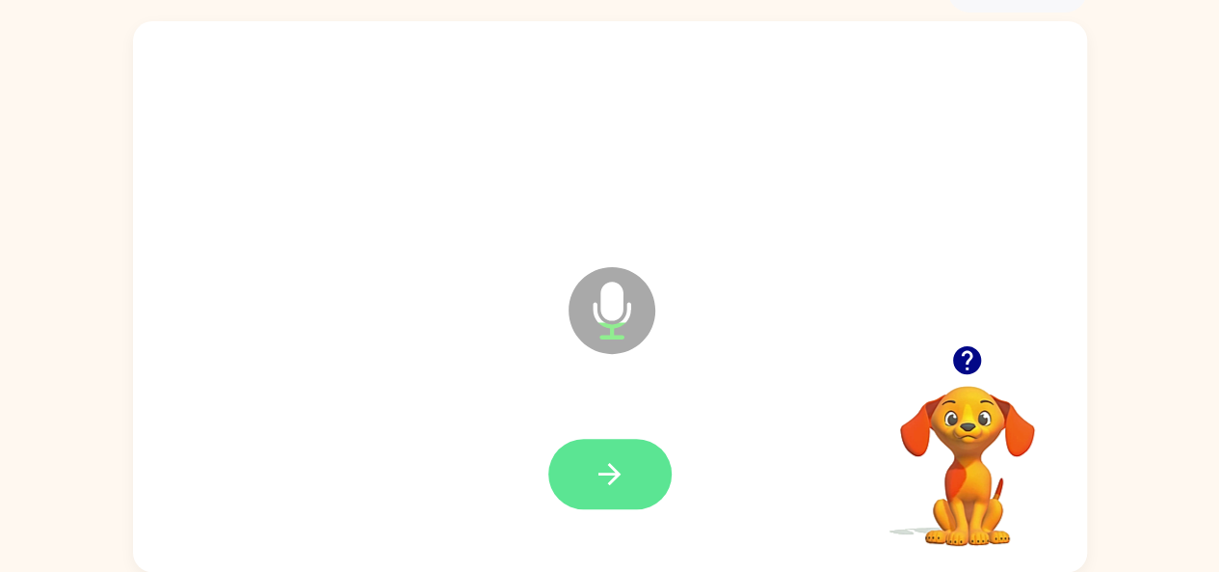
click at [575, 478] on button "button" at bounding box center [610, 474] width 123 height 70
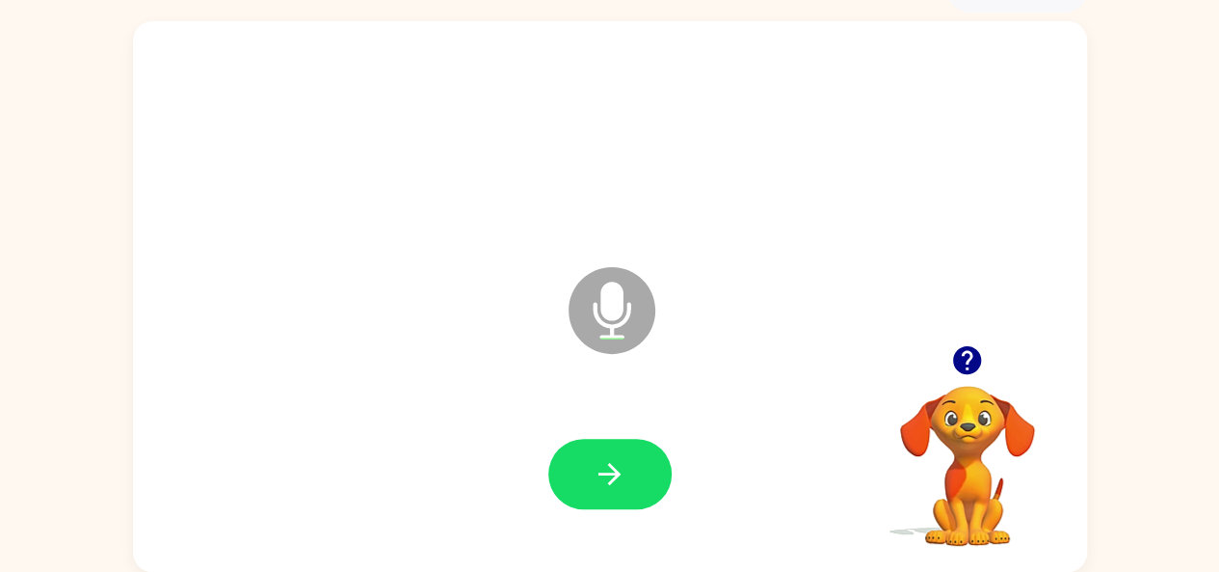
click at [605, 475] on icon "button" at bounding box center [610, 474] width 34 height 34
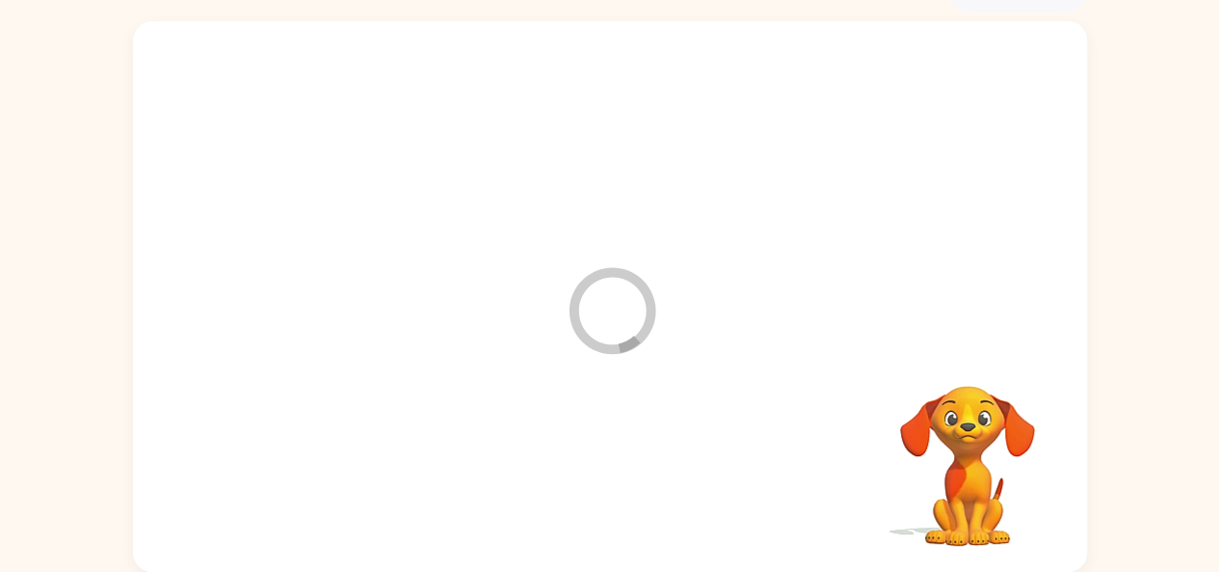
click at [605, 474] on div at bounding box center [610, 474] width 916 height 158
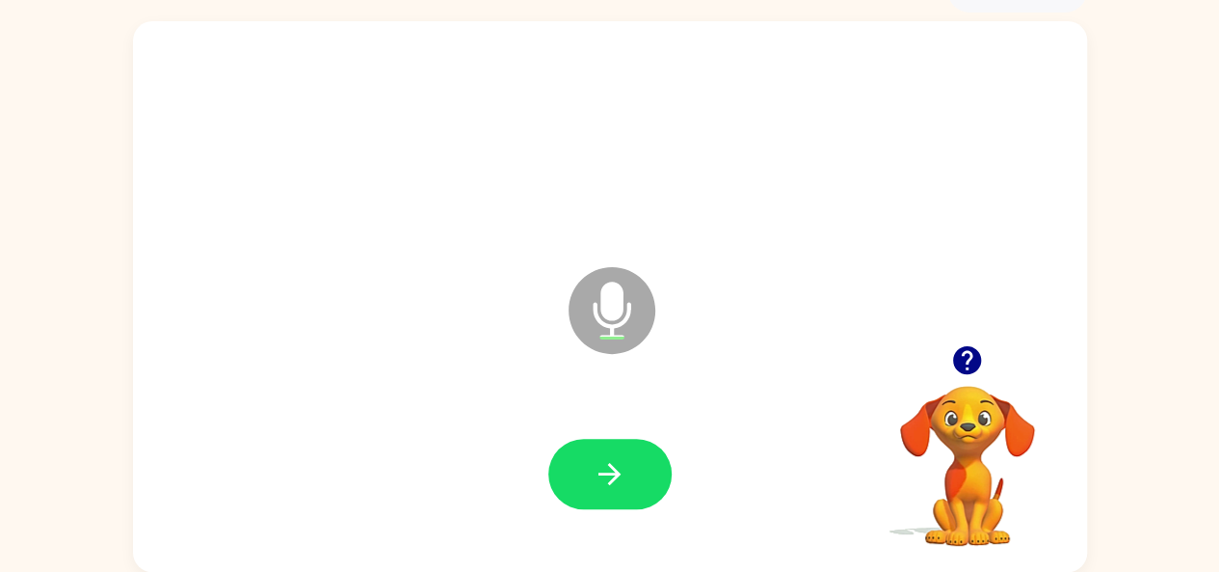
click at [605, 474] on icon "button" at bounding box center [610, 474] width 22 height 22
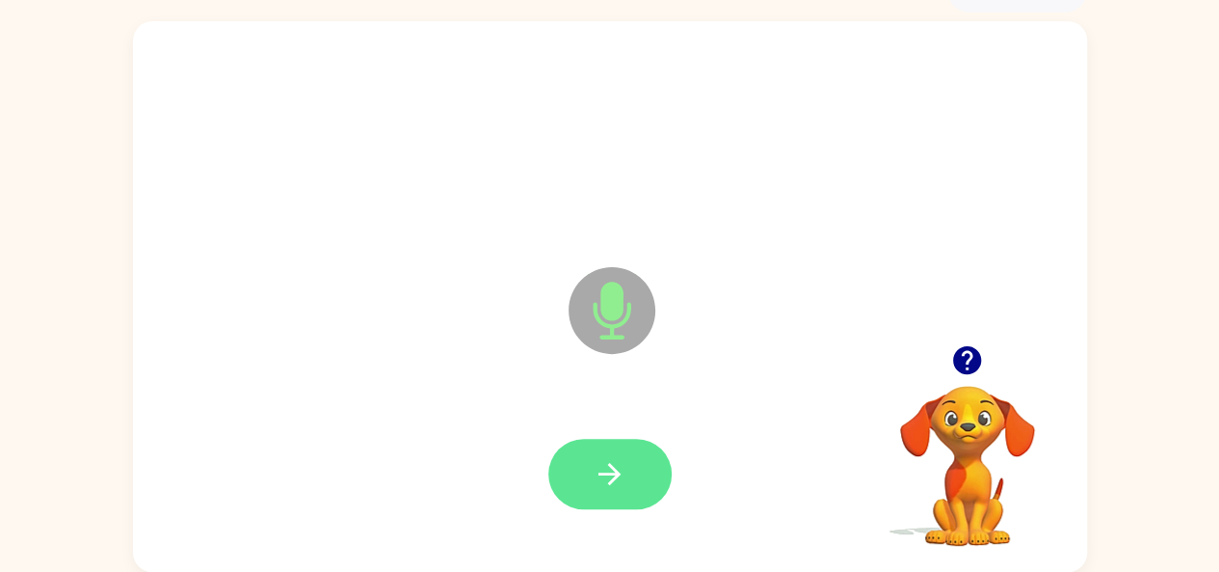
click at [608, 475] on icon "button" at bounding box center [610, 474] width 34 height 34
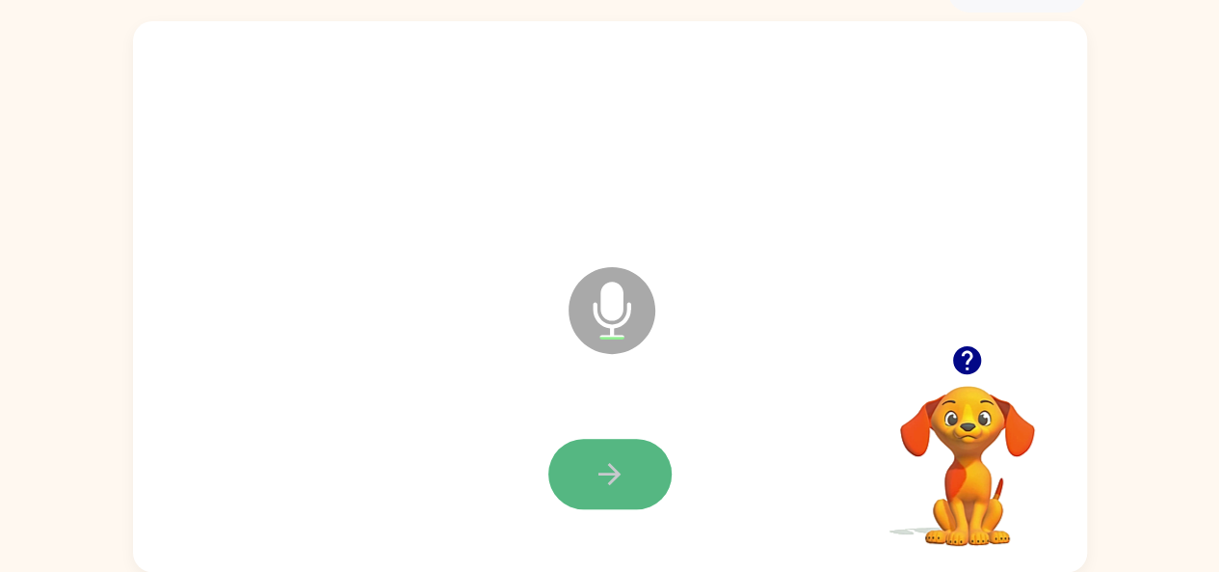
click at [598, 489] on icon "button" at bounding box center [610, 474] width 34 height 34
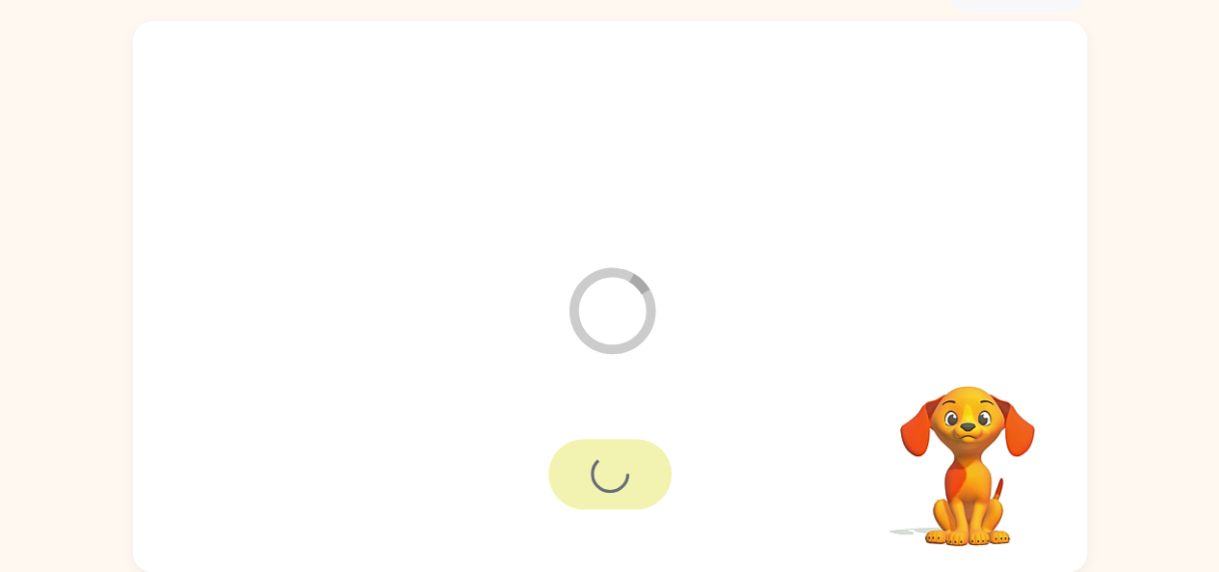
scroll to position [71, 0]
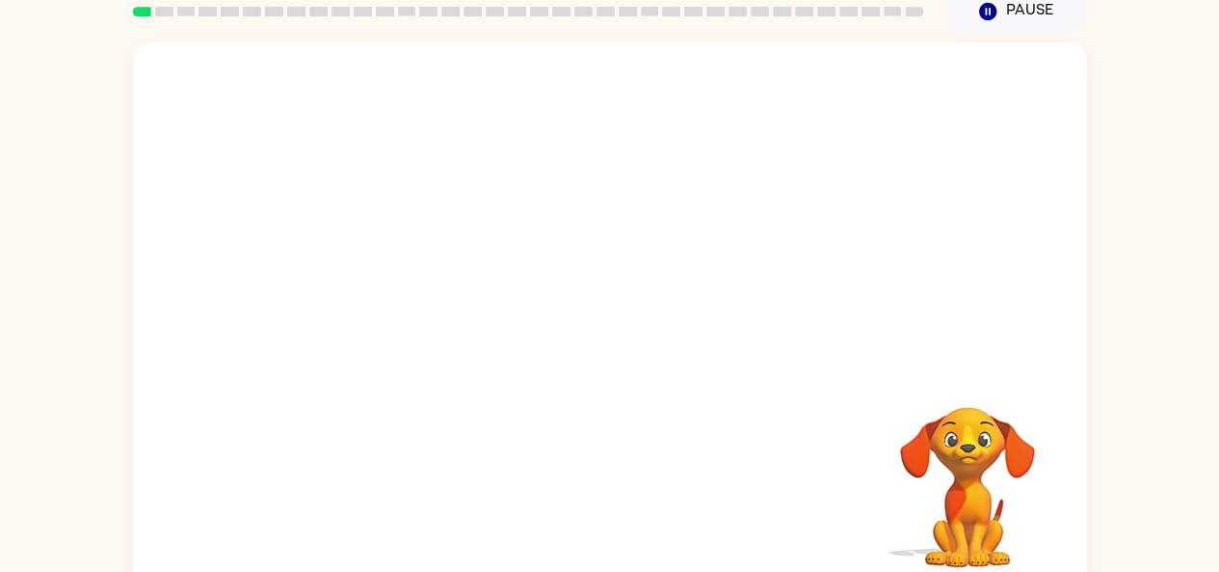
scroll to position [106, 0]
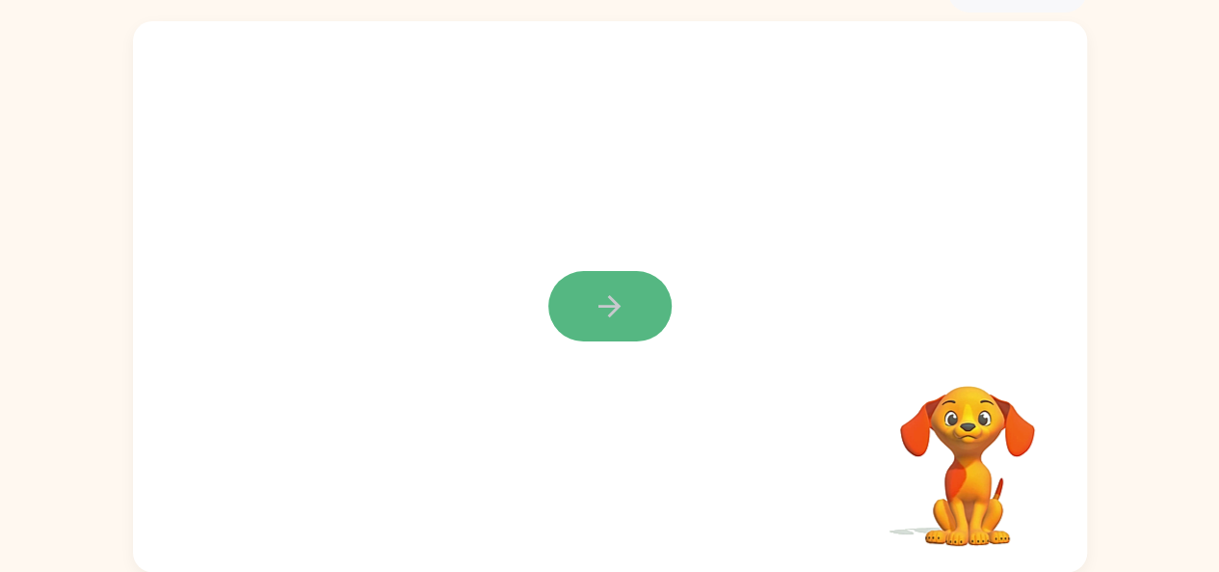
click at [601, 315] on icon "button" at bounding box center [610, 306] width 34 height 34
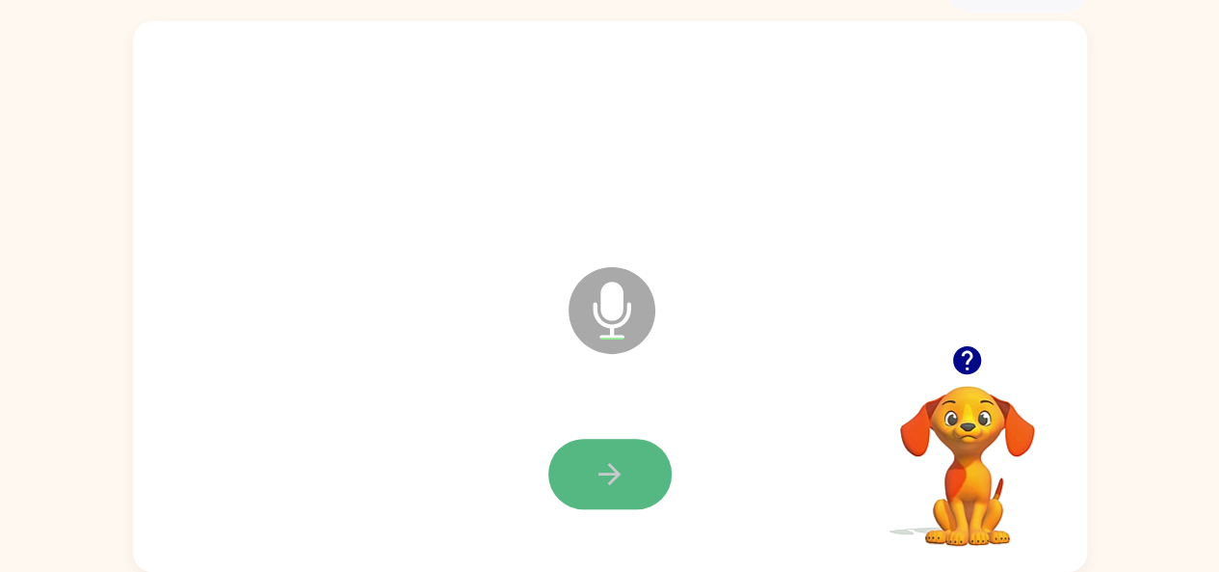
click at [629, 477] on button "button" at bounding box center [610, 474] width 123 height 70
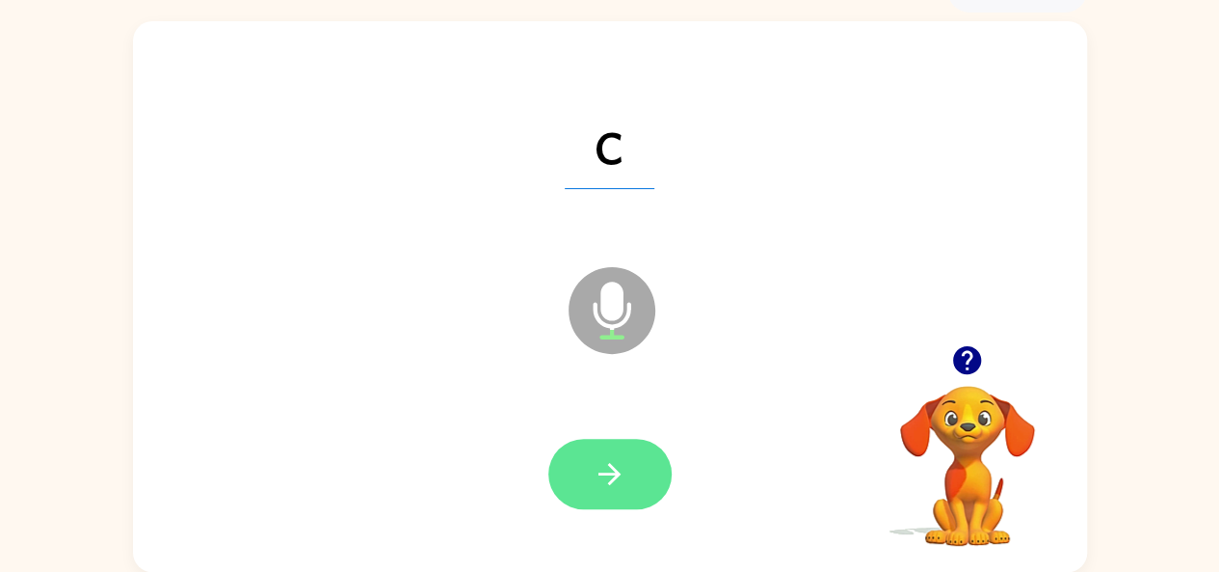
click at [568, 487] on button "button" at bounding box center [610, 474] width 123 height 70
click at [569, 484] on button "button" at bounding box center [610, 474] width 123 height 70
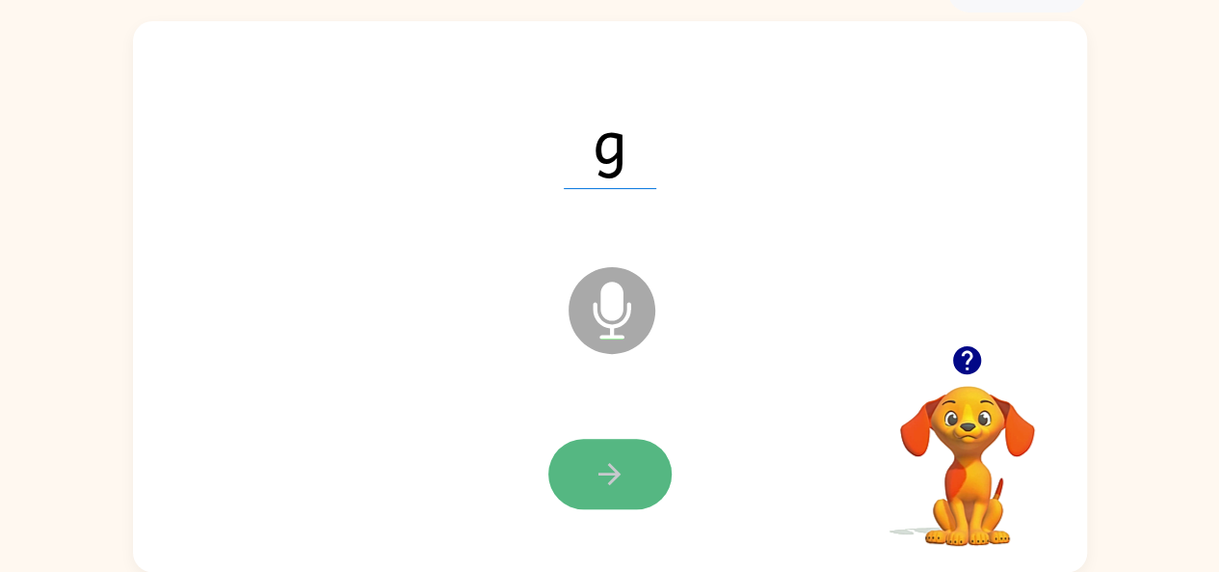
click at [585, 481] on button "button" at bounding box center [610, 474] width 123 height 70
drag, startPoint x: 591, startPoint y: 439, endPoint x: 580, endPoint y: 471, distance: 34.4
click at [580, 471] on button "button" at bounding box center [610, 474] width 123 height 70
click at [622, 457] on icon "button" at bounding box center [610, 474] width 34 height 34
click at [607, 460] on icon "button" at bounding box center [610, 474] width 34 height 34
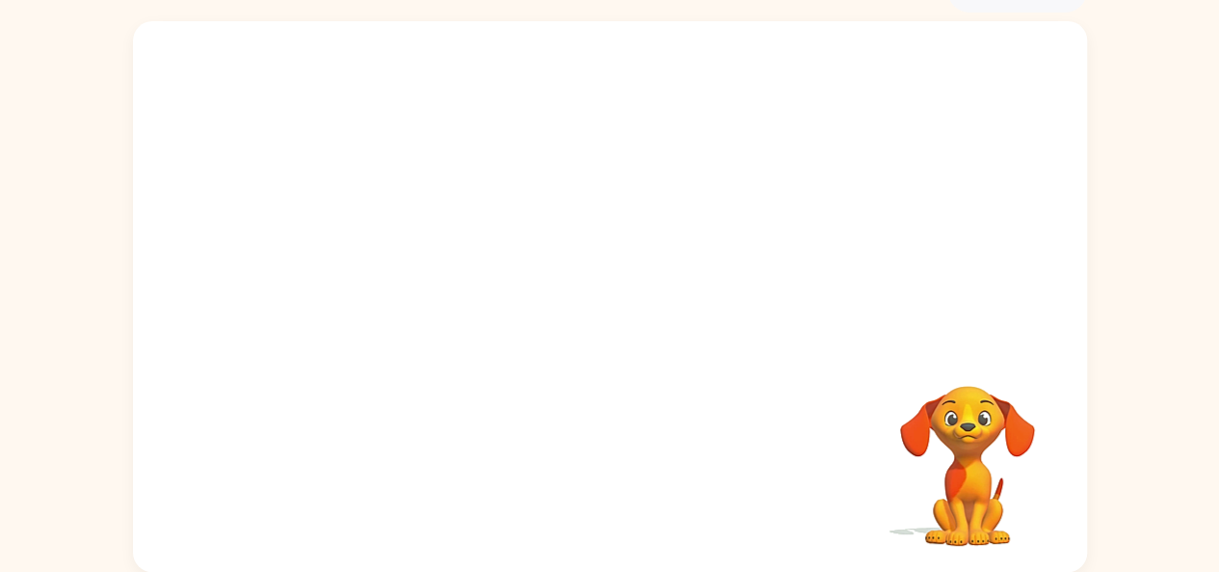
click at [602, 441] on div "Your browser must support playing .mp4 files to use Literably. Please try using…" at bounding box center [610, 296] width 954 height 550
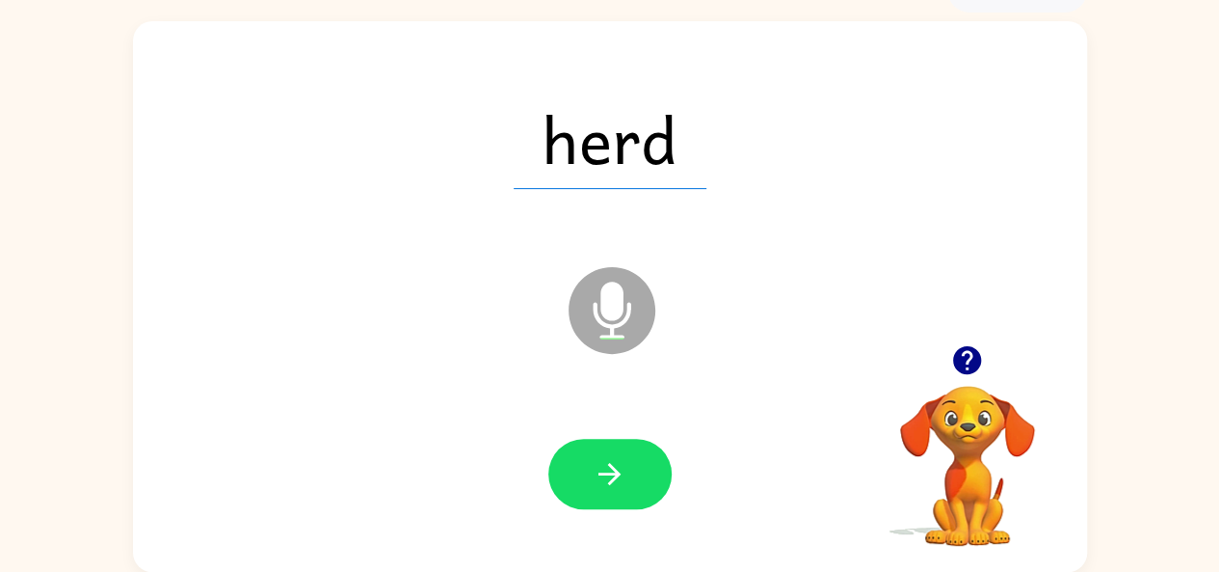
click at [605, 467] on icon "button" at bounding box center [610, 474] width 34 height 34
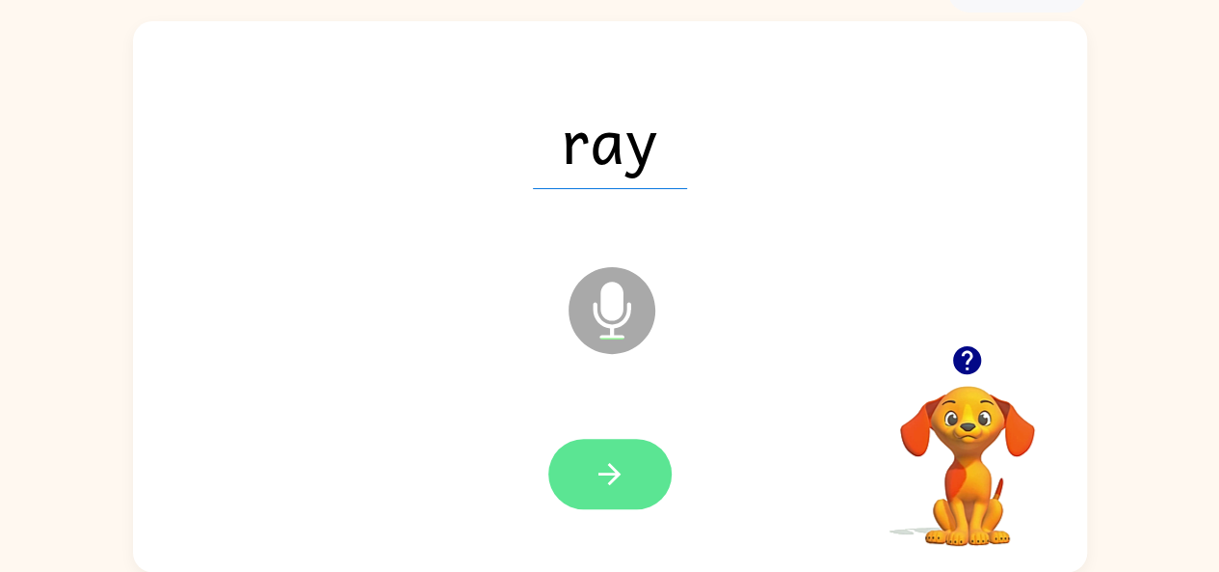
click at [605, 473] on icon "button" at bounding box center [610, 474] width 22 height 22
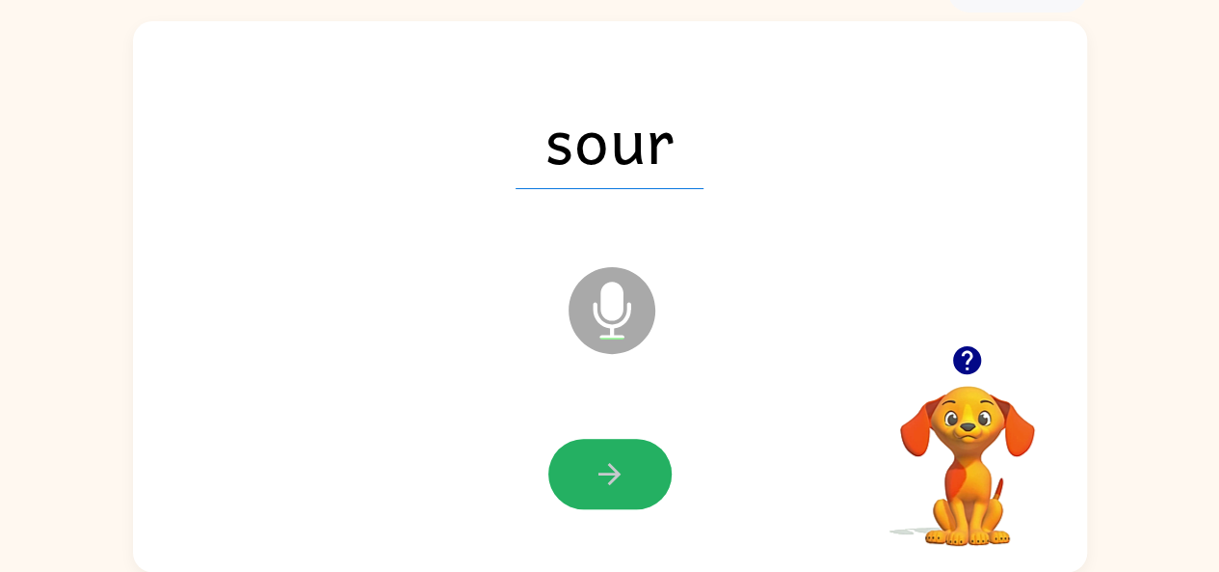
click at [615, 464] on icon "button" at bounding box center [610, 474] width 34 height 34
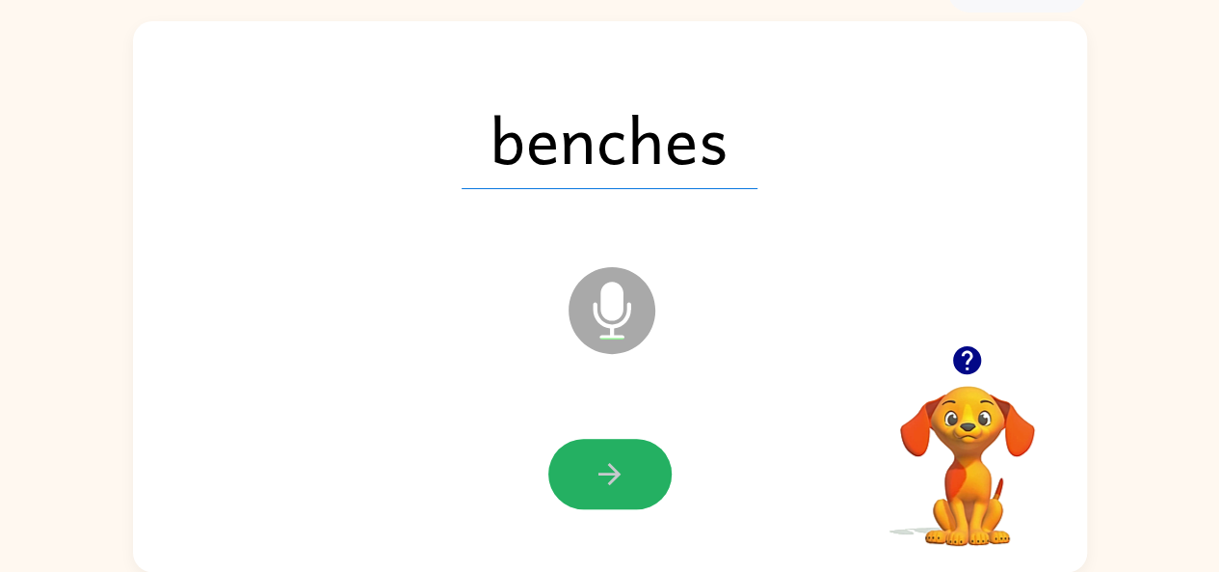
click at [615, 464] on icon "button" at bounding box center [610, 474] width 34 height 34
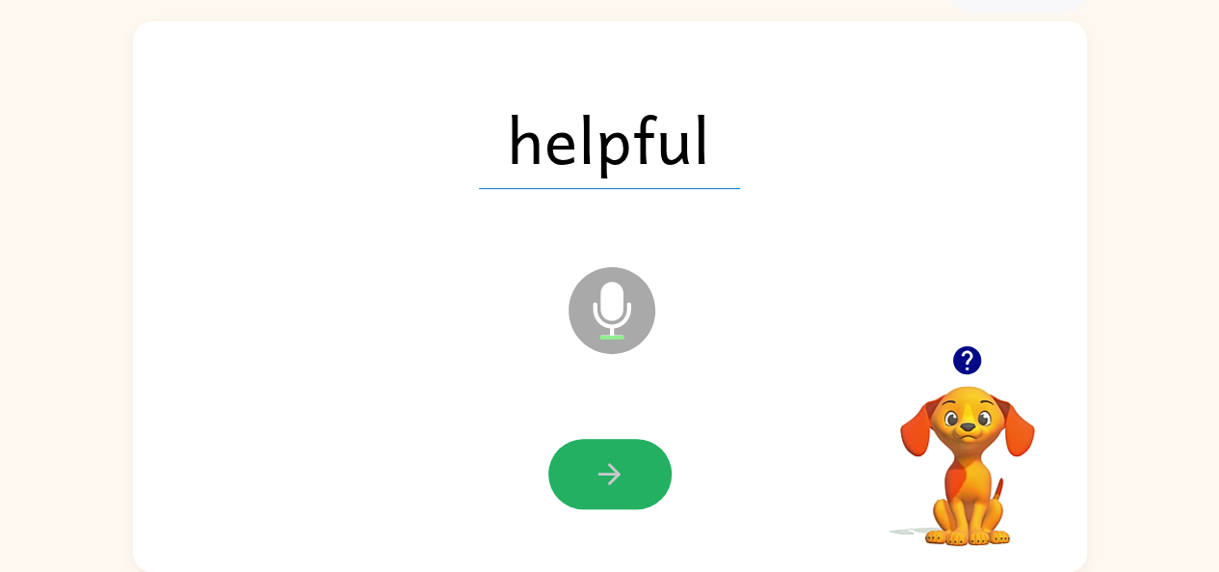
click at [615, 464] on icon "button" at bounding box center [610, 474] width 34 height 34
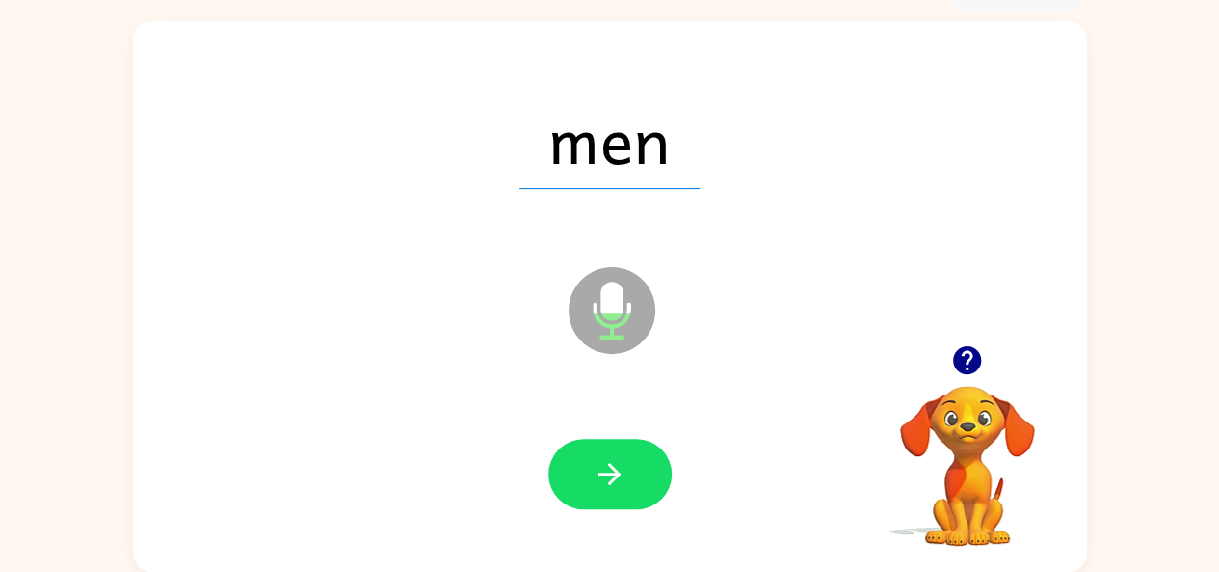
drag, startPoint x: 615, startPoint y: 464, endPoint x: 777, endPoint y: 470, distance: 162.1
click at [777, 470] on div at bounding box center [610, 474] width 916 height 158
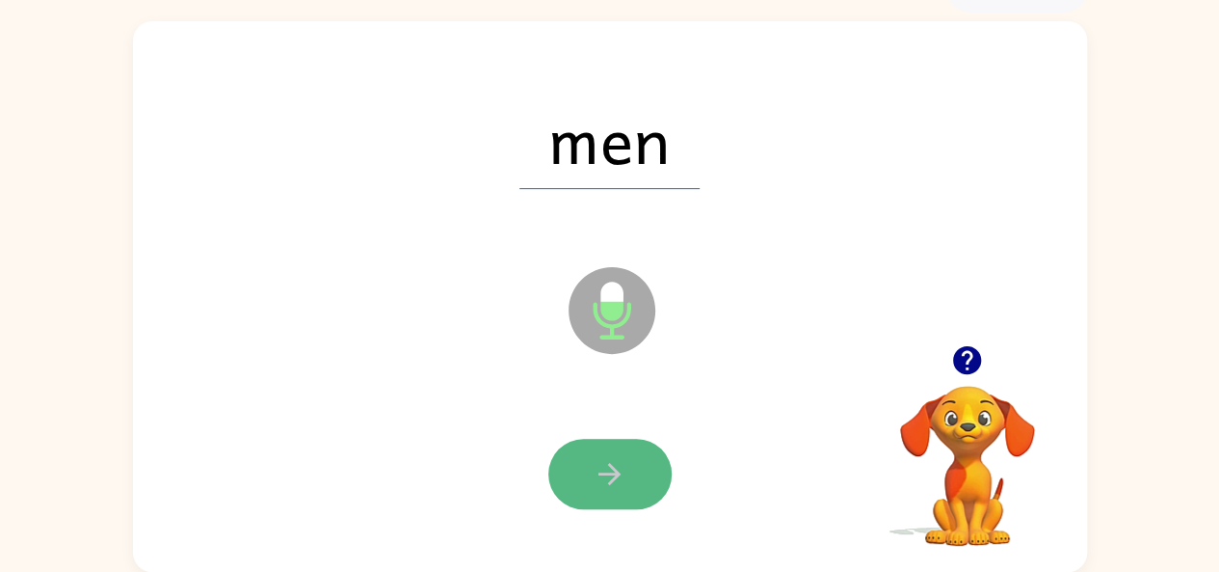
click at [600, 457] on icon "button" at bounding box center [610, 474] width 34 height 34
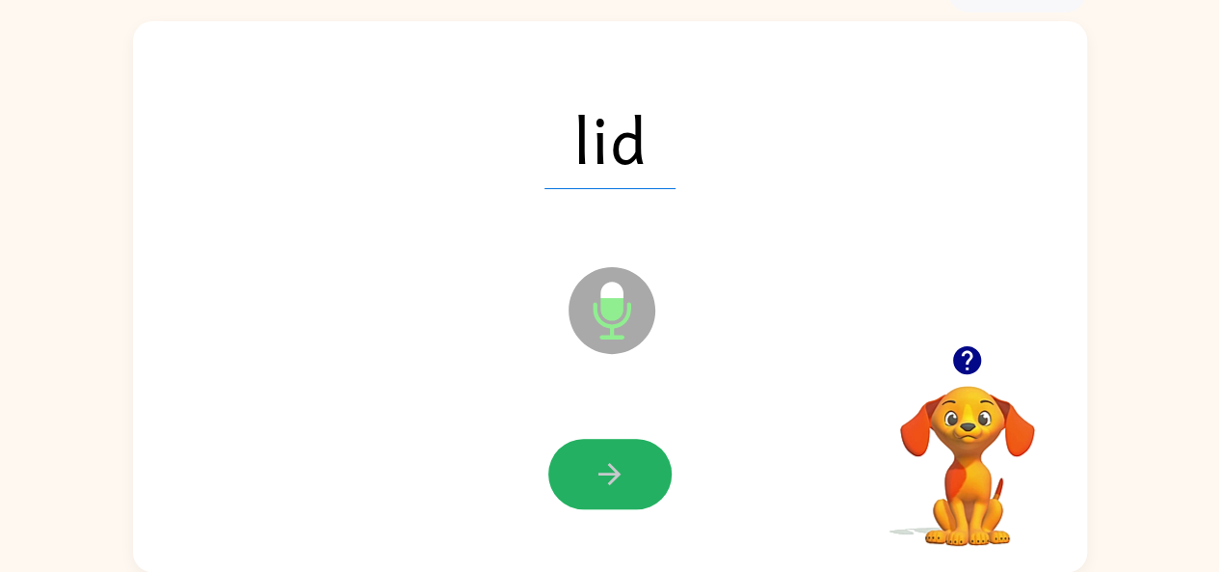
click at [603, 458] on icon "button" at bounding box center [610, 474] width 34 height 34
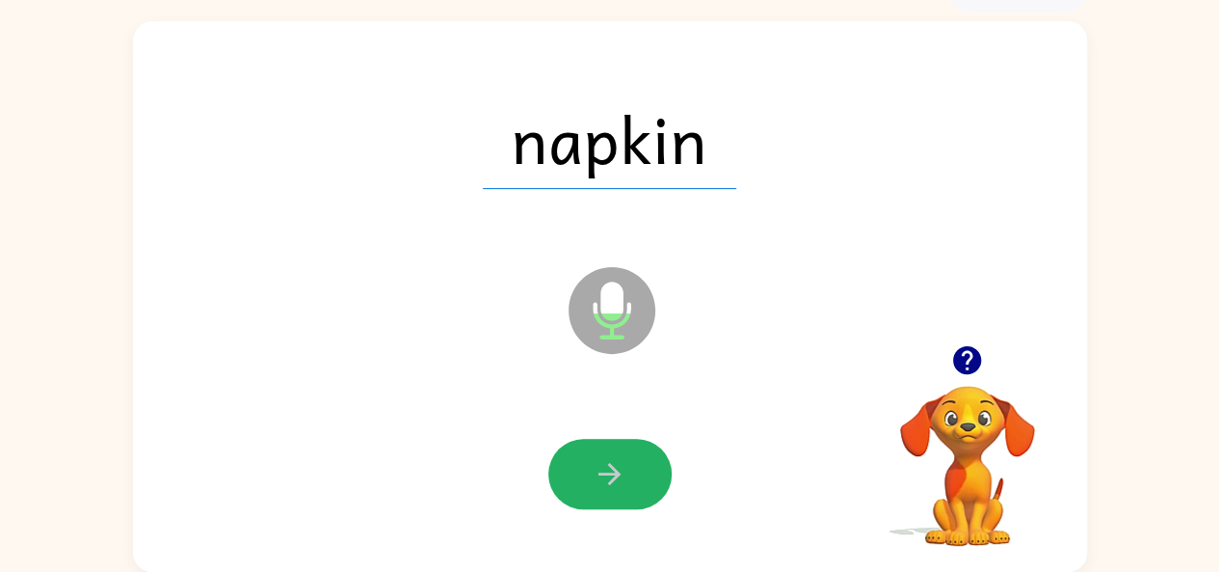
click at [603, 458] on icon "button" at bounding box center [610, 474] width 34 height 34
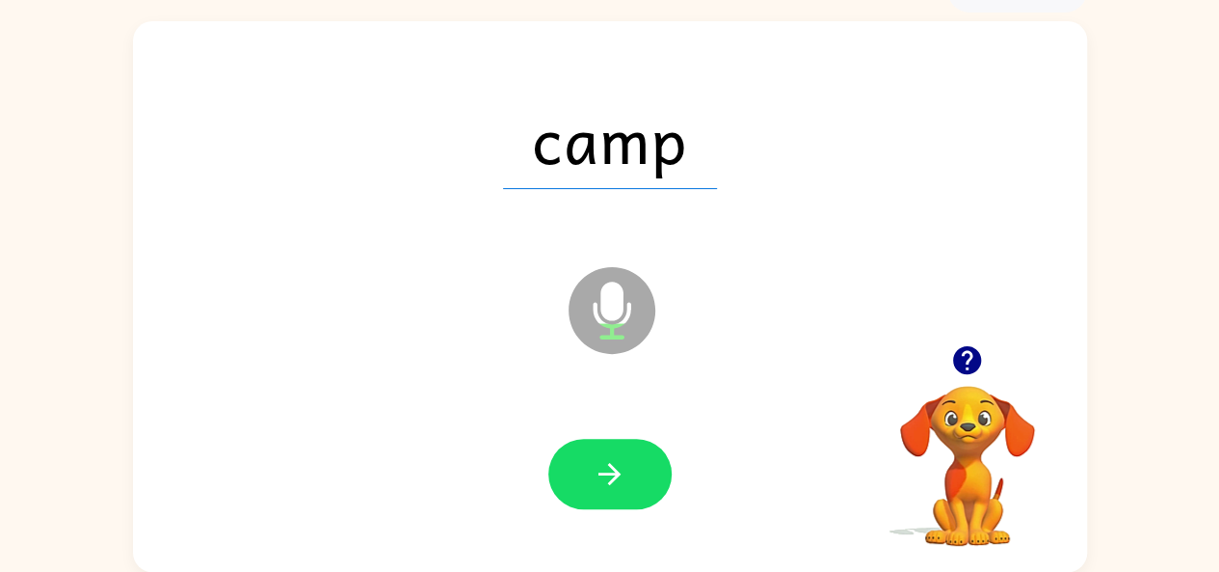
click at [603, 458] on icon "button" at bounding box center [610, 474] width 34 height 34
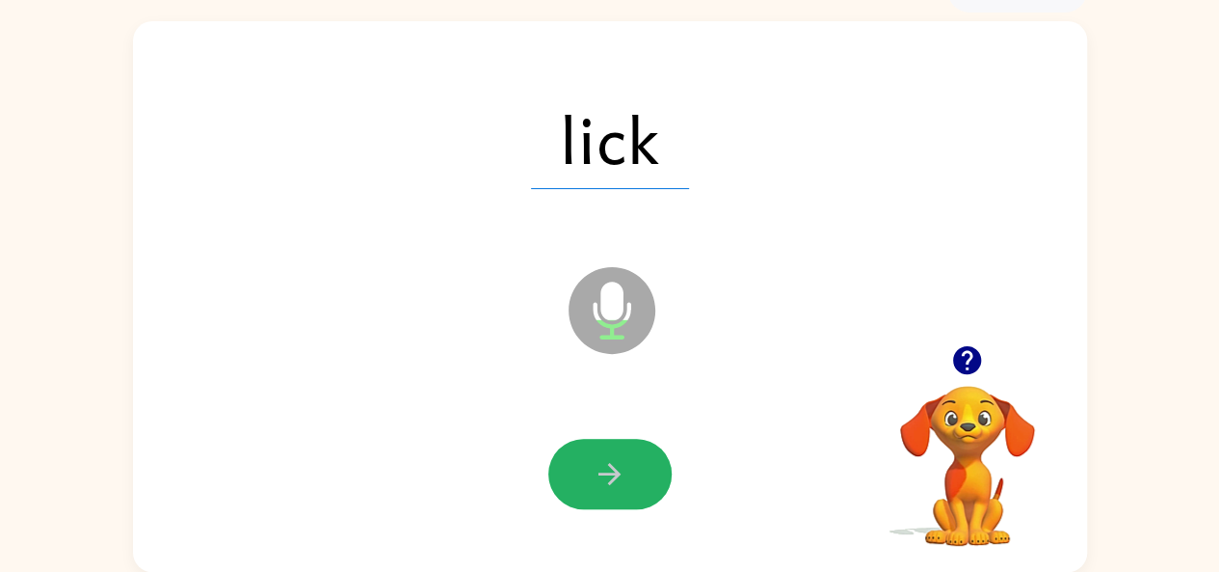
click at [603, 458] on icon "button" at bounding box center [610, 474] width 34 height 34
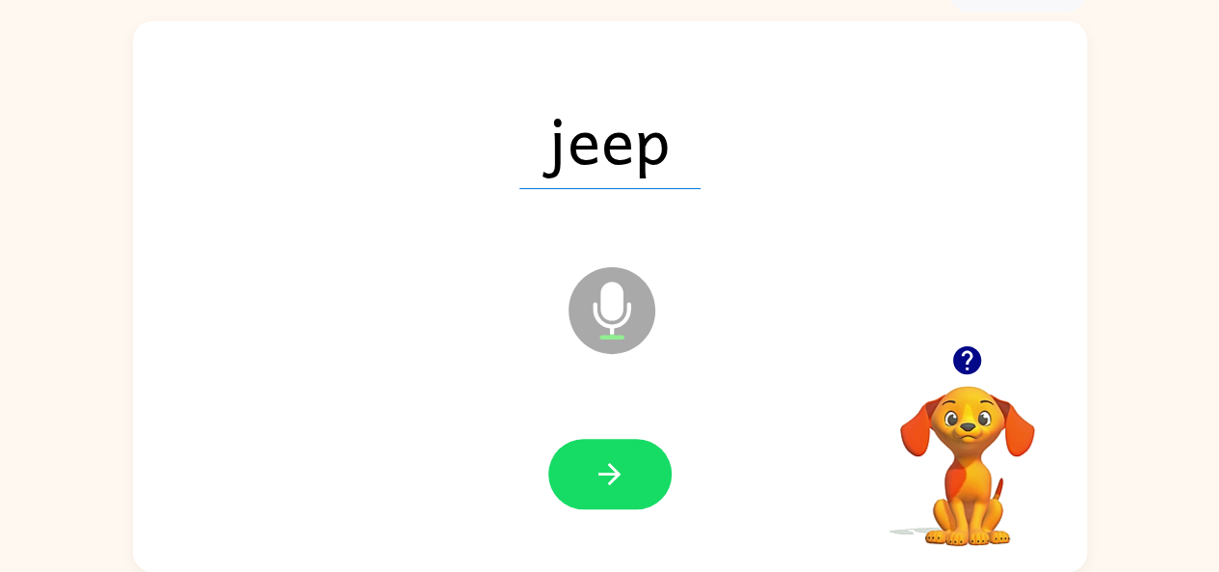
click at [603, 458] on icon "button" at bounding box center [610, 474] width 34 height 34
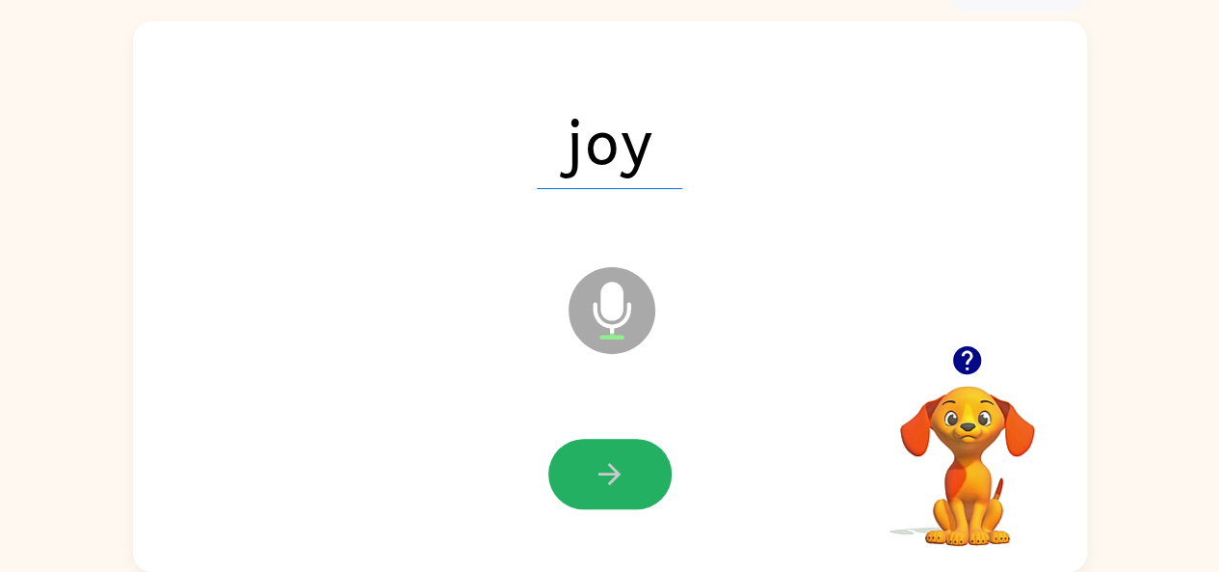
click at [603, 458] on icon "button" at bounding box center [610, 474] width 34 height 34
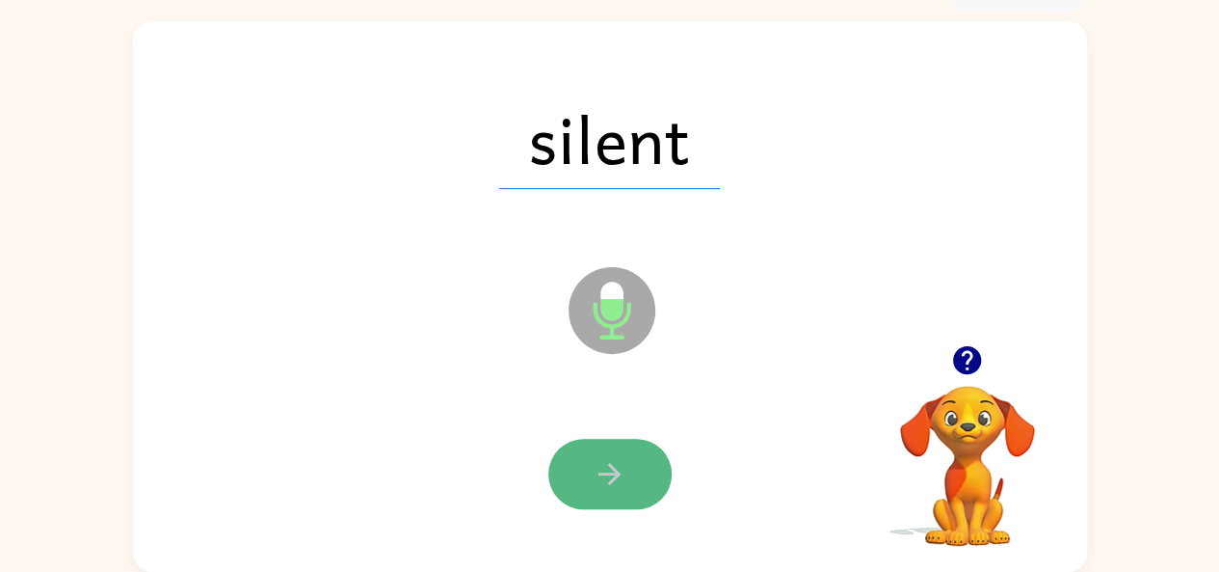
click at [609, 457] on icon "button" at bounding box center [610, 474] width 34 height 34
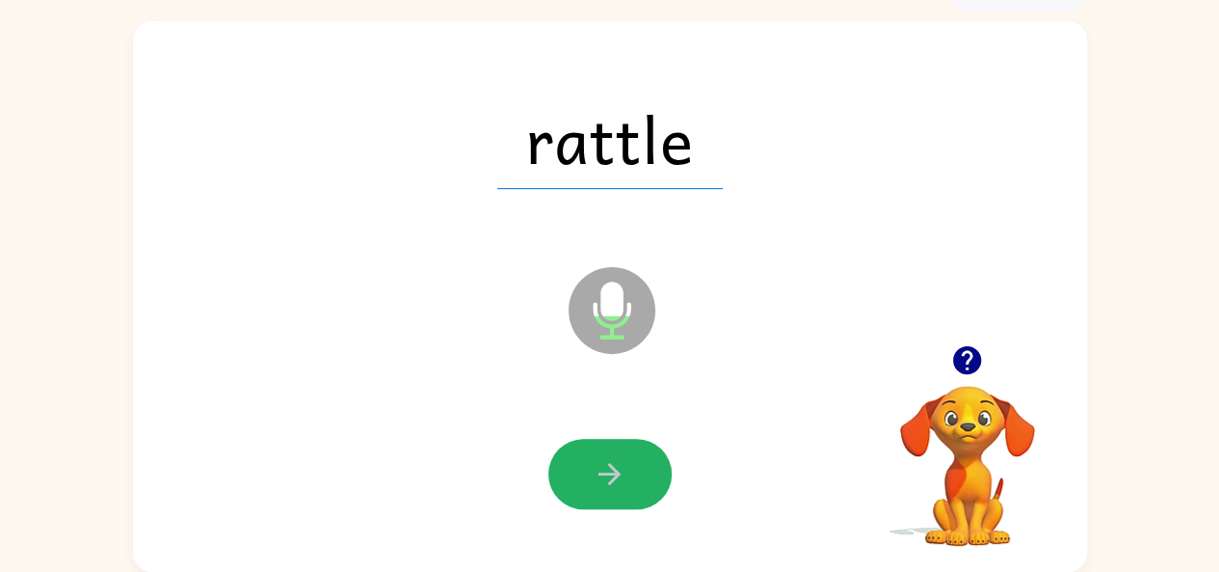
click at [609, 457] on icon "button" at bounding box center [610, 474] width 34 height 34
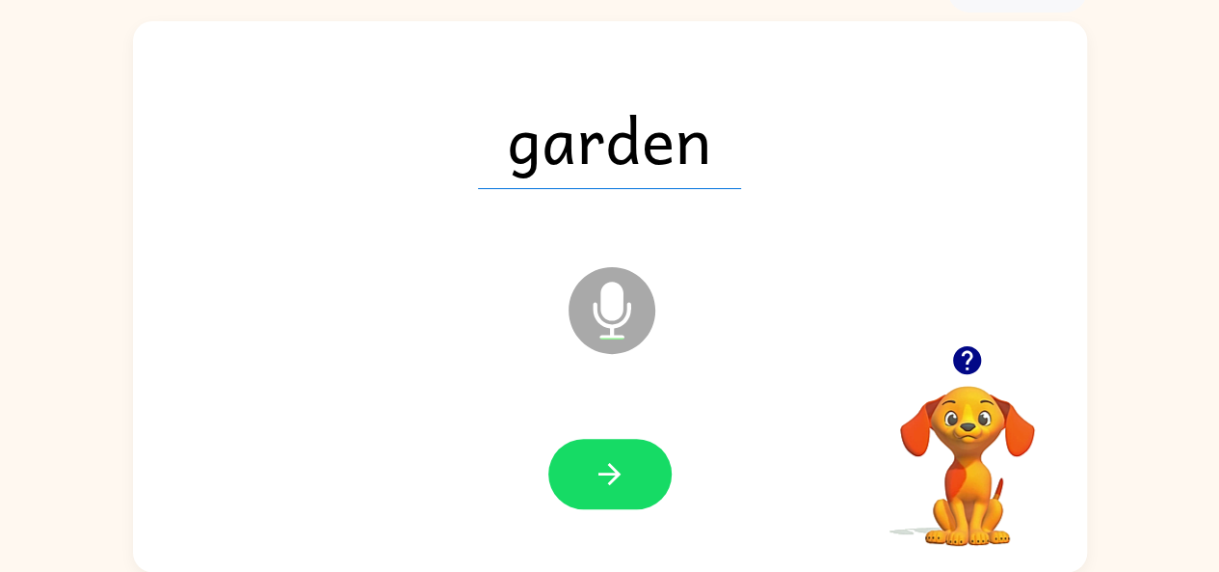
click at [609, 457] on icon "button" at bounding box center [610, 474] width 34 height 34
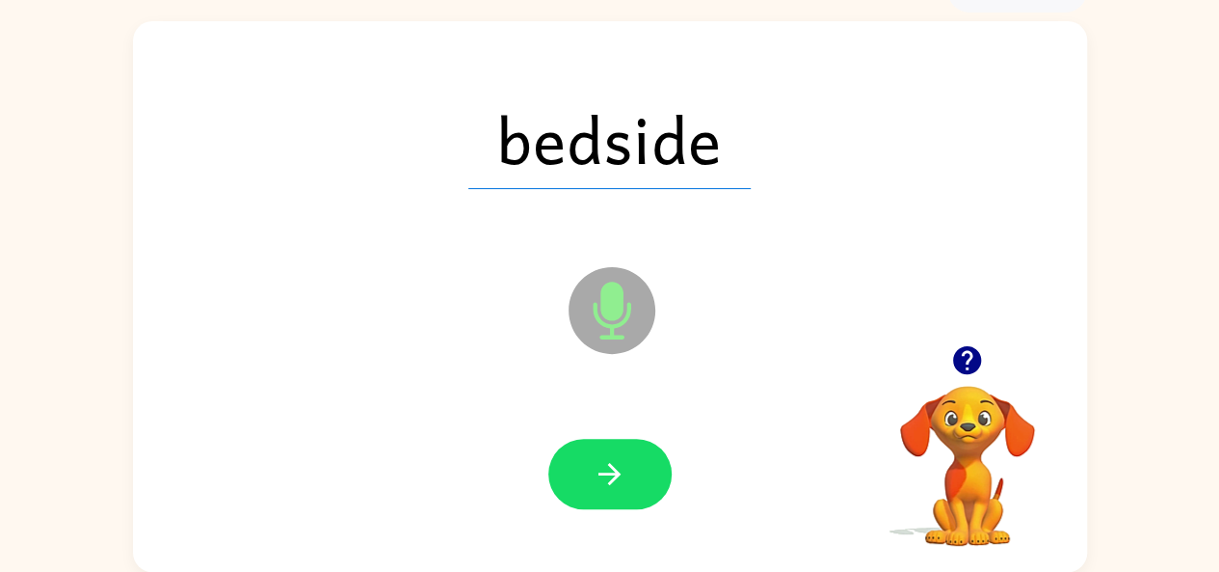
click at [609, 457] on icon "button" at bounding box center [610, 474] width 34 height 34
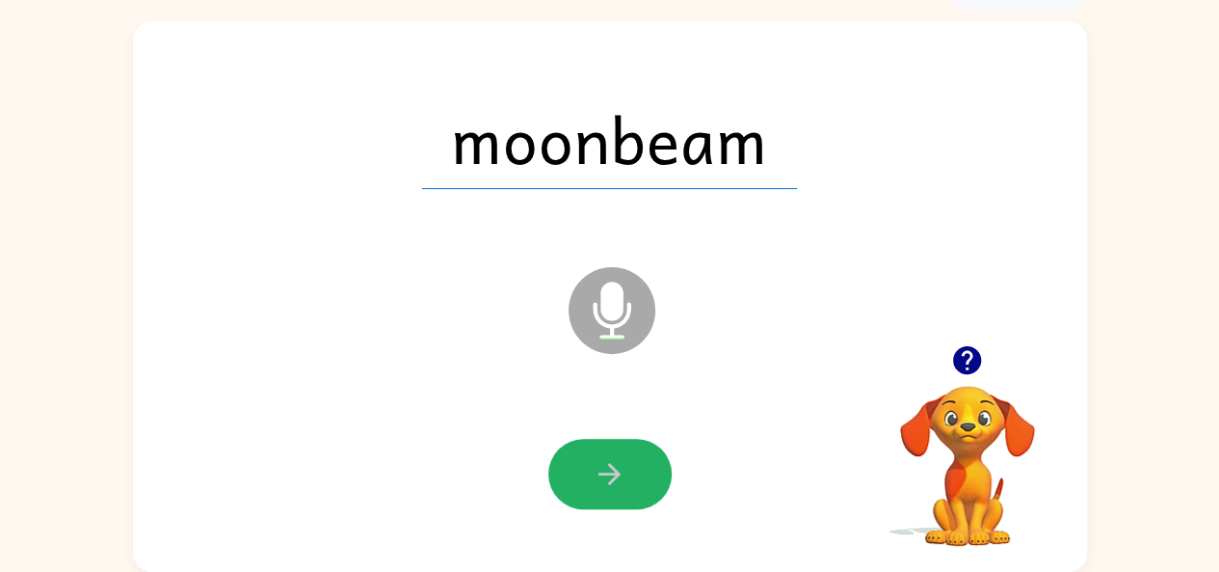
click at [609, 457] on icon "button" at bounding box center [610, 474] width 34 height 34
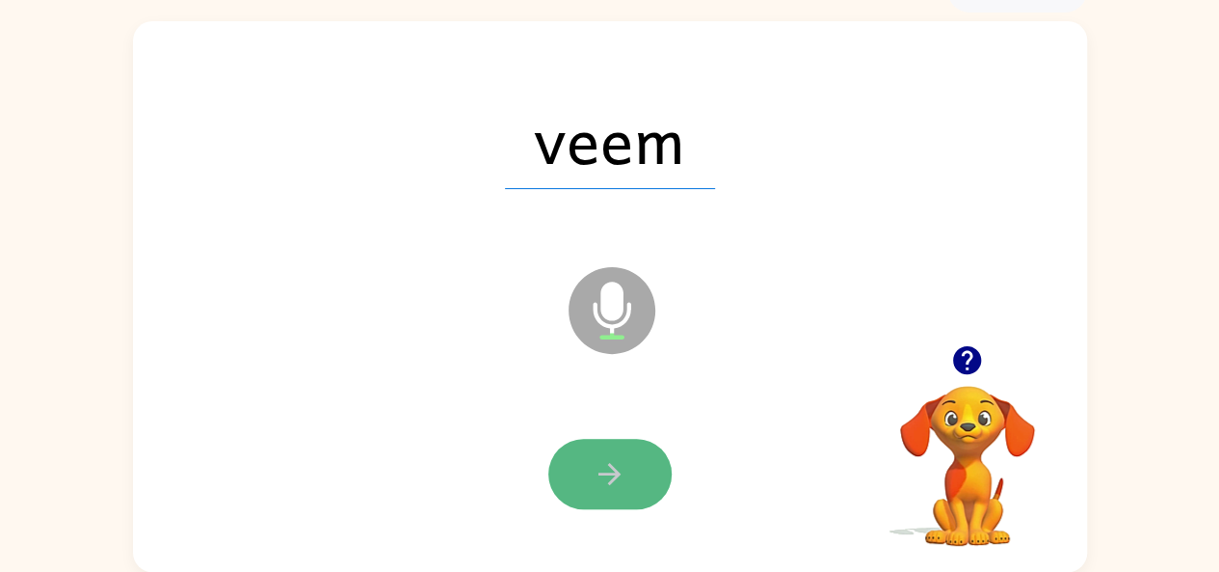
click at [639, 482] on button "button" at bounding box center [610, 474] width 123 height 70
click at [586, 462] on button "button" at bounding box center [610, 474] width 123 height 70
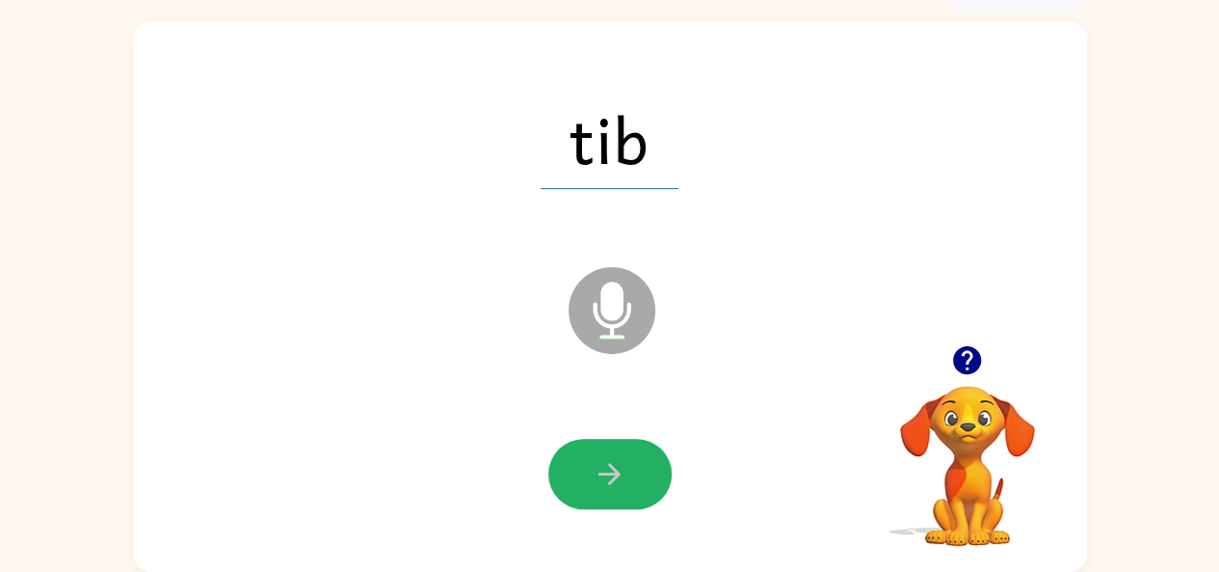
click at [586, 462] on button "button" at bounding box center [610, 474] width 123 height 70
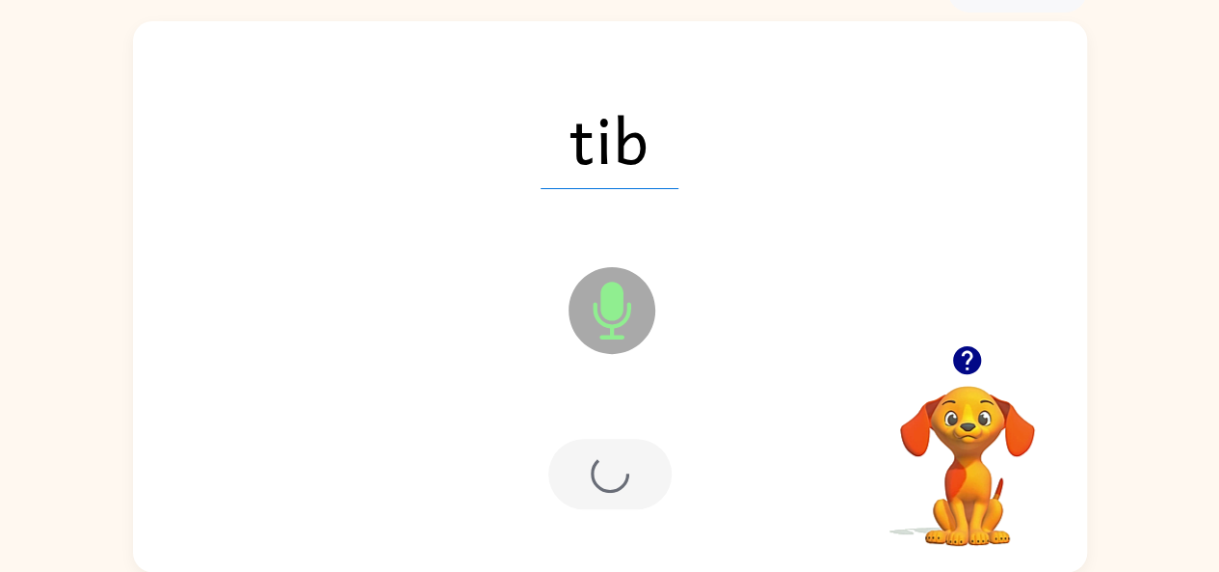
scroll to position [103, 0]
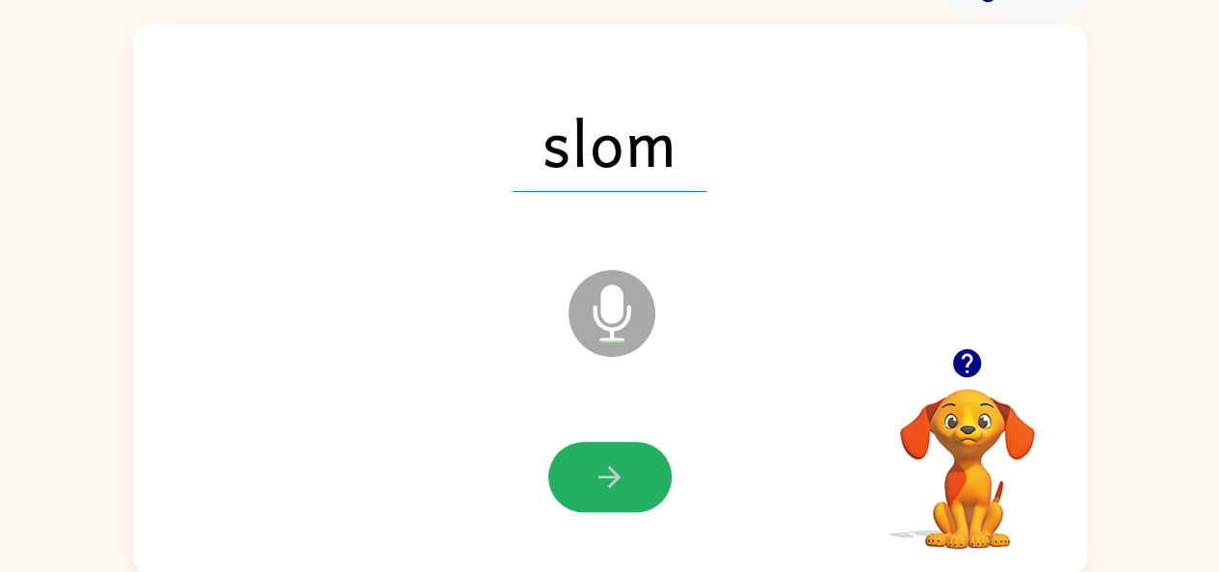
click at [580, 462] on button "button" at bounding box center [610, 477] width 123 height 70
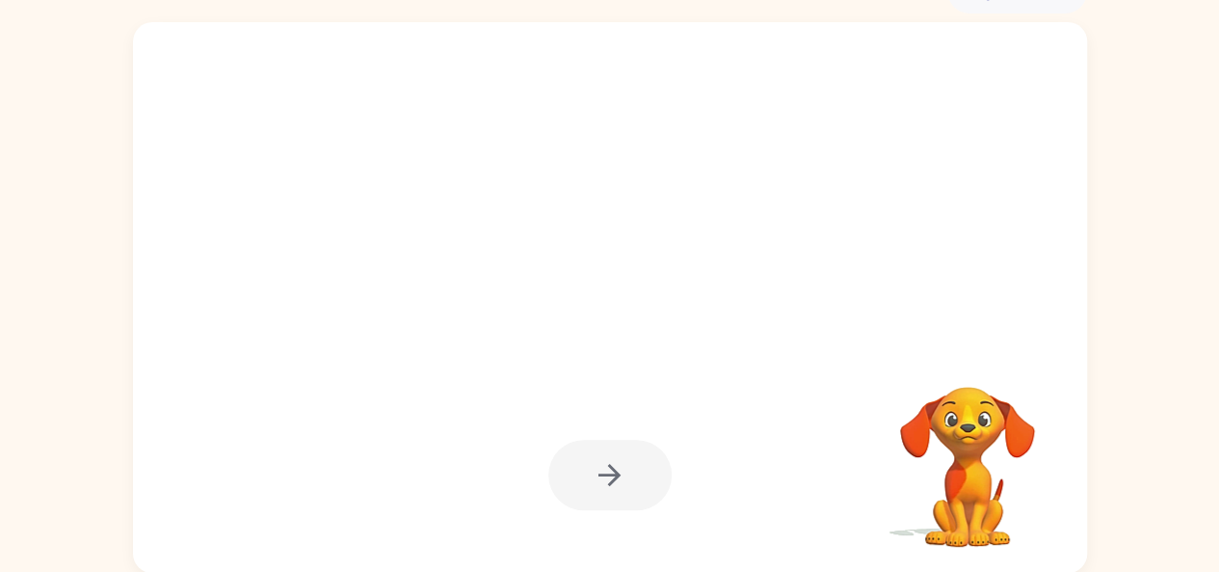
scroll to position [106, 0]
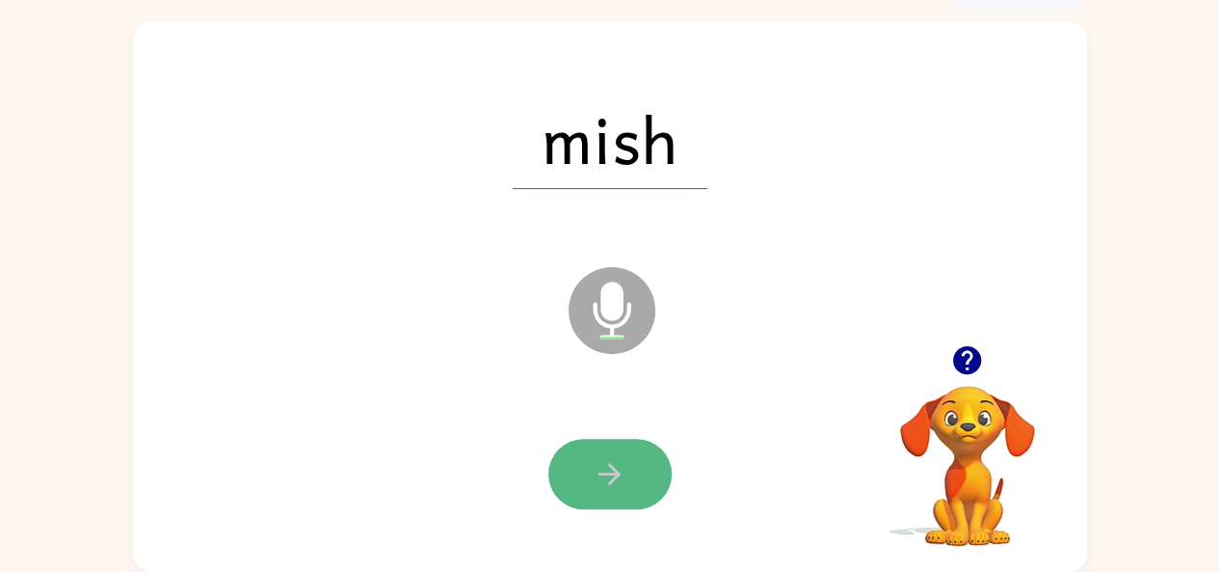
click at [600, 449] on button "button" at bounding box center [610, 474] width 123 height 70
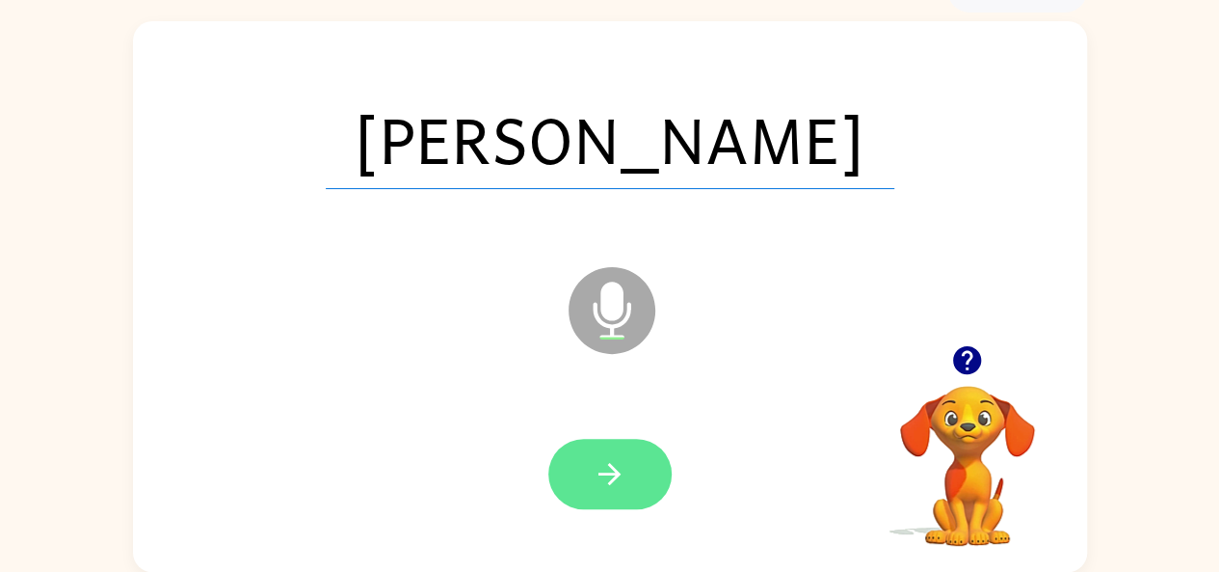
click at [627, 482] on button "button" at bounding box center [610, 474] width 123 height 70
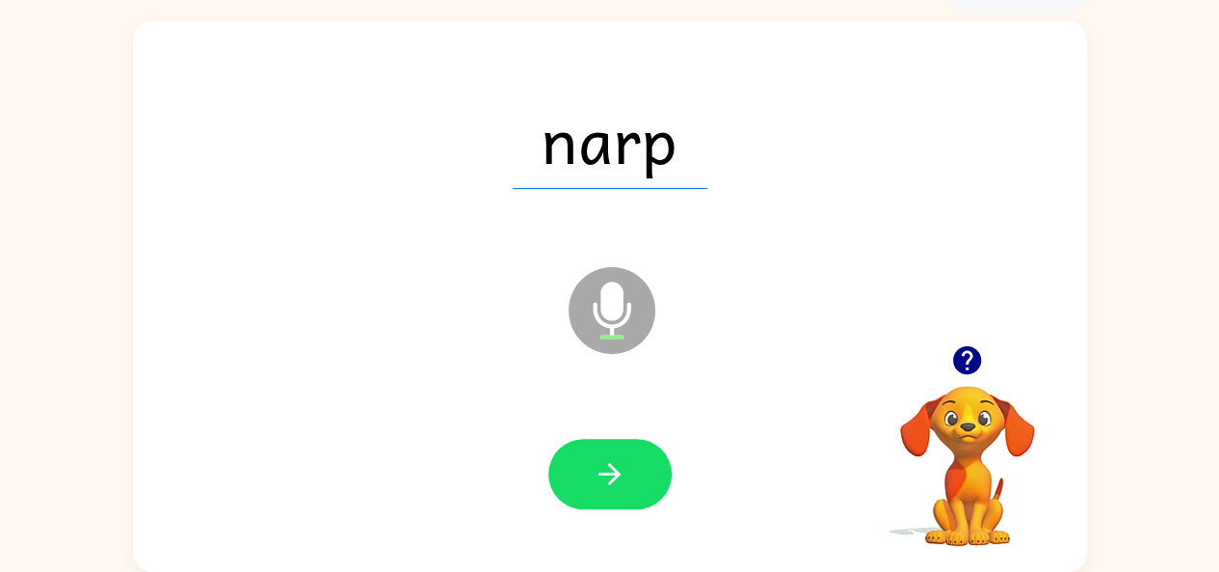
click at [627, 482] on button "button" at bounding box center [610, 474] width 123 height 70
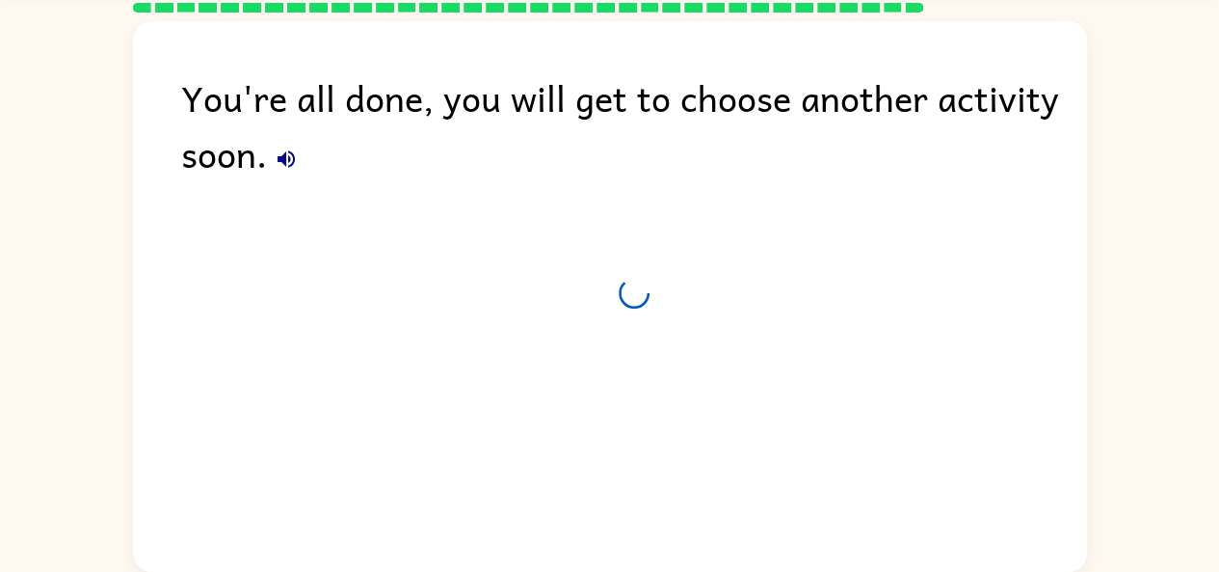
scroll to position [71, 0]
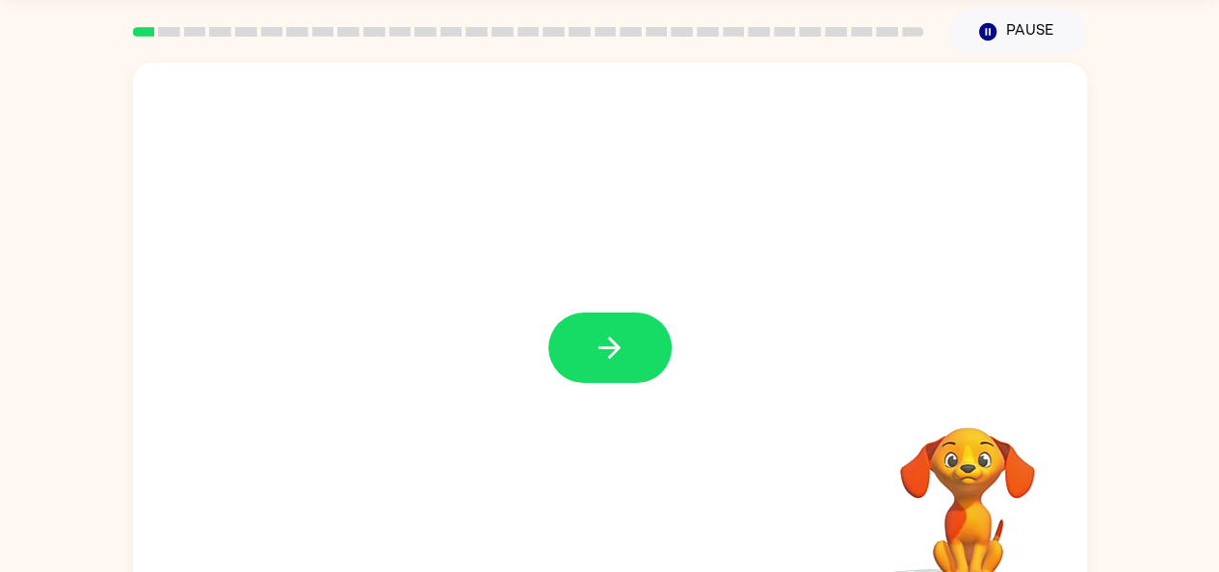
scroll to position [106, 0]
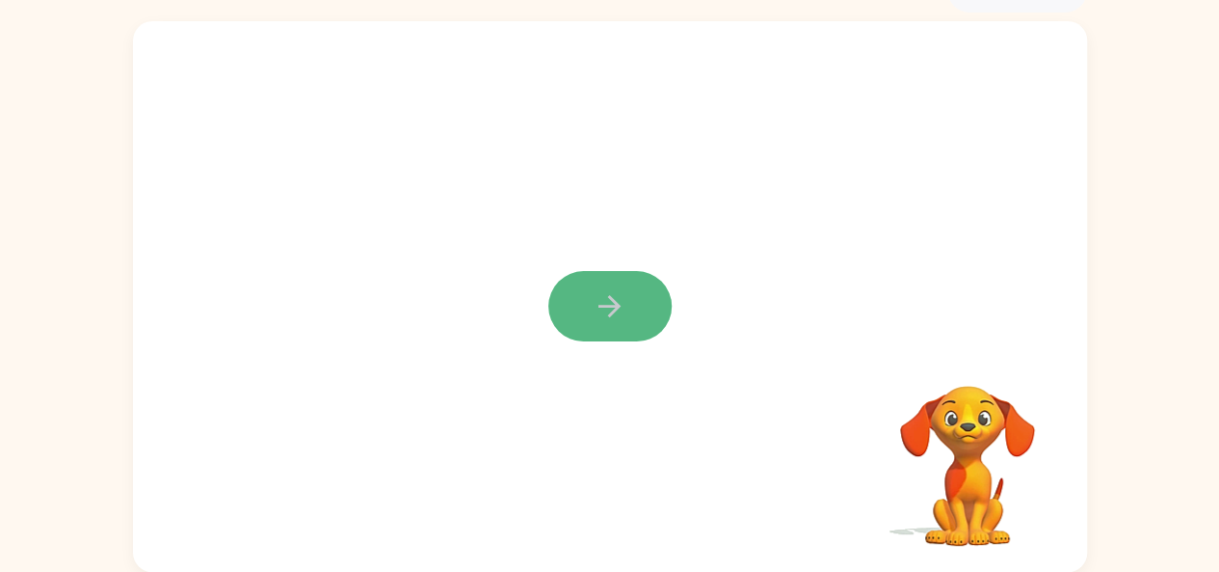
click at [570, 299] on button "button" at bounding box center [610, 306] width 123 height 70
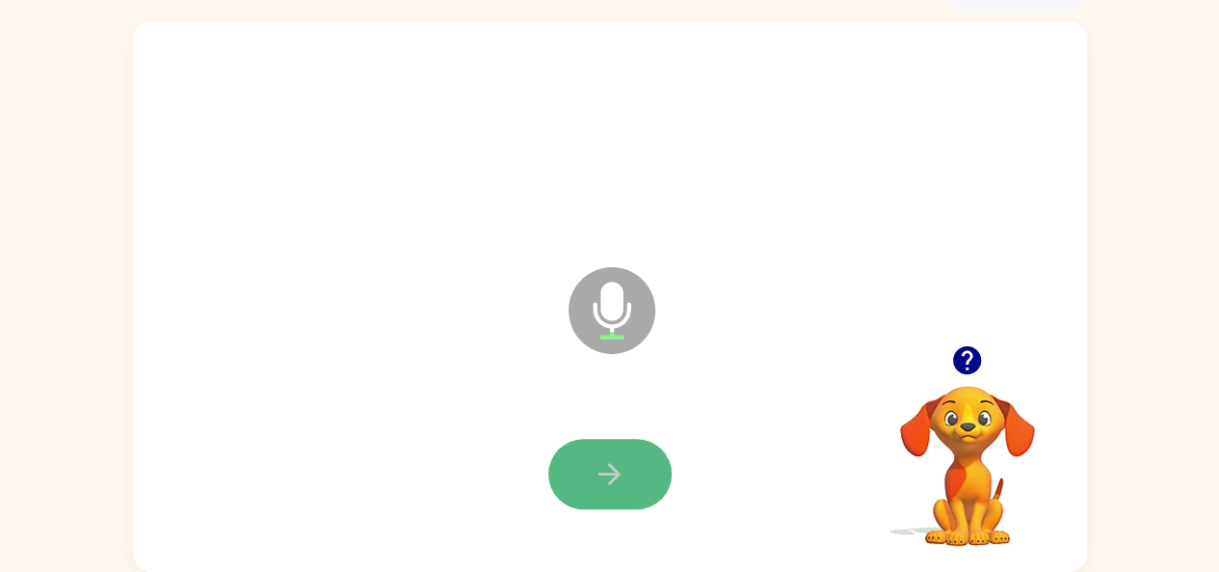
click at [602, 479] on icon "button" at bounding box center [610, 474] width 34 height 34
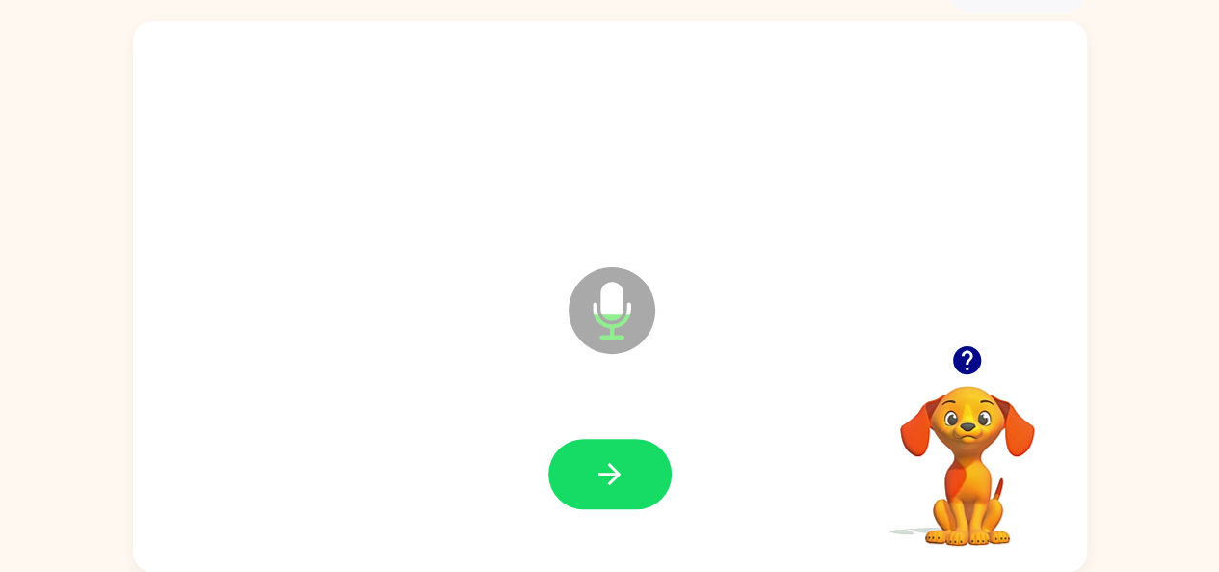
click at [602, 479] on icon "button" at bounding box center [610, 474] width 34 height 34
click at [600, 437] on div at bounding box center [610, 474] width 916 height 158
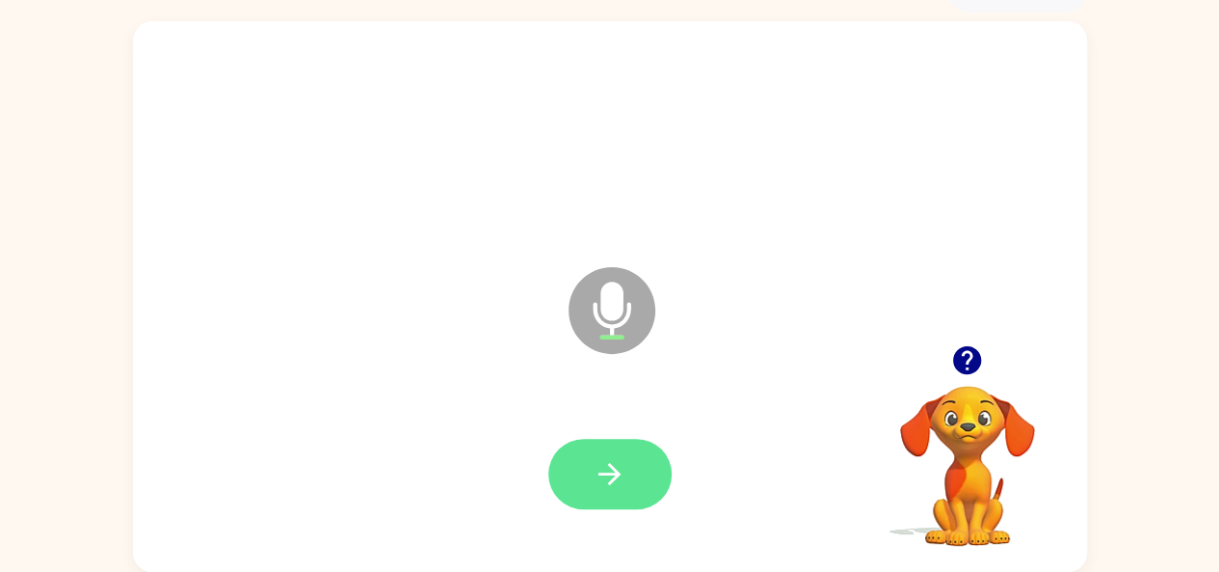
click at [605, 447] on button "button" at bounding box center [610, 474] width 123 height 70
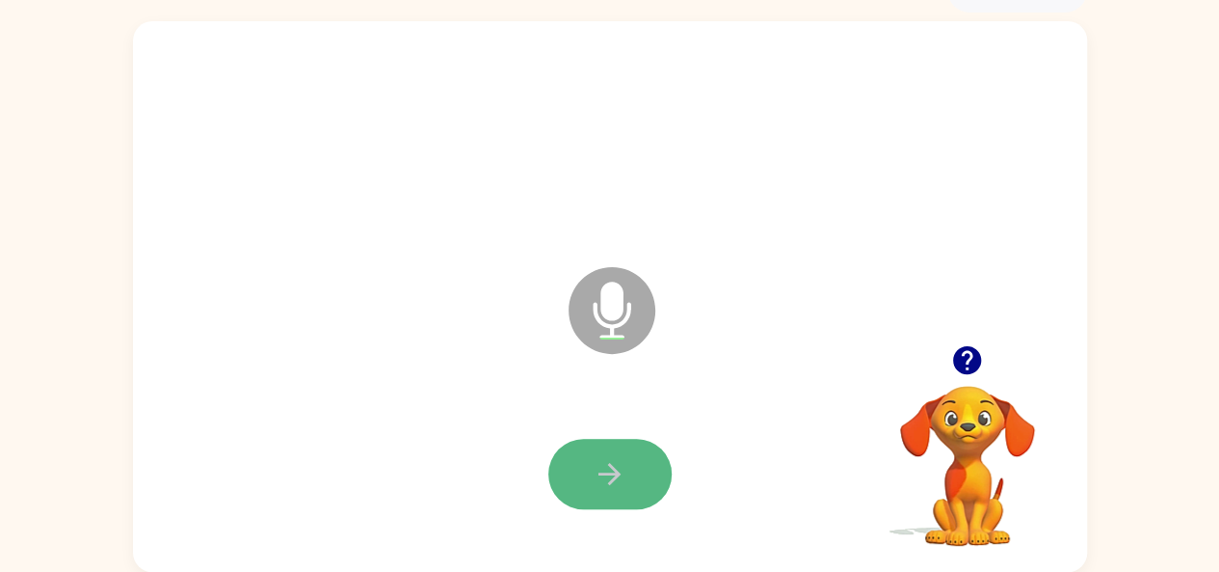
click at [587, 447] on button "button" at bounding box center [610, 474] width 123 height 70
click at [623, 456] on button "button" at bounding box center [610, 474] width 123 height 70
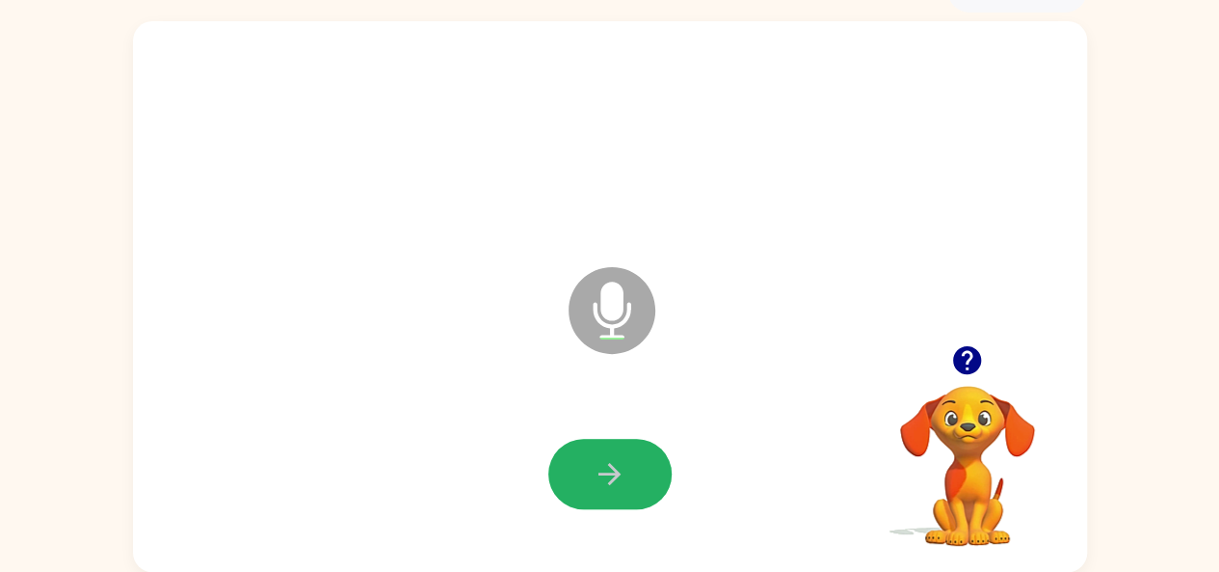
click at [623, 456] on button "button" at bounding box center [610, 474] width 123 height 70
click at [629, 466] on button "button" at bounding box center [610, 474] width 123 height 70
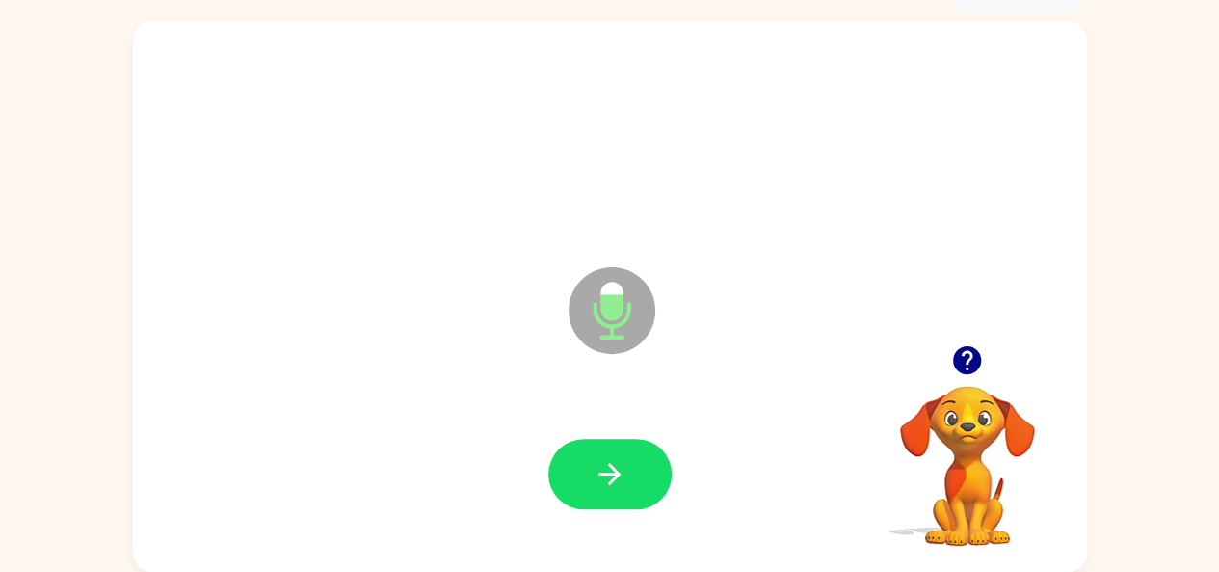
click at [629, 466] on button "button" at bounding box center [610, 474] width 123 height 70
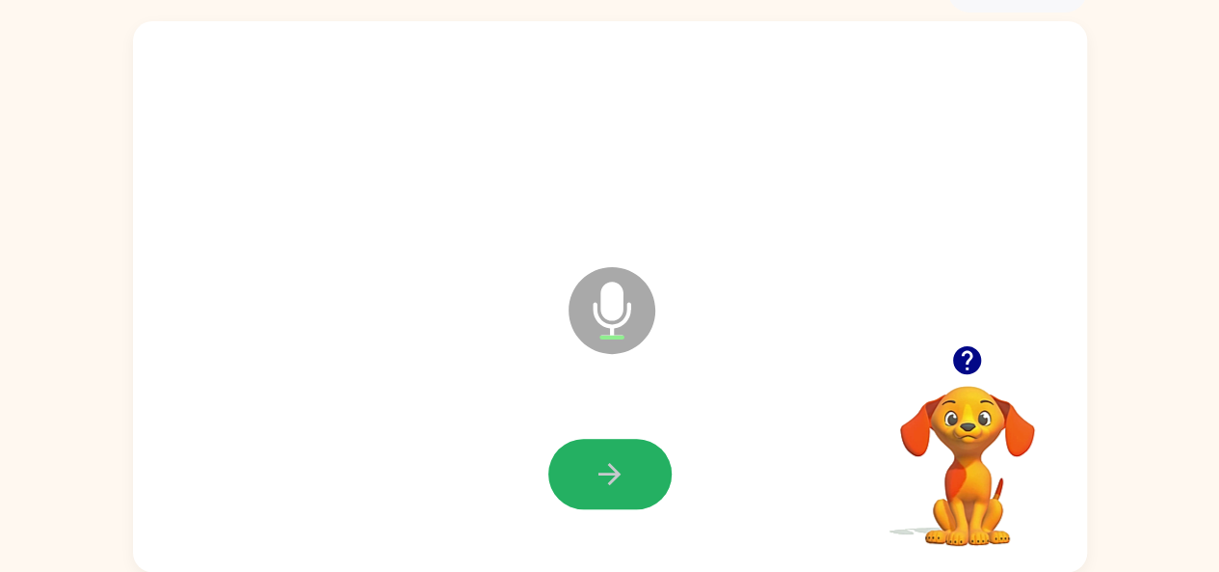
click at [629, 466] on button "button" at bounding box center [610, 474] width 123 height 70
click at [632, 471] on button "button" at bounding box center [610, 474] width 123 height 70
click at [627, 457] on button "button" at bounding box center [610, 474] width 123 height 70
click at [571, 477] on button "button" at bounding box center [610, 474] width 123 height 70
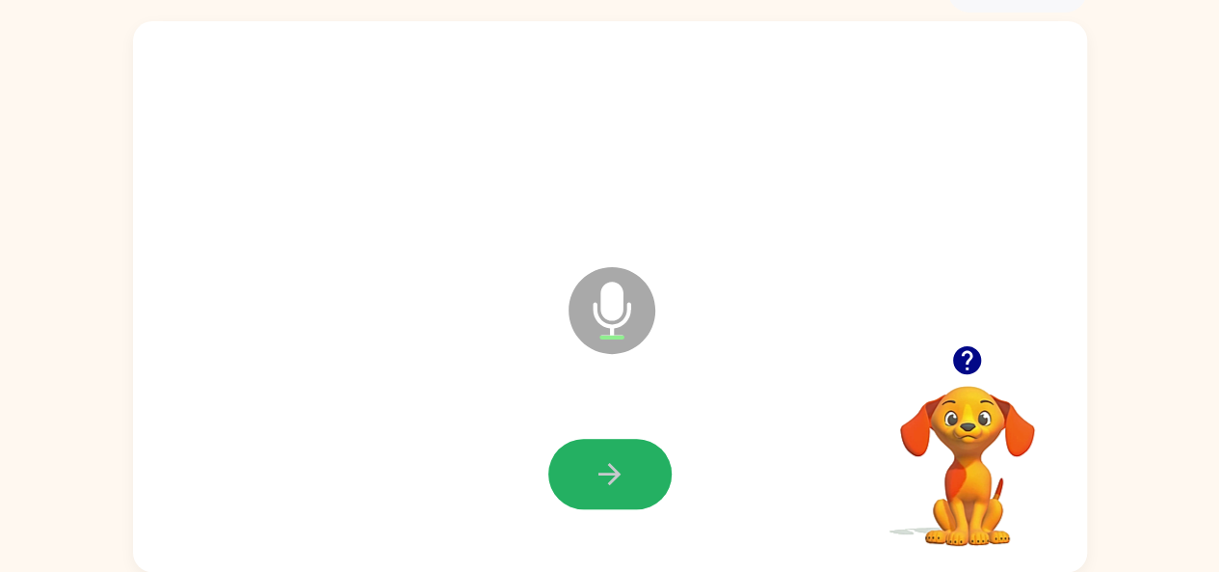
click at [571, 477] on button "button" at bounding box center [610, 474] width 123 height 70
click at [585, 447] on button "button" at bounding box center [610, 474] width 123 height 70
click at [590, 454] on button "button" at bounding box center [610, 474] width 123 height 70
click at [613, 472] on icon "button" at bounding box center [610, 474] width 22 height 22
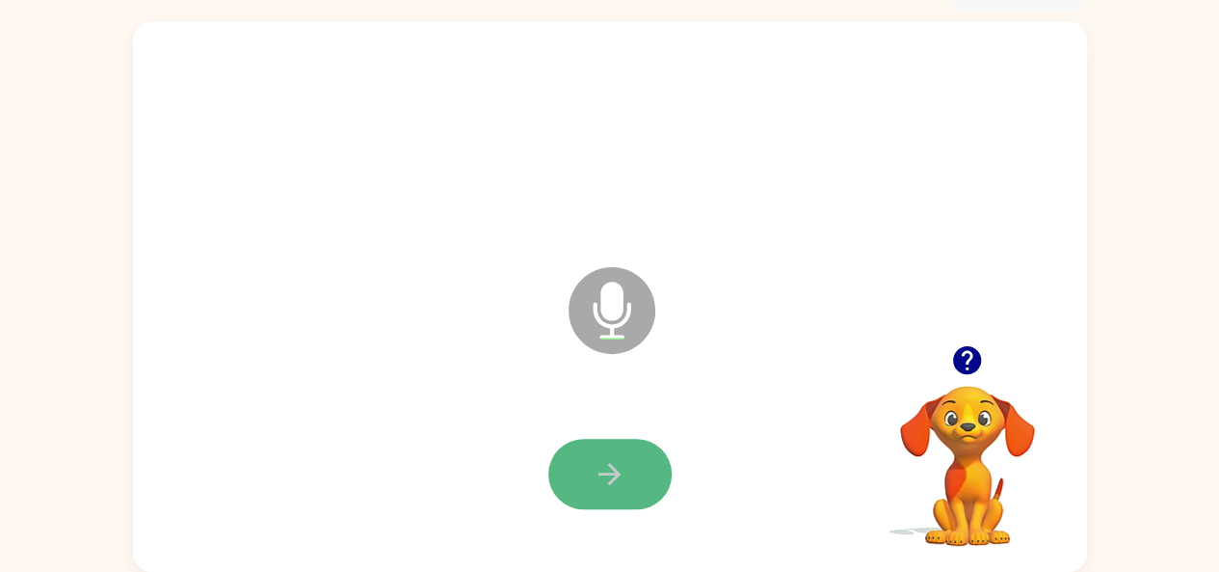
click at [604, 481] on icon "button" at bounding box center [610, 474] width 34 height 34
click at [615, 481] on icon "button" at bounding box center [610, 474] width 34 height 34
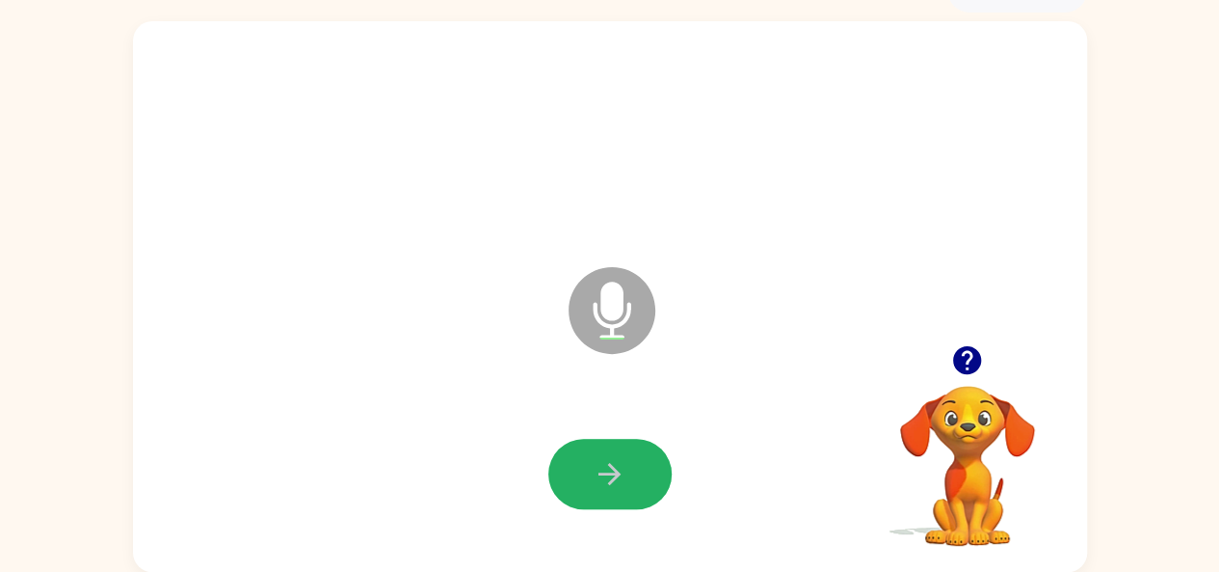
click at [615, 481] on icon "button" at bounding box center [610, 474] width 34 height 34
click at [602, 477] on icon "button" at bounding box center [610, 474] width 34 height 34
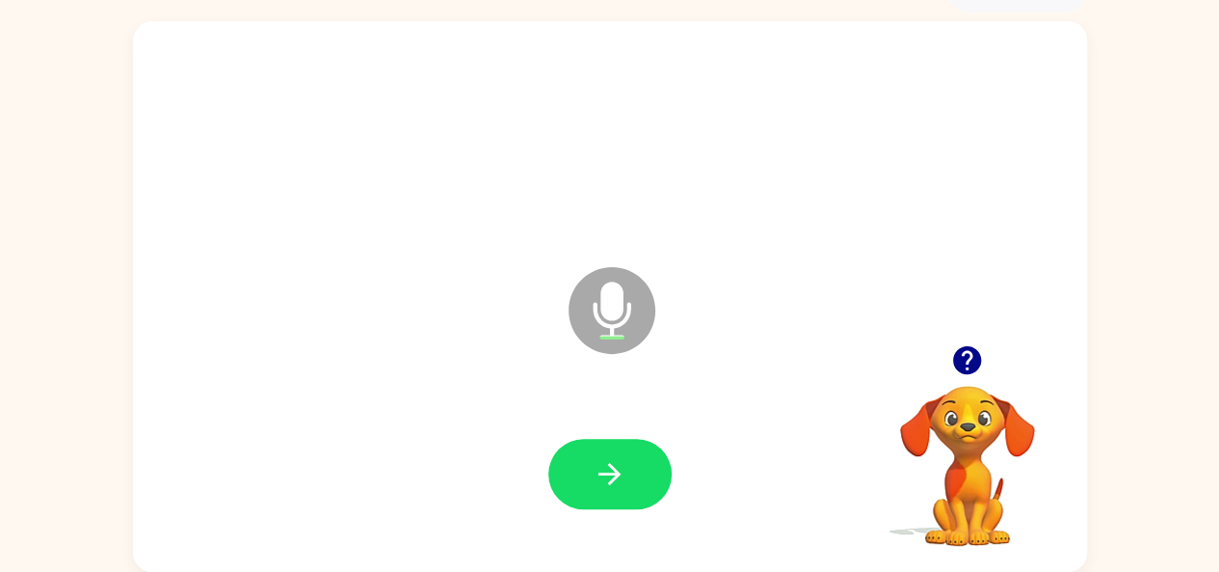
click at [602, 477] on icon "button" at bounding box center [610, 474] width 34 height 34
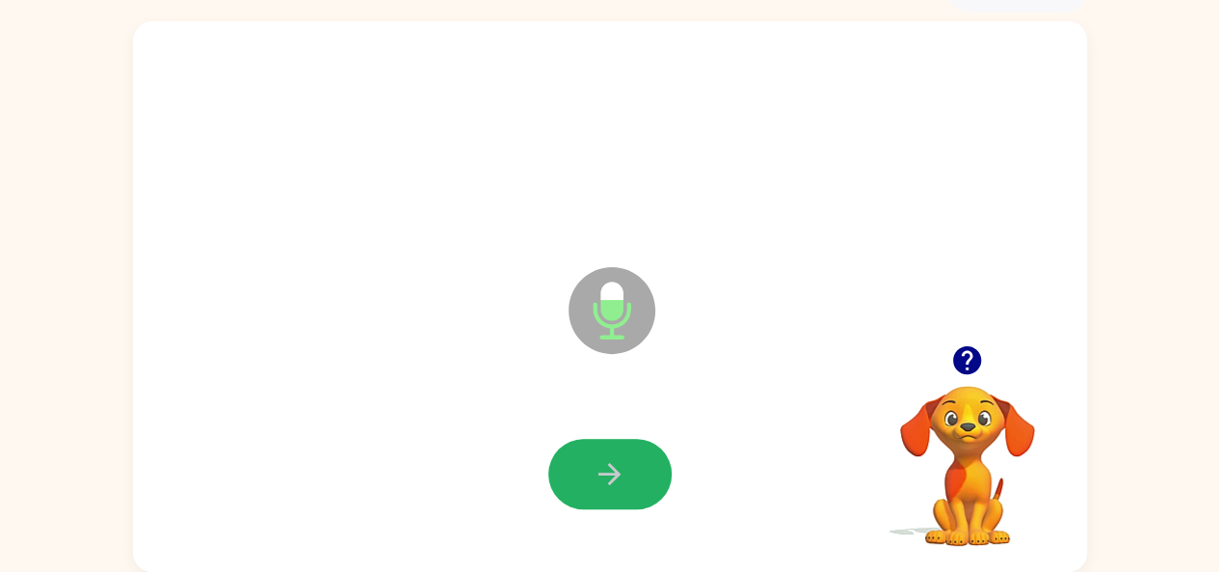
click at [602, 477] on icon "button" at bounding box center [610, 474] width 34 height 34
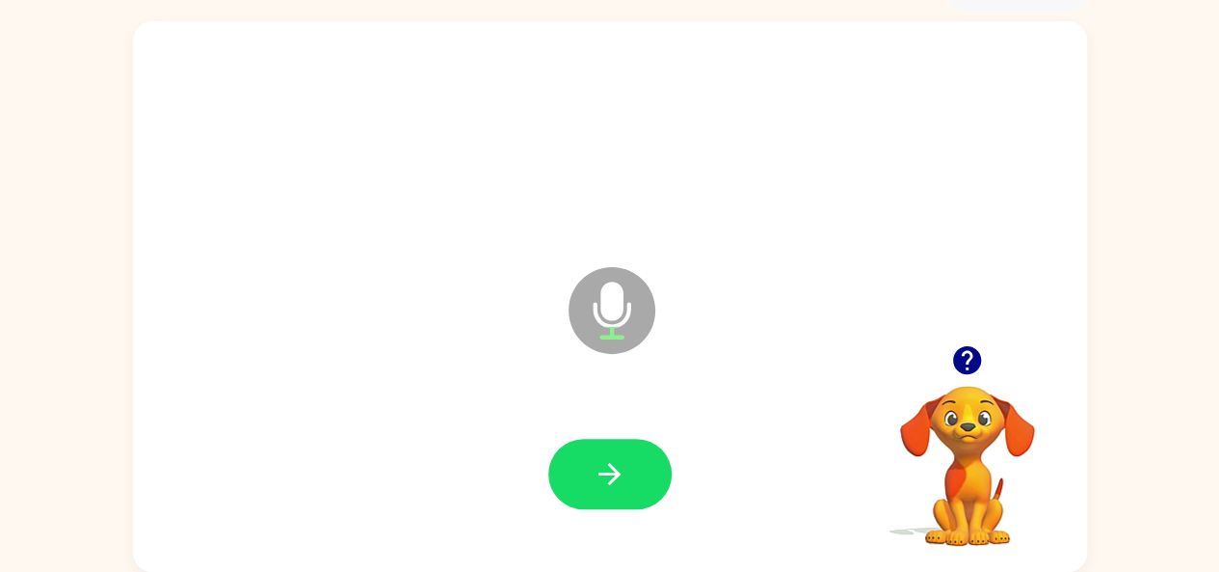
click at [602, 477] on icon "button" at bounding box center [610, 474] width 34 height 34
click at [617, 476] on icon "button" at bounding box center [610, 474] width 22 height 22
click at [610, 439] on button "button" at bounding box center [610, 474] width 123 height 70
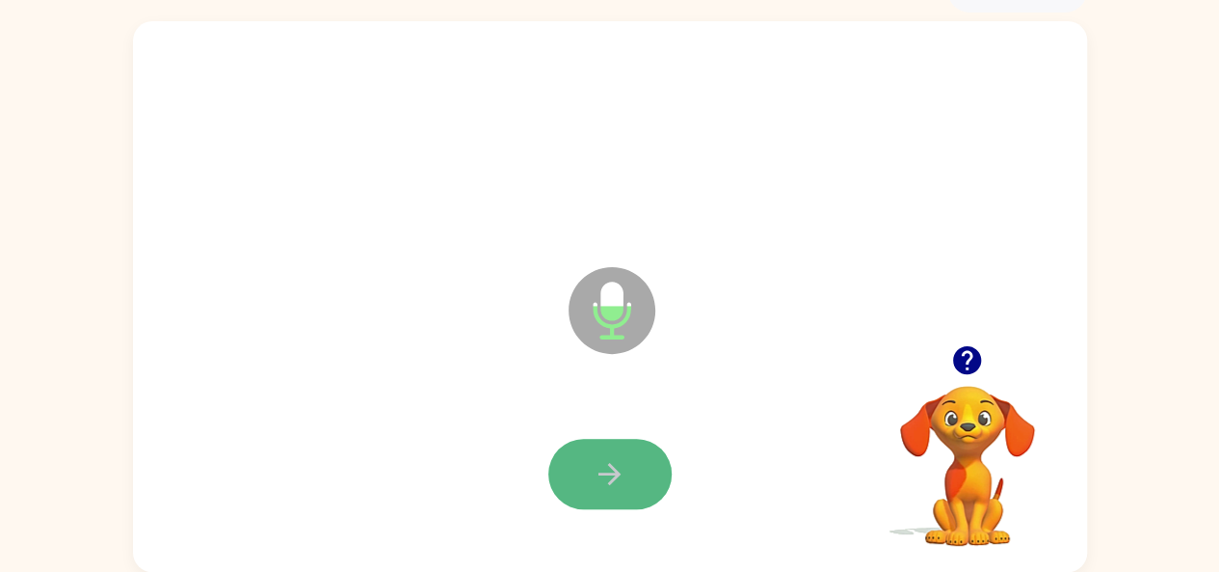
click at [621, 460] on icon "button" at bounding box center [610, 474] width 34 height 34
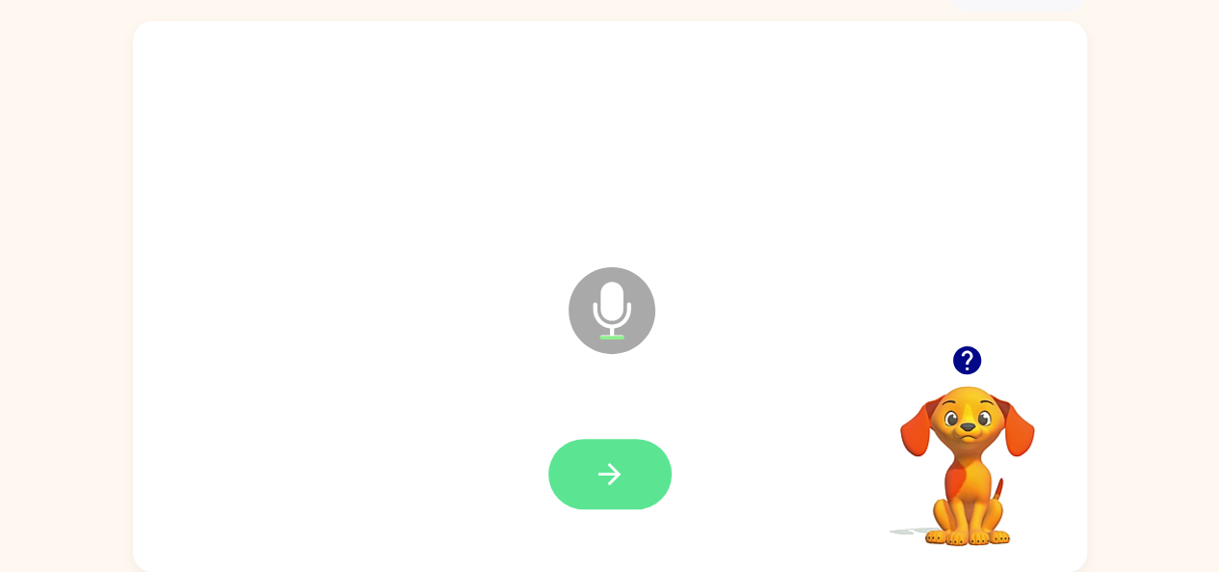
click at [621, 451] on button "button" at bounding box center [610, 474] width 123 height 70
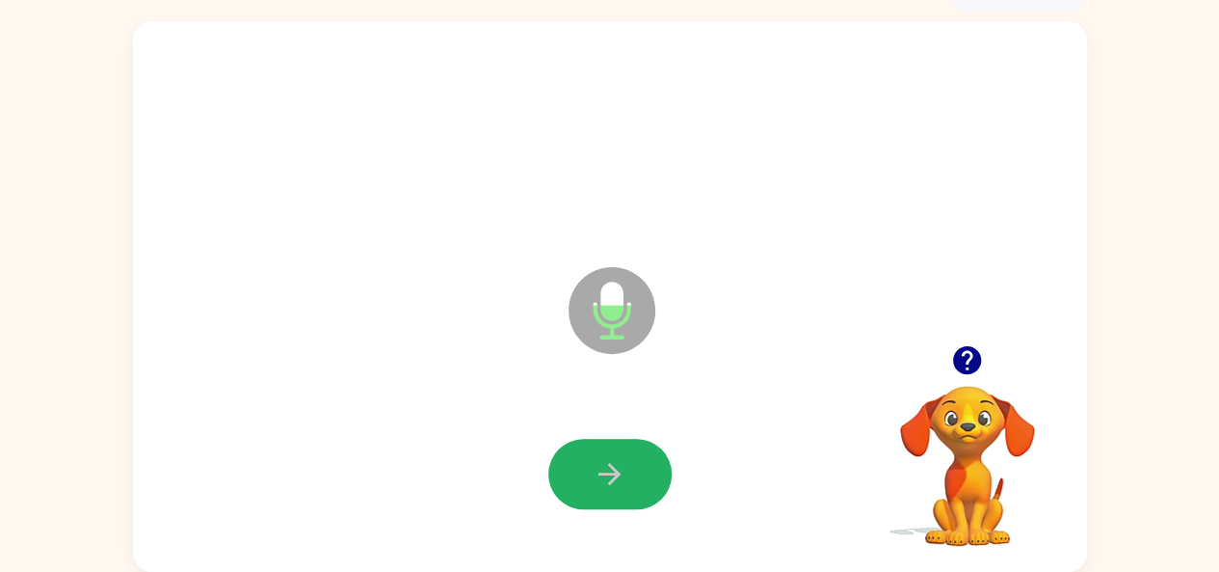
click at [621, 451] on button "button" at bounding box center [610, 474] width 123 height 70
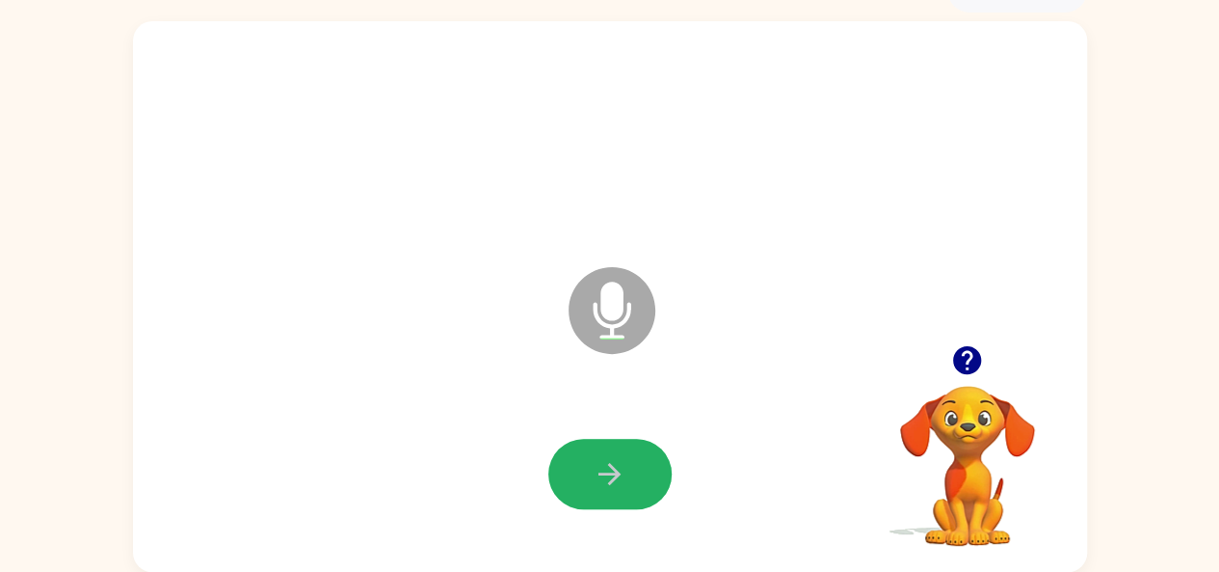
click at [621, 451] on button "button" at bounding box center [610, 474] width 123 height 70
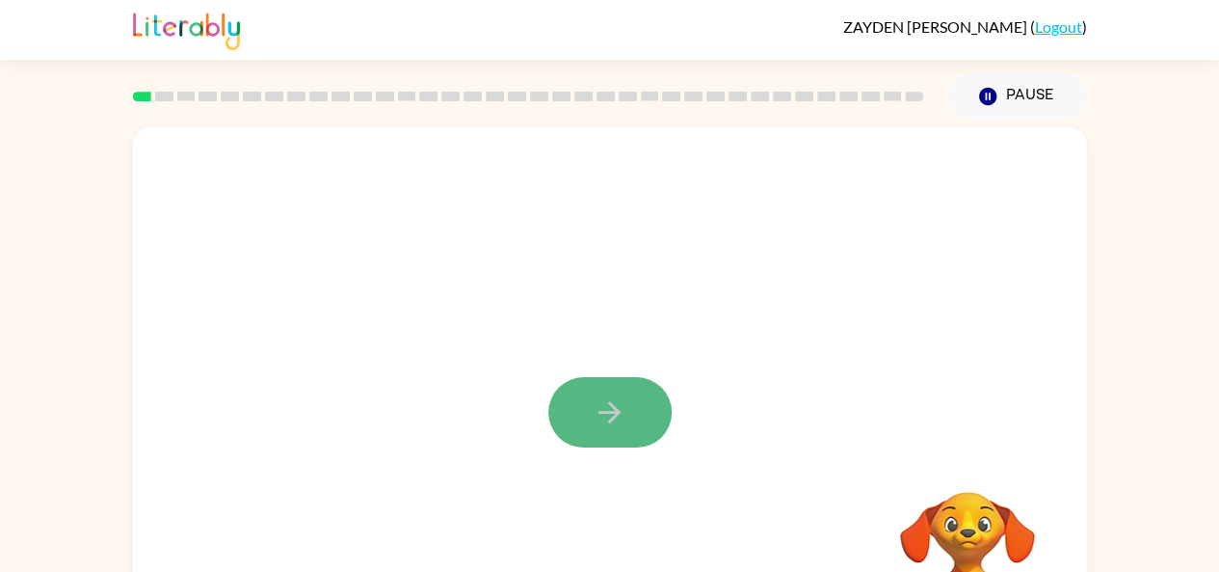
click at [629, 399] on button "button" at bounding box center [610, 412] width 123 height 70
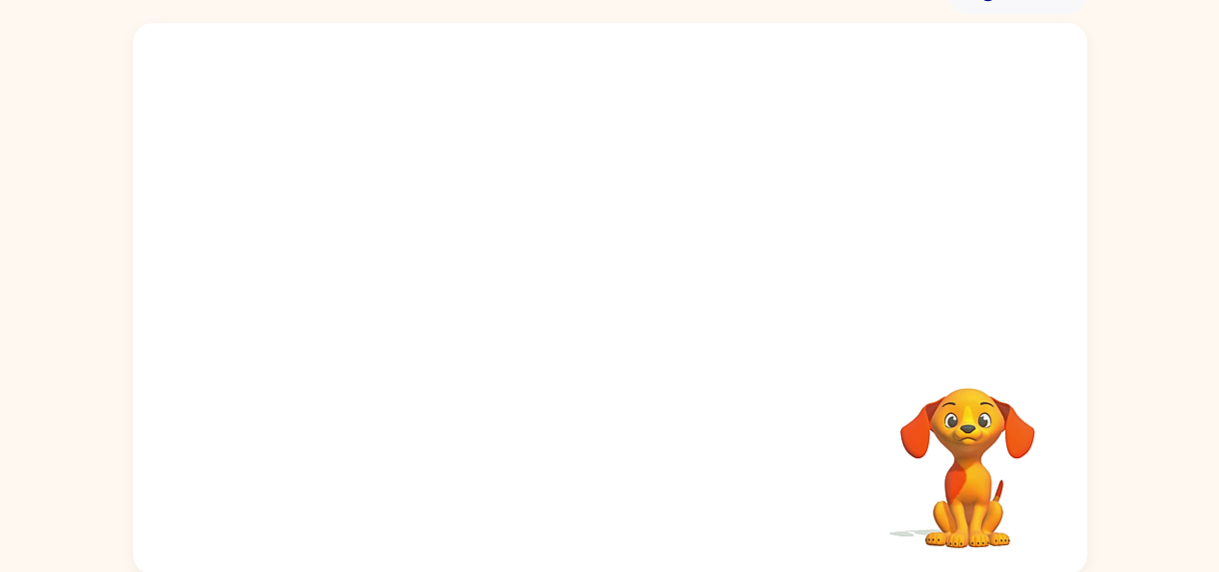
scroll to position [106, 0]
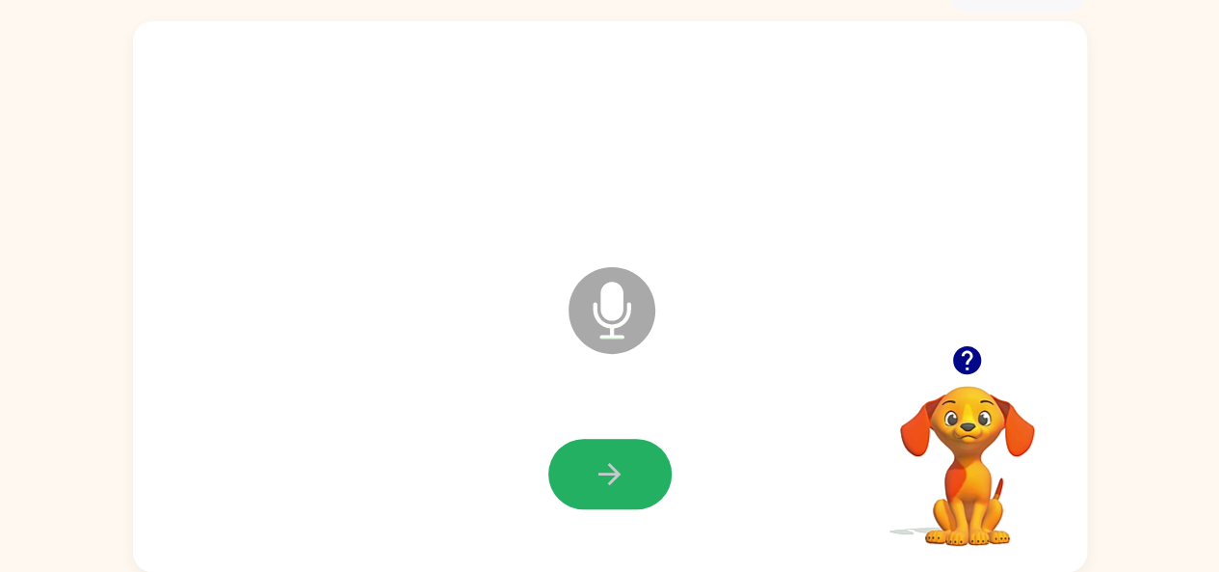
click at [608, 504] on button "button" at bounding box center [610, 474] width 123 height 70
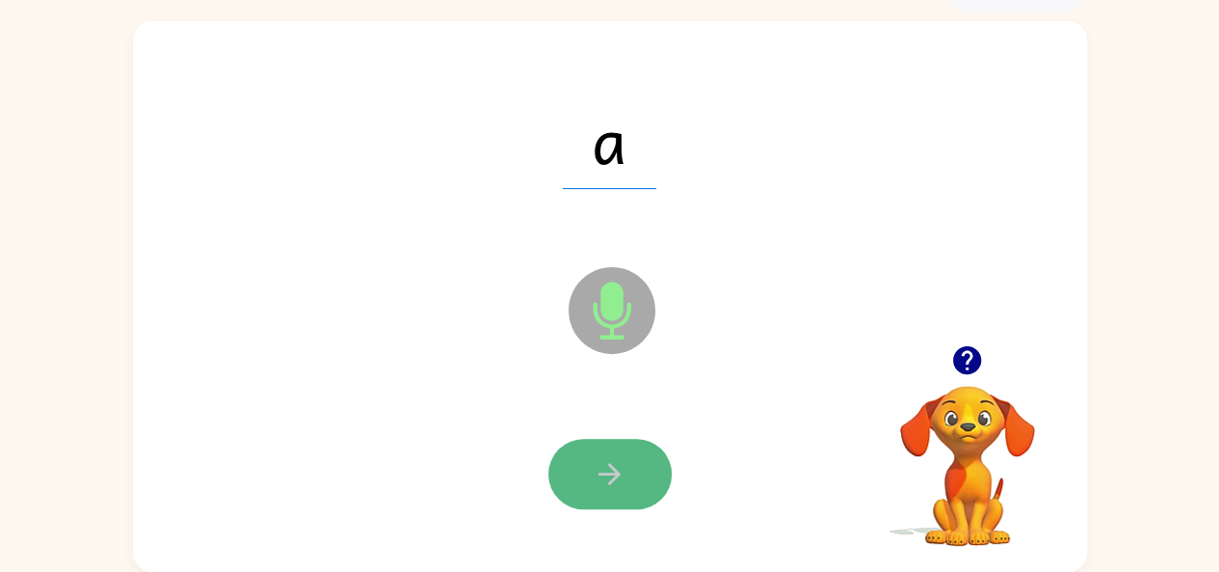
click at [617, 475] on icon "button" at bounding box center [610, 474] width 22 height 22
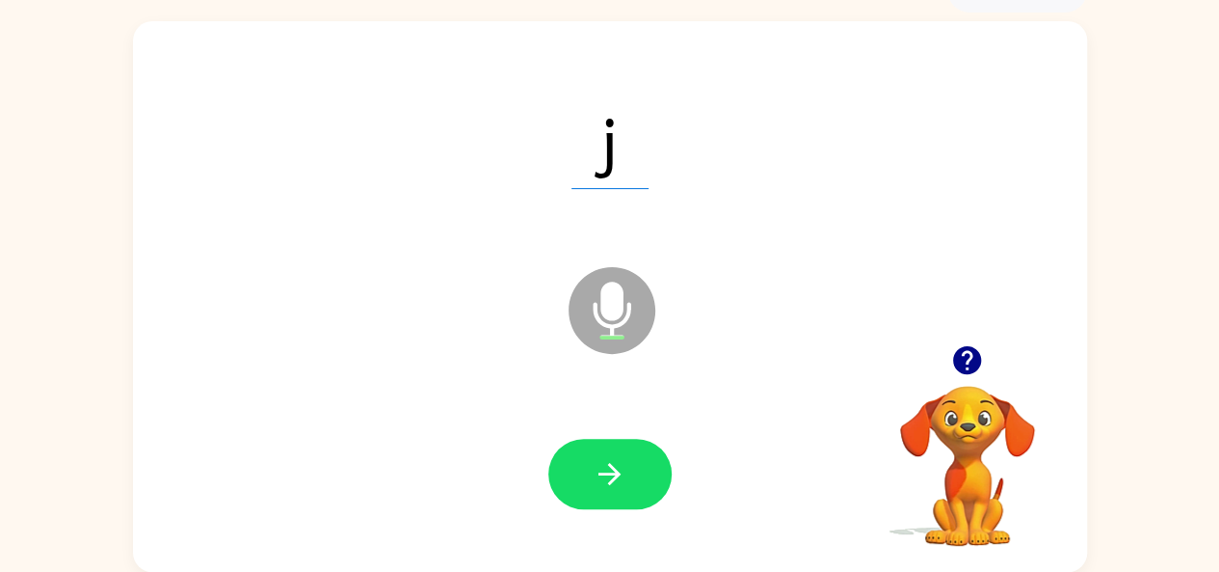
click at [623, 469] on icon "button" at bounding box center [610, 474] width 34 height 34
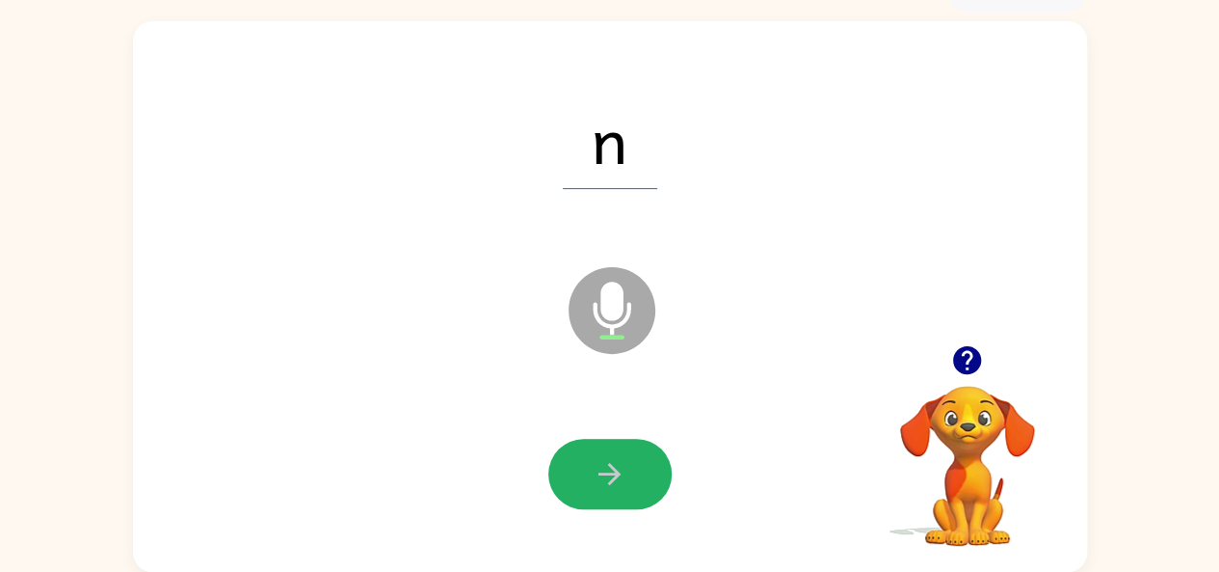
click at [623, 469] on icon "button" at bounding box center [610, 474] width 34 height 34
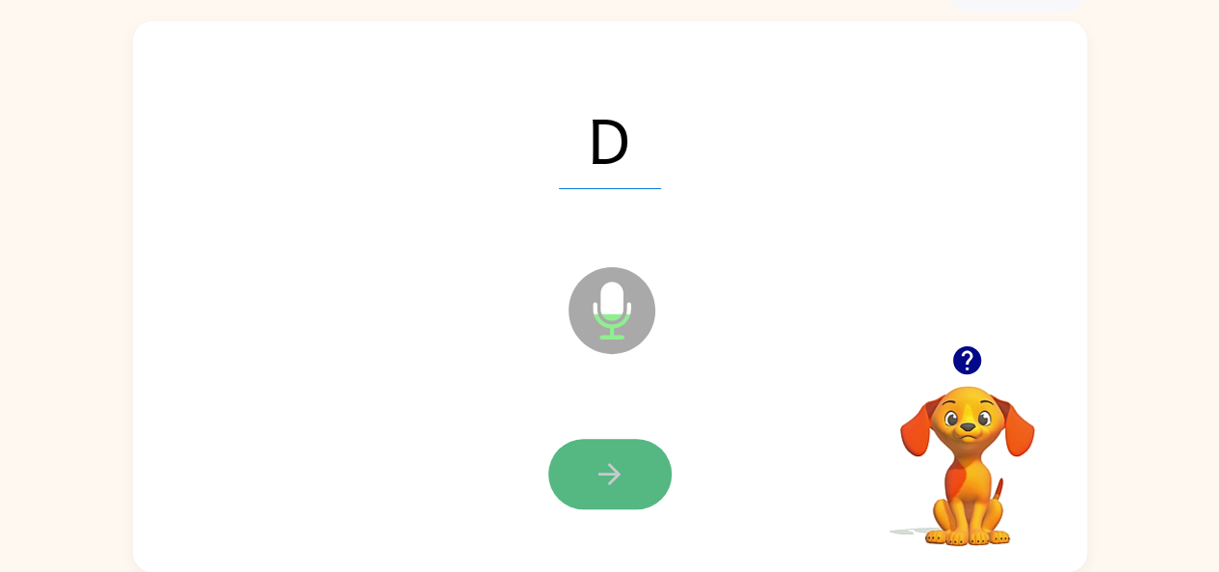
click at [629, 474] on button "button" at bounding box center [610, 474] width 123 height 70
click at [625, 453] on button "button" at bounding box center [610, 474] width 123 height 70
click at [613, 459] on icon "button" at bounding box center [610, 474] width 34 height 34
click at [601, 468] on icon "button" at bounding box center [610, 474] width 34 height 34
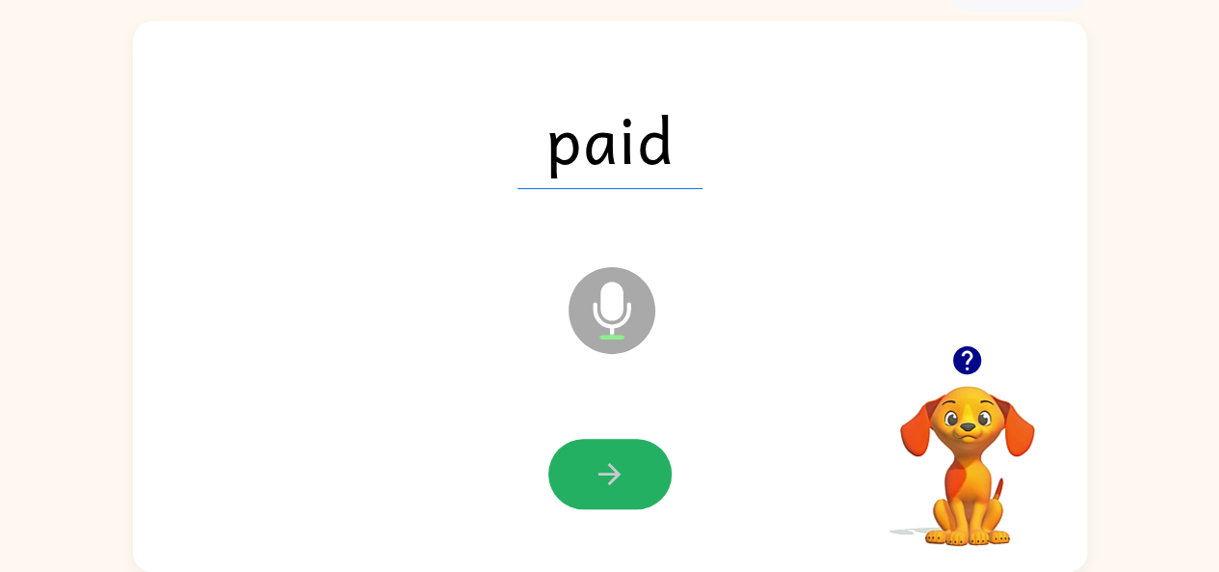
click at [601, 468] on icon "button" at bounding box center [610, 474] width 34 height 34
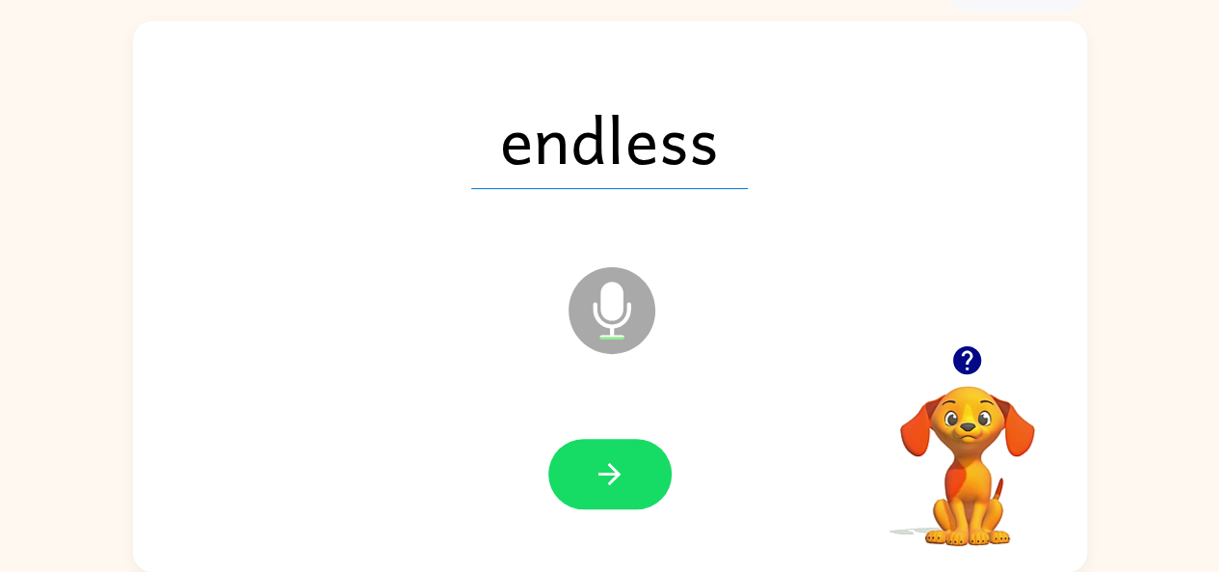
click at [601, 468] on icon "button" at bounding box center [610, 474] width 34 height 34
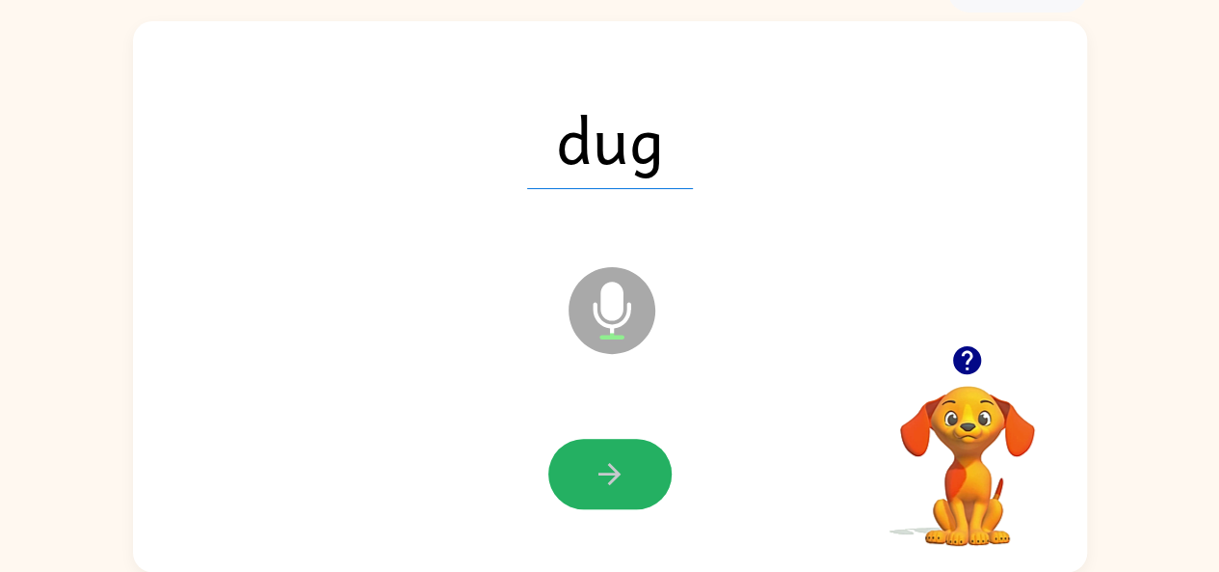
click at [601, 468] on icon "button" at bounding box center [610, 474] width 34 height 34
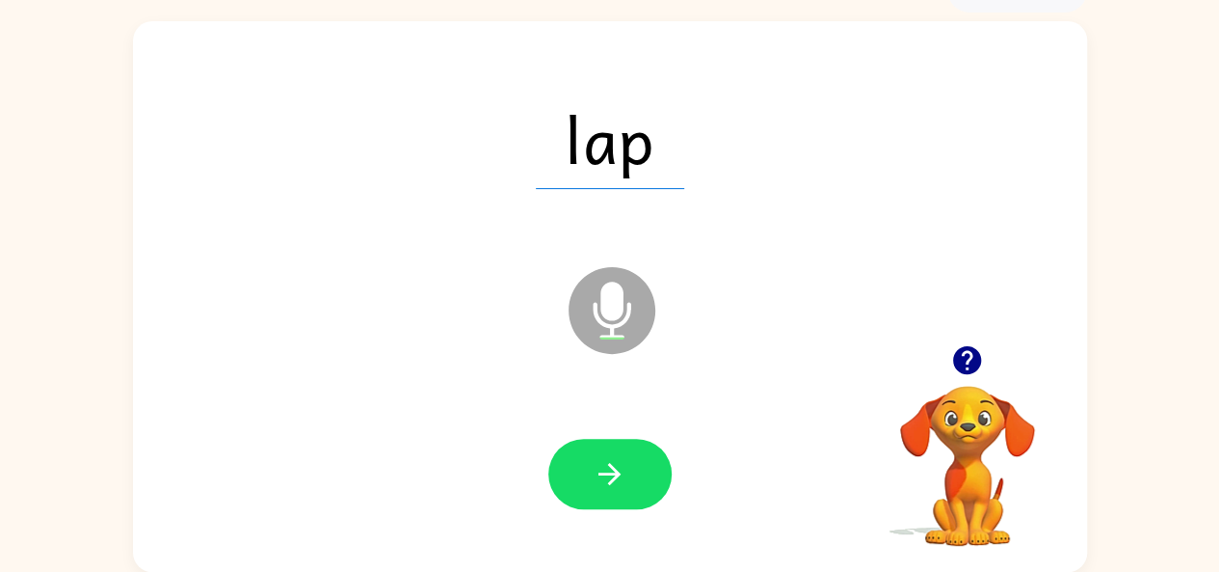
click at [601, 468] on icon "button" at bounding box center [610, 474] width 34 height 34
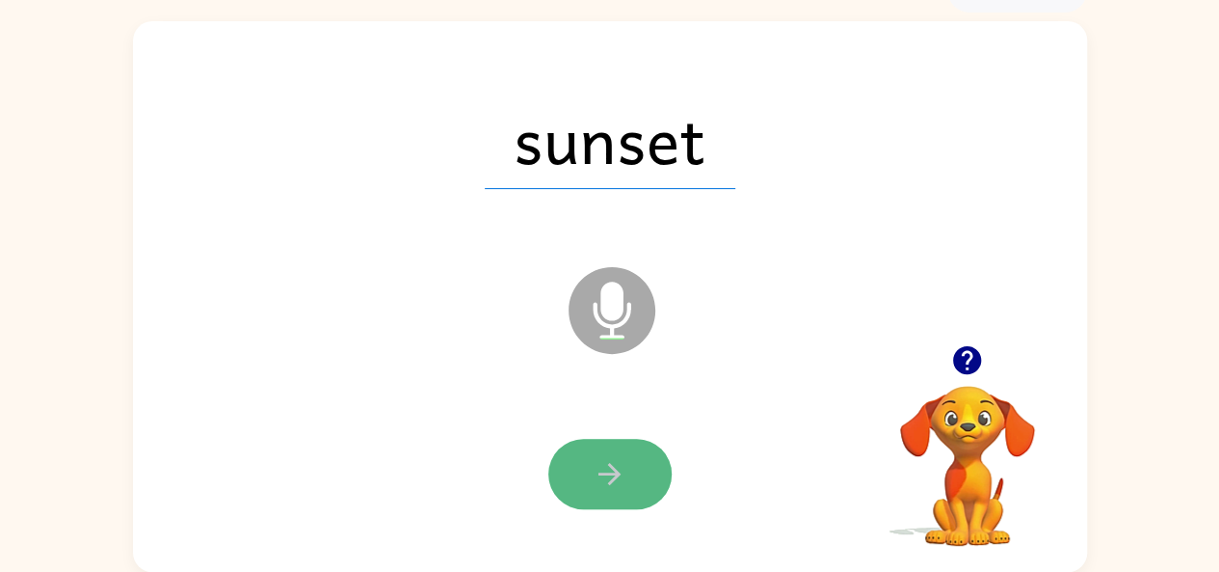
click at [604, 464] on icon "button" at bounding box center [610, 474] width 34 height 34
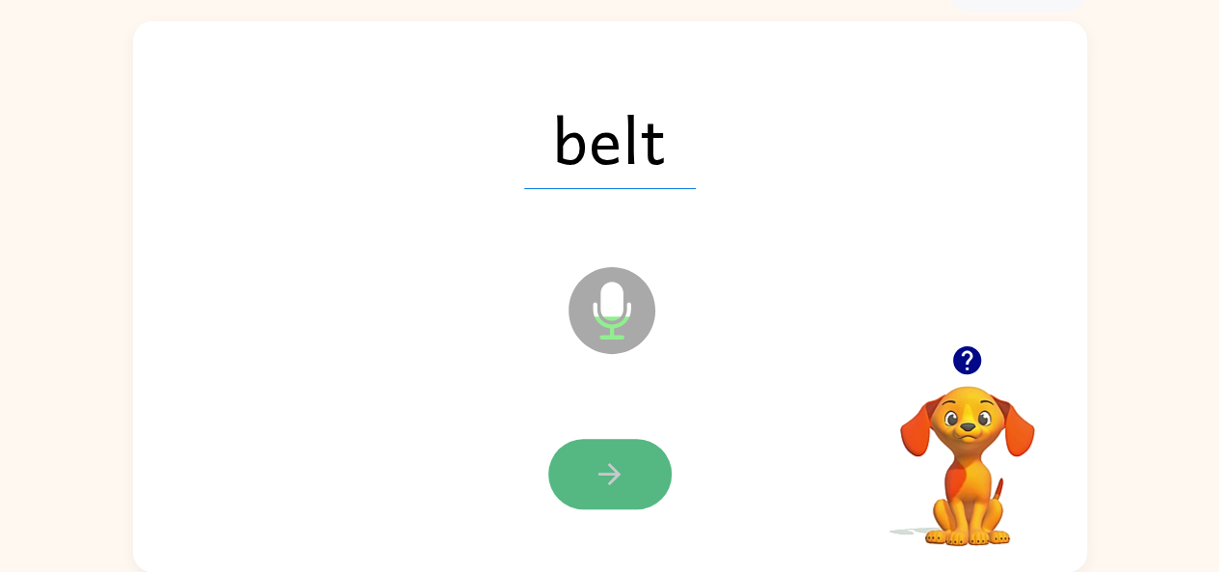
click at [597, 466] on icon "button" at bounding box center [610, 474] width 34 height 34
click at [603, 473] on icon "button" at bounding box center [610, 474] width 22 height 22
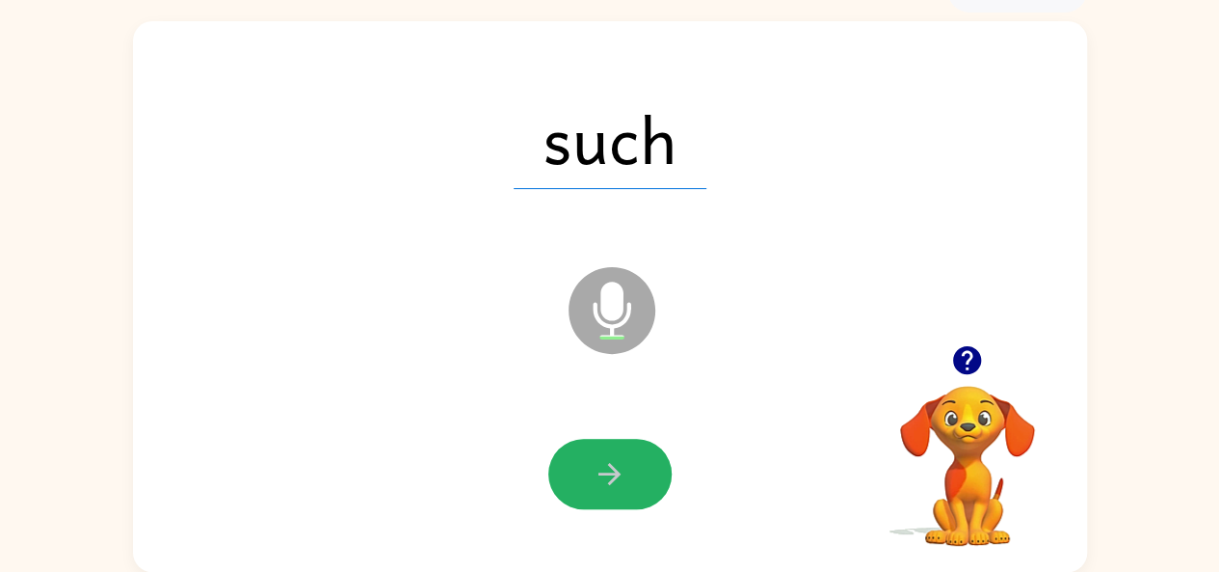
click at [603, 473] on icon "button" at bounding box center [610, 474] width 22 height 22
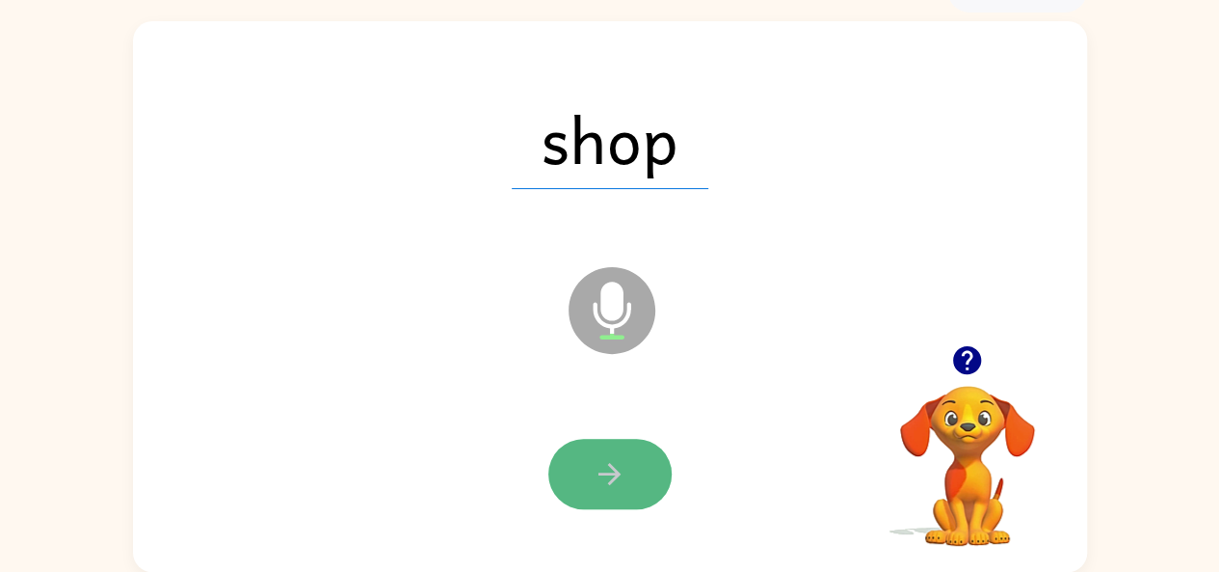
click at [602, 477] on icon "button" at bounding box center [610, 474] width 34 height 34
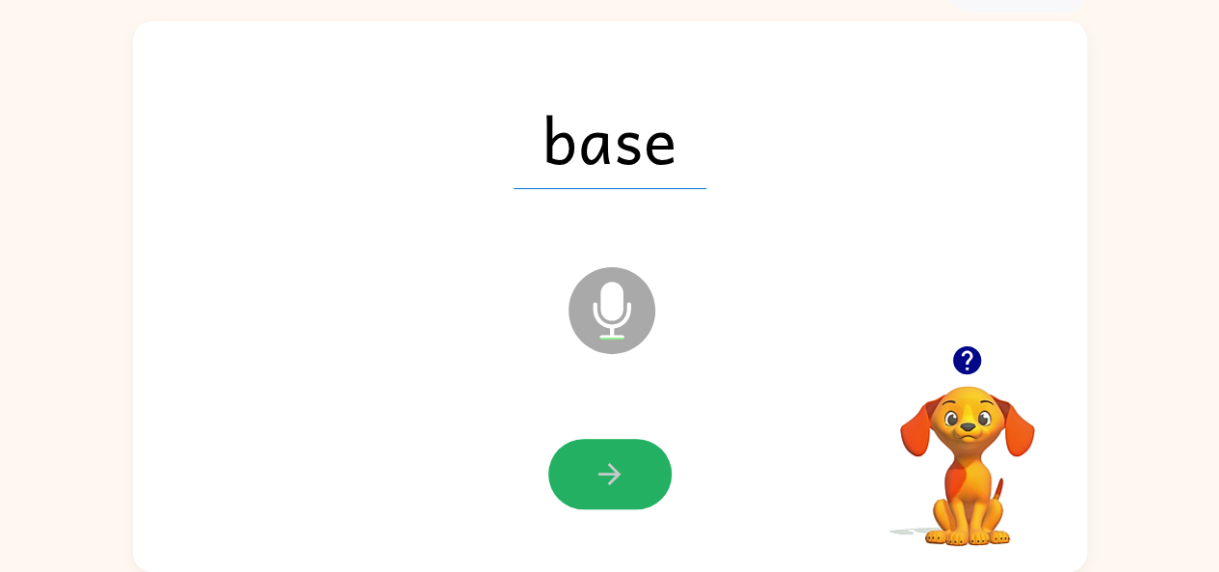
click at [602, 477] on icon "button" at bounding box center [610, 474] width 34 height 34
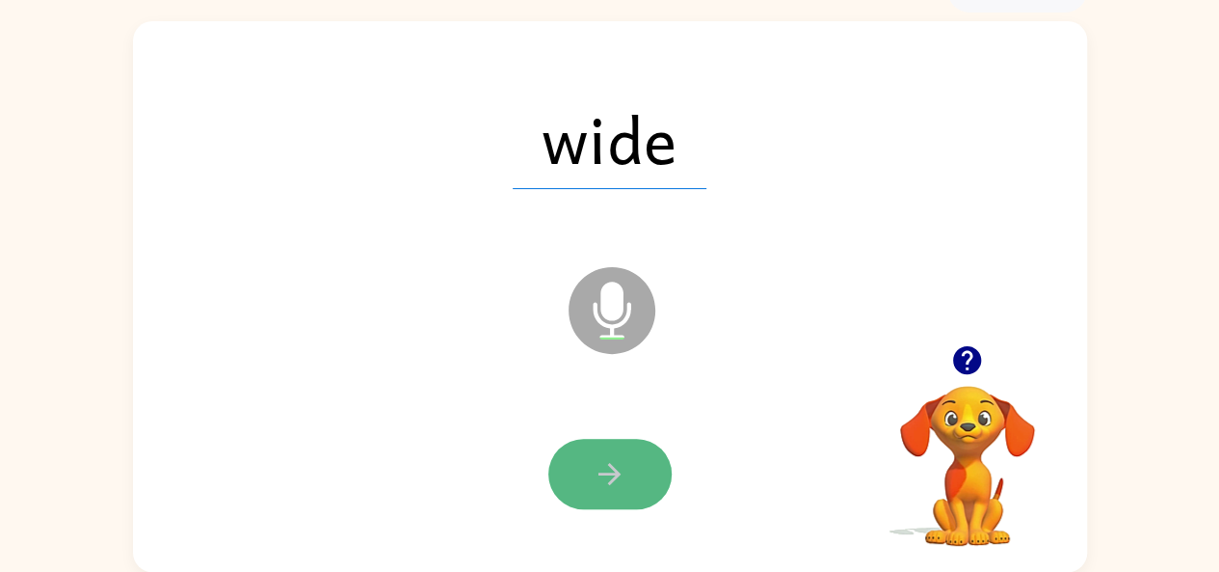
click at [574, 452] on button "button" at bounding box center [610, 474] width 123 height 70
click at [597, 466] on icon "button" at bounding box center [610, 474] width 34 height 34
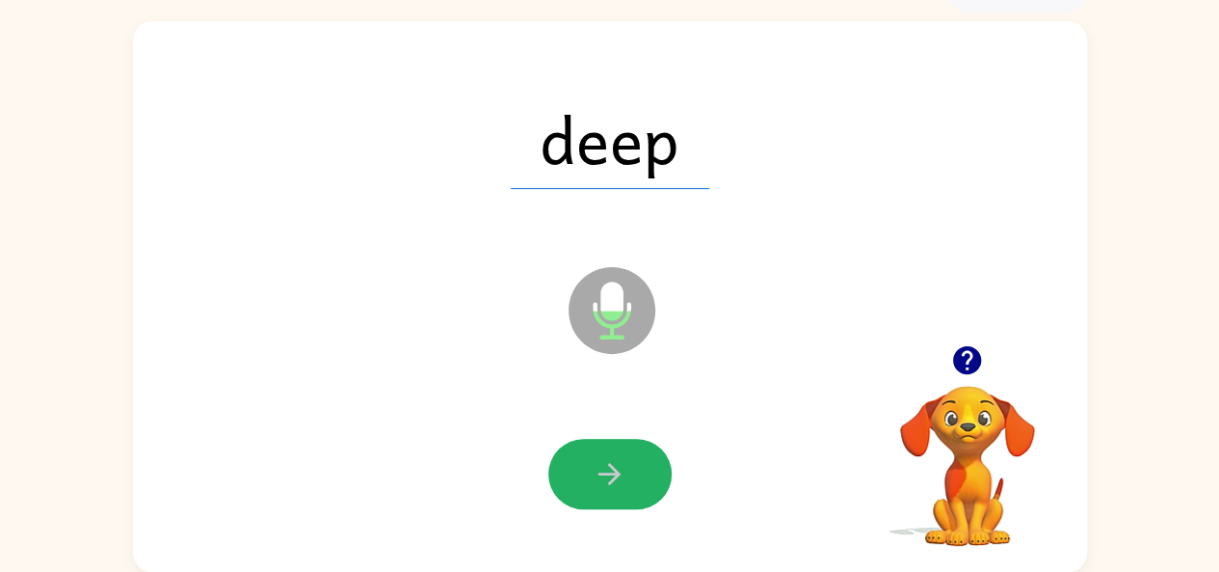
click at [603, 471] on icon "button" at bounding box center [610, 474] width 34 height 34
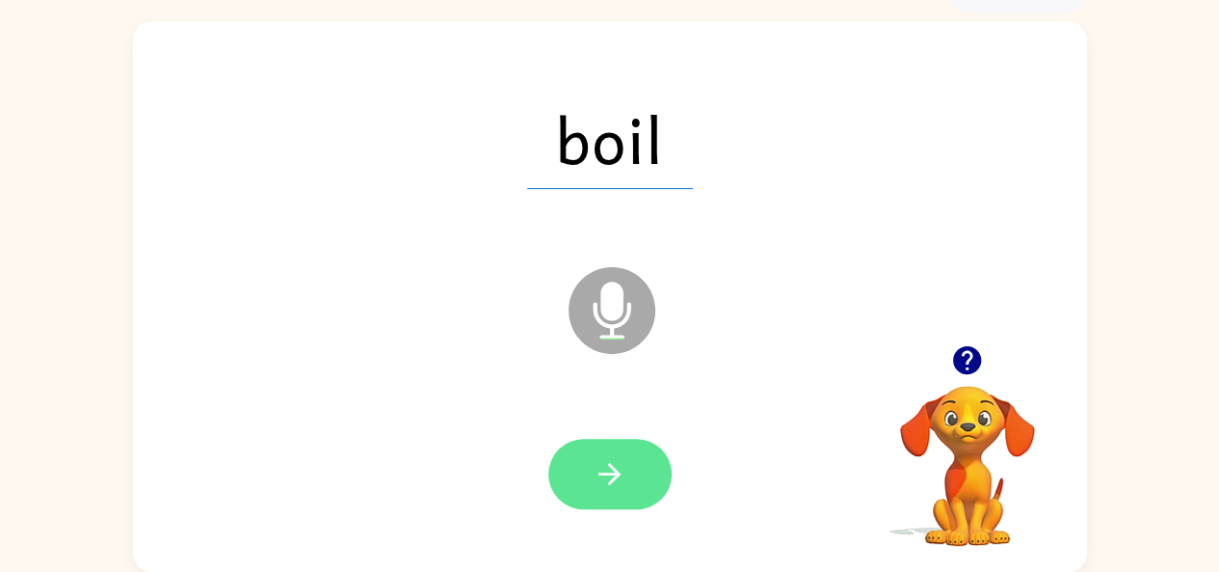
click at [598, 475] on icon "button" at bounding box center [610, 474] width 34 height 34
click at [605, 473] on icon "button" at bounding box center [610, 474] width 22 height 22
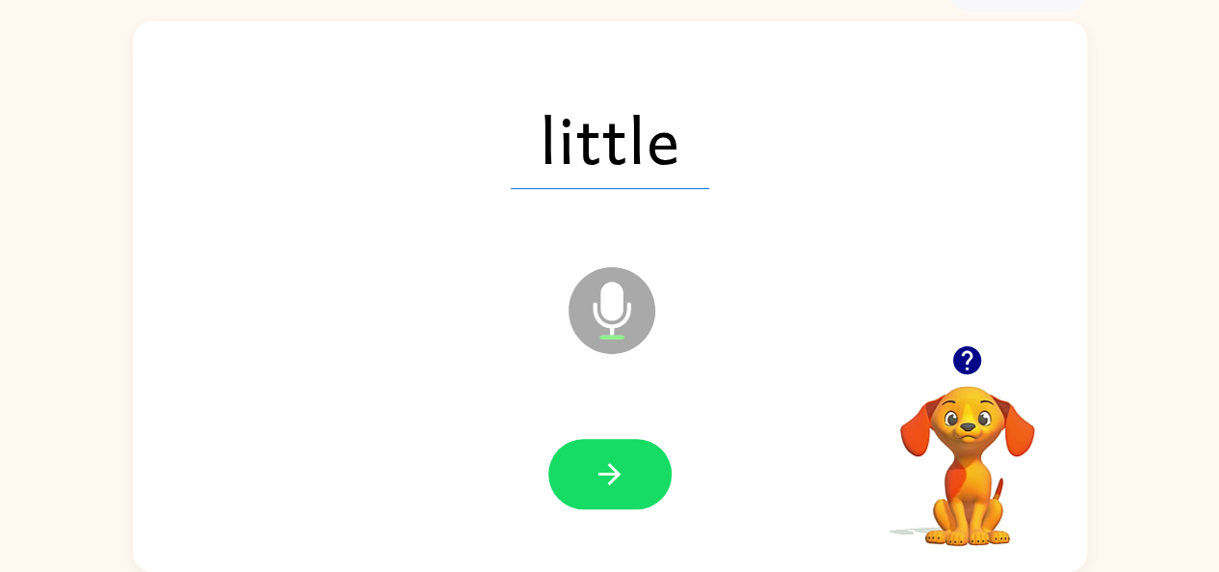
drag, startPoint x: 605, startPoint y: 473, endPoint x: 871, endPoint y: 288, distance: 324.1
click at [871, 288] on div "little Microphone The Microphone is here when it is your turn to talk" at bounding box center [610, 296] width 954 height 550
drag, startPoint x: 593, startPoint y: 463, endPoint x: 612, endPoint y: 472, distance: 21.6
click at [612, 472] on icon "button" at bounding box center [610, 474] width 34 height 34
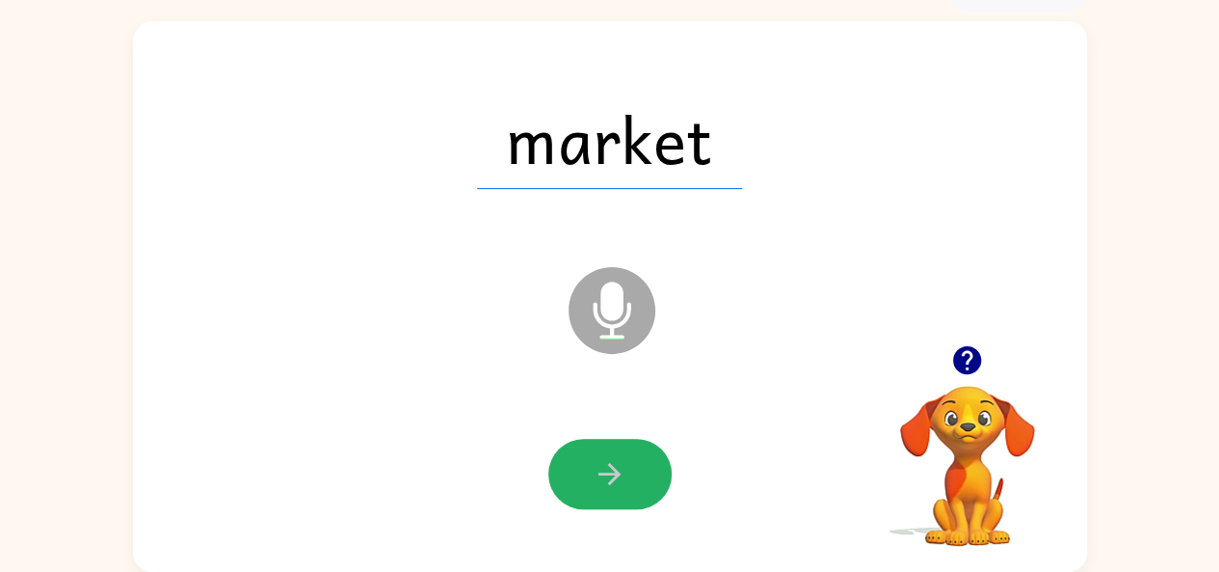
click at [612, 472] on icon "button" at bounding box center [610, 474] width 22 height 22
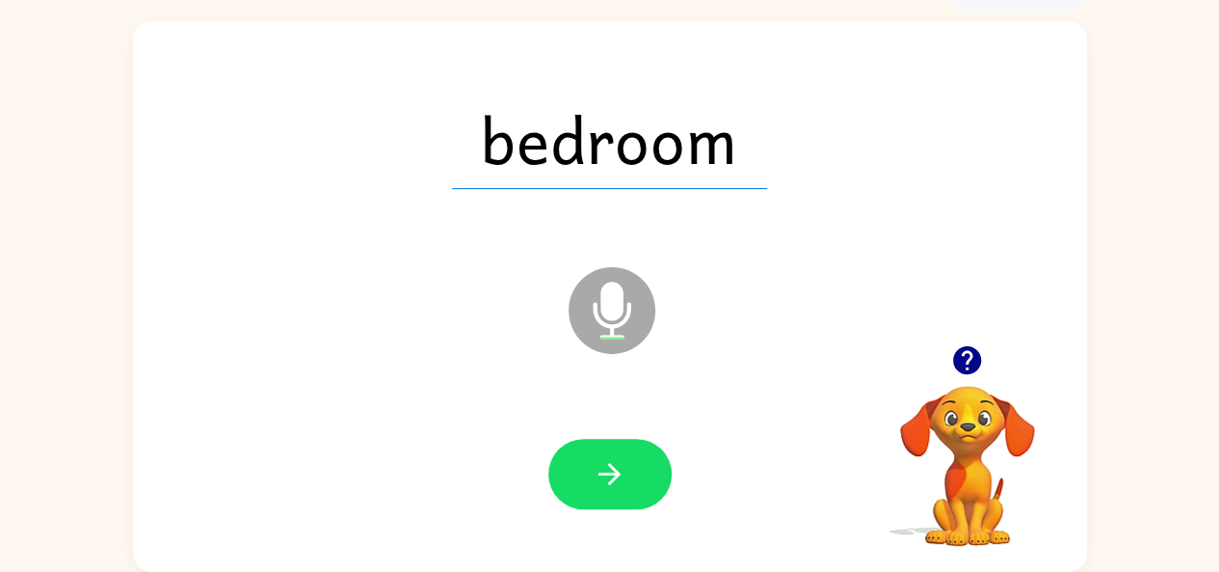
click at [612, 472] on icon "button" at bounding box center [610, 474] width 22 height 22
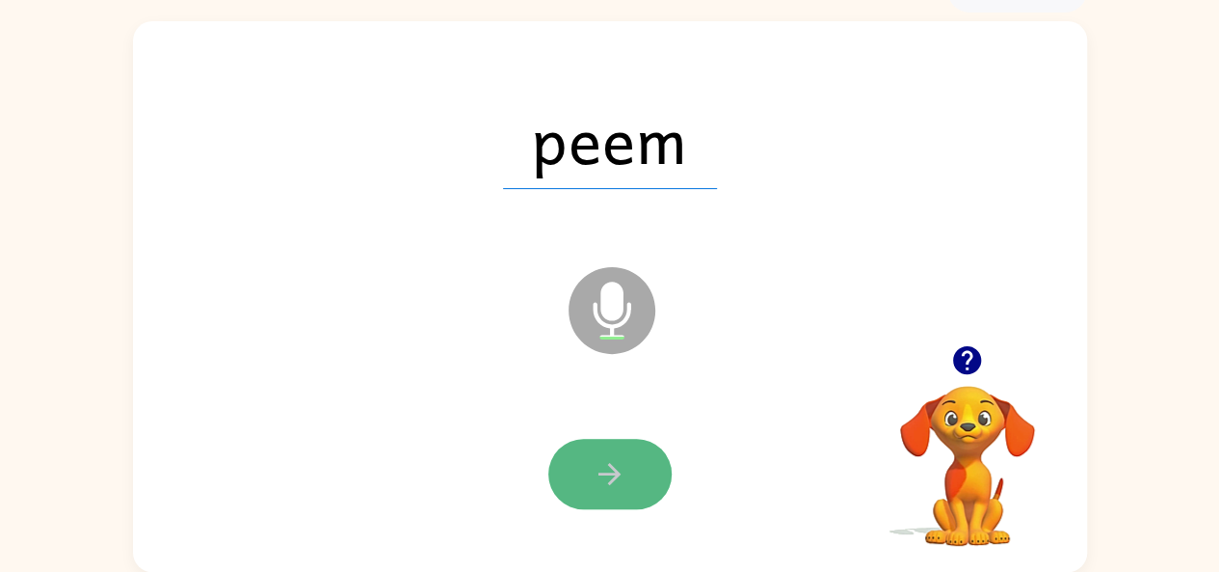
click at [607, 469] on icon "button" at bounding box center [610, 474] width 34 height 34
click at [609, 473] on icon "button" at bounding box center [610, 474] width 22 height 22
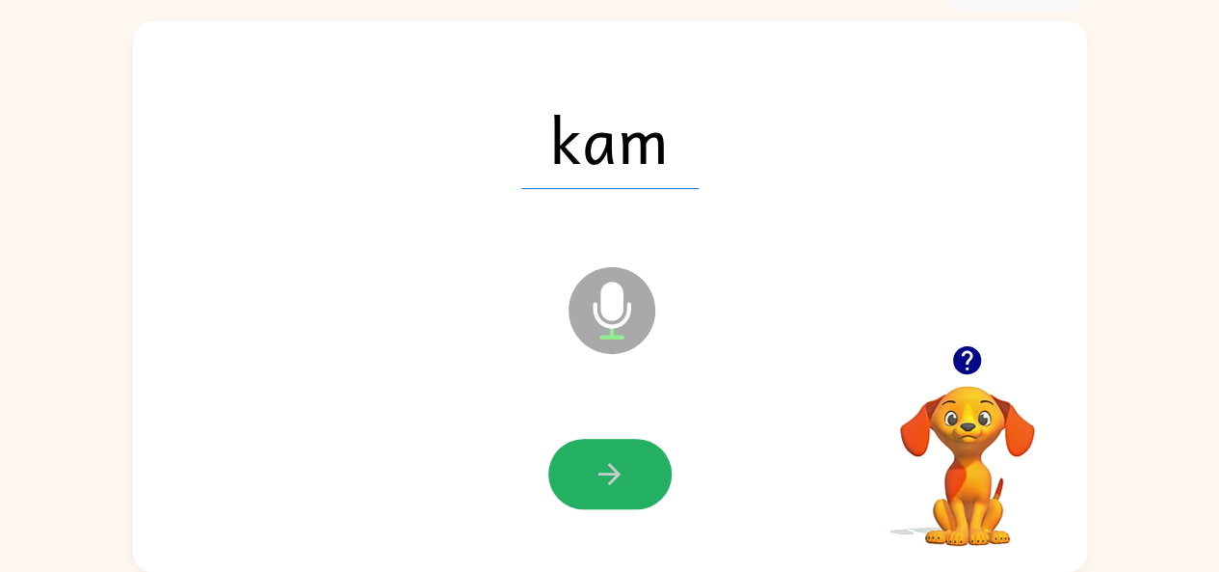
click at [609, 473] on icon "button" at bounding box center [610, 474] width 22 height 22
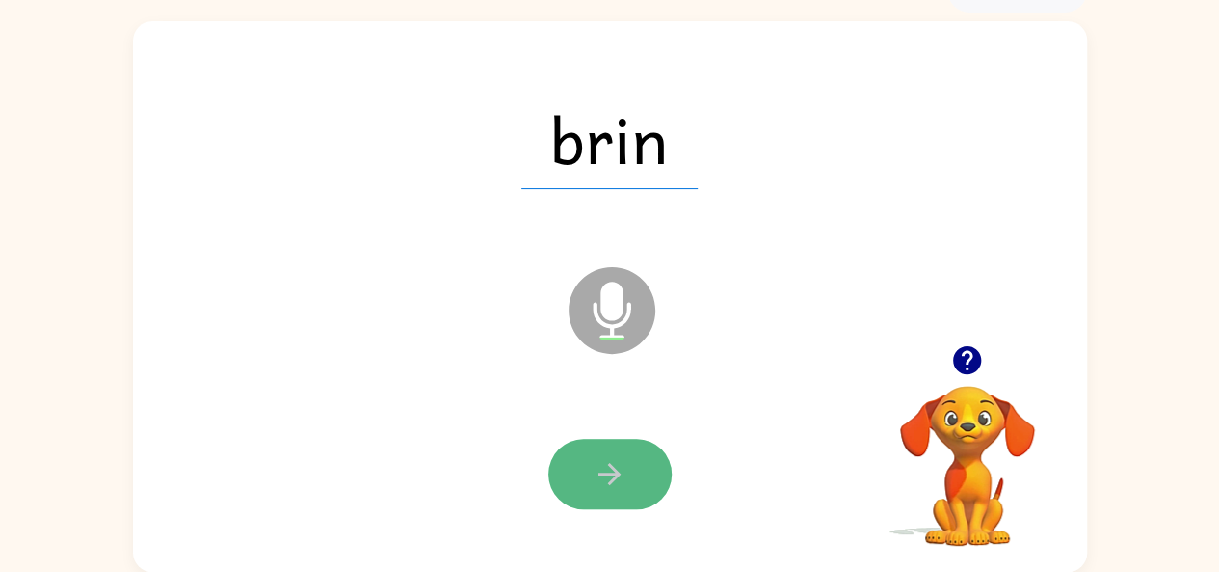
click at [613, 470] on icon "button" at bounding box center [610, 474] width 34 height 34
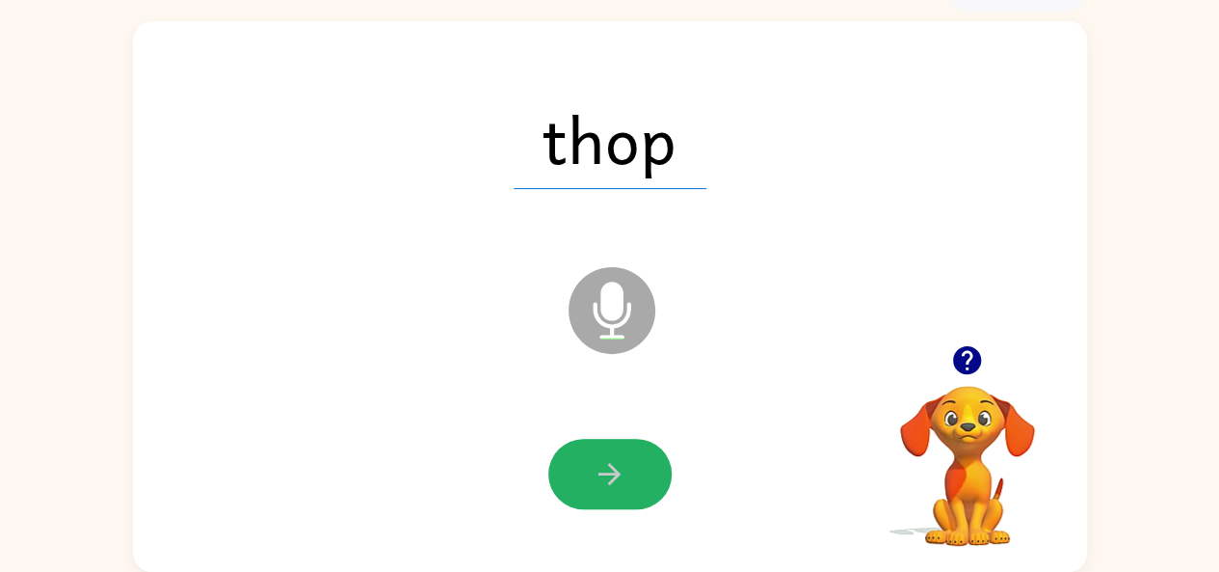
click at [613, 470] on icon "button" at bounding box center [610, 474] width 34 height 34
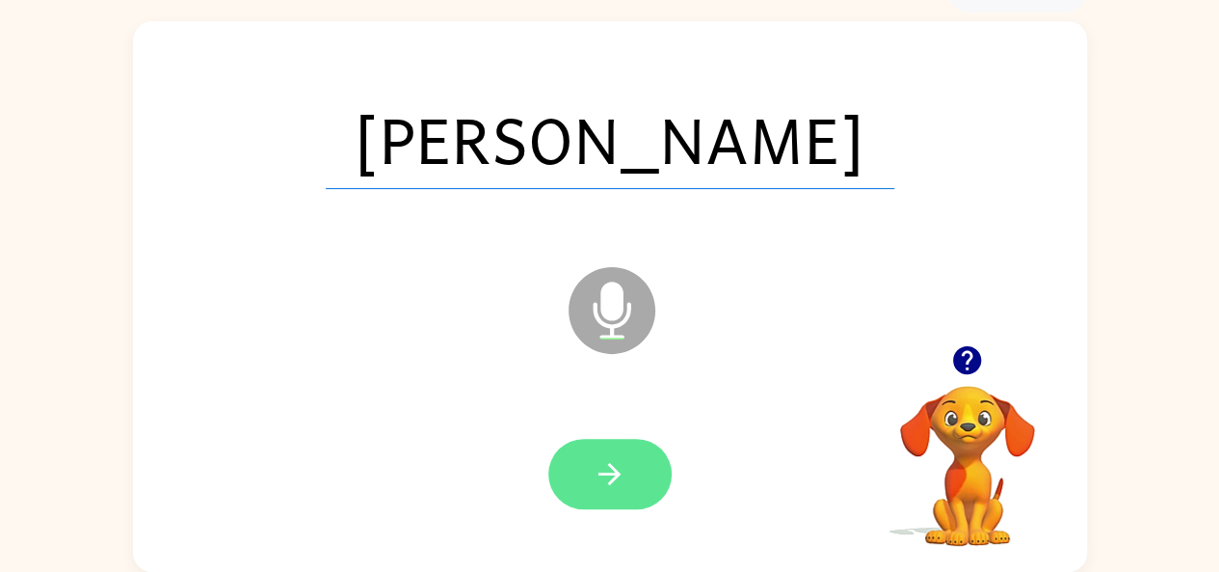
click at [602, 454] on button "button" at bounding box center [610, 474] width 123 height 70
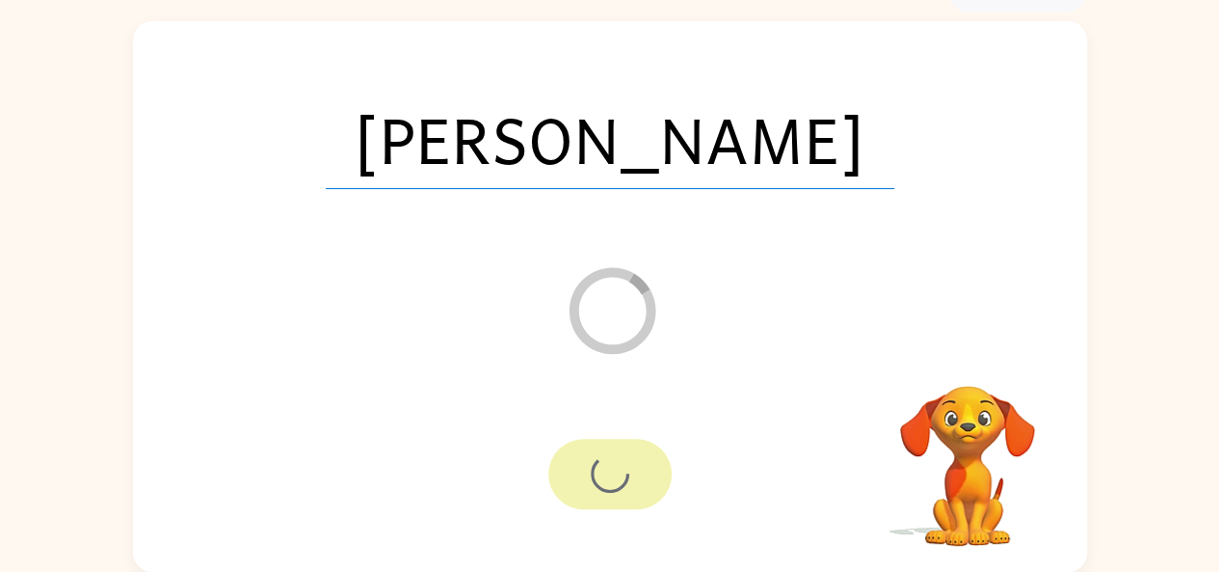
scroll to position [71, 0]
